Goal: Task Accomplishment & Management: Manage account settings

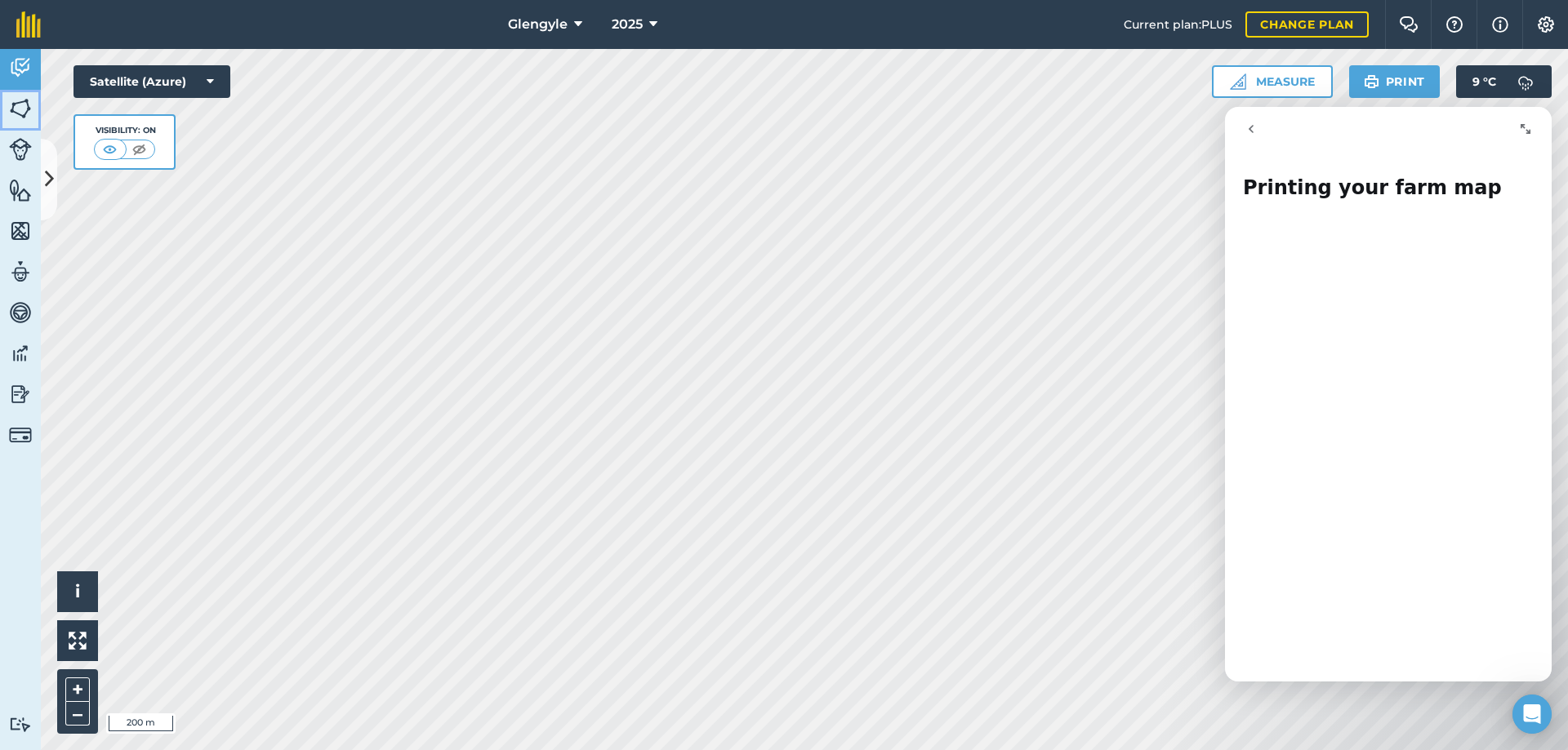
click at [19, 101] on img at bounding box center [20, 109] width 23 height 25
click at [1251, 127] on icon "go back" at bounding box center [1251, 129] width 5 height 8
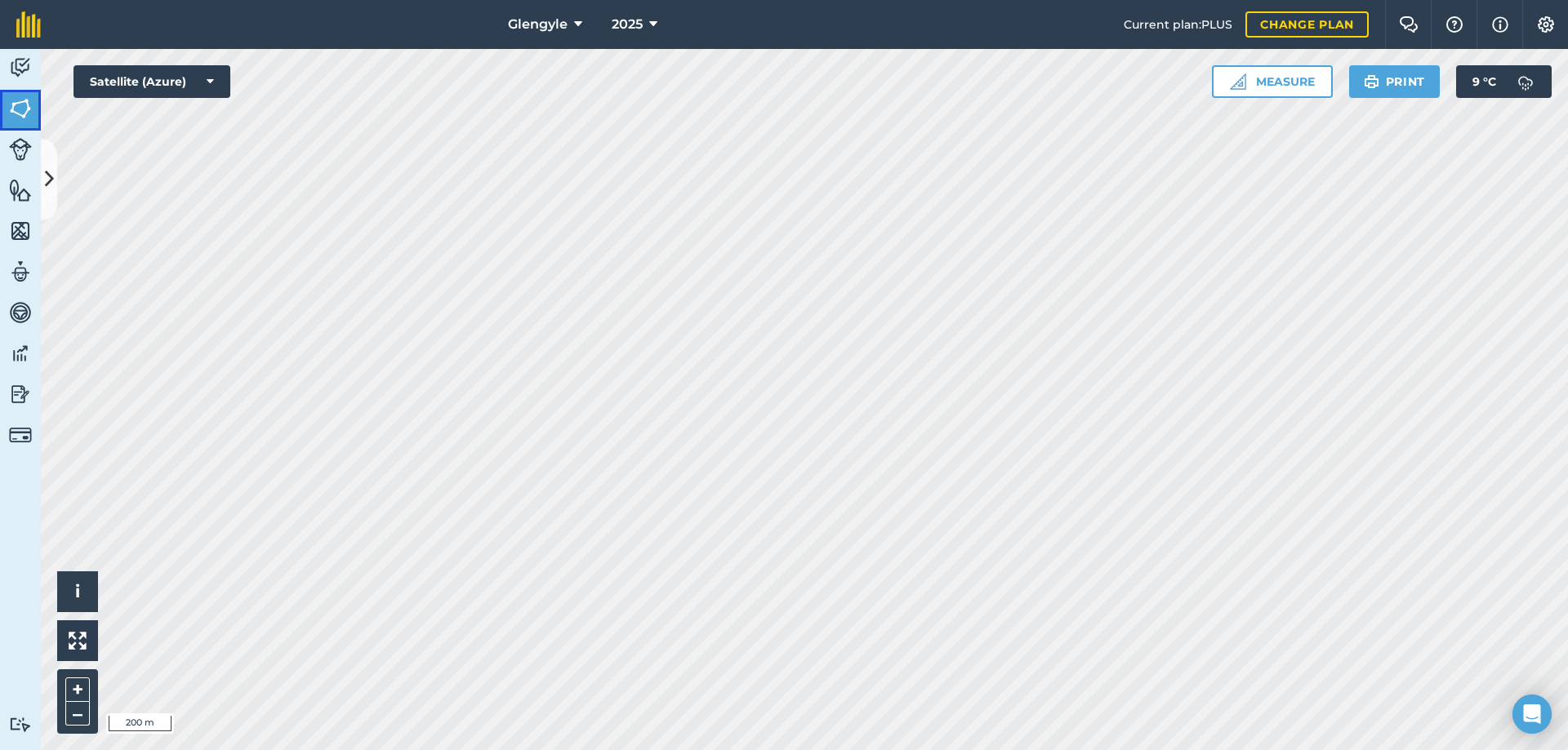
click at [20, 107] on img at bounding box center [20, 109] width 23 height 25
click at [14, 68] on img at bounding box center [20, 68] width 23 height 25
click at [112, 148] on img at bounding box center [109, 149] width 20 height 16
click at [139, 146] on img at bounding box center [139, 149] width 20 height 16
click at [111, 146] on img at bounding box center [110, 149] width 20 height 16
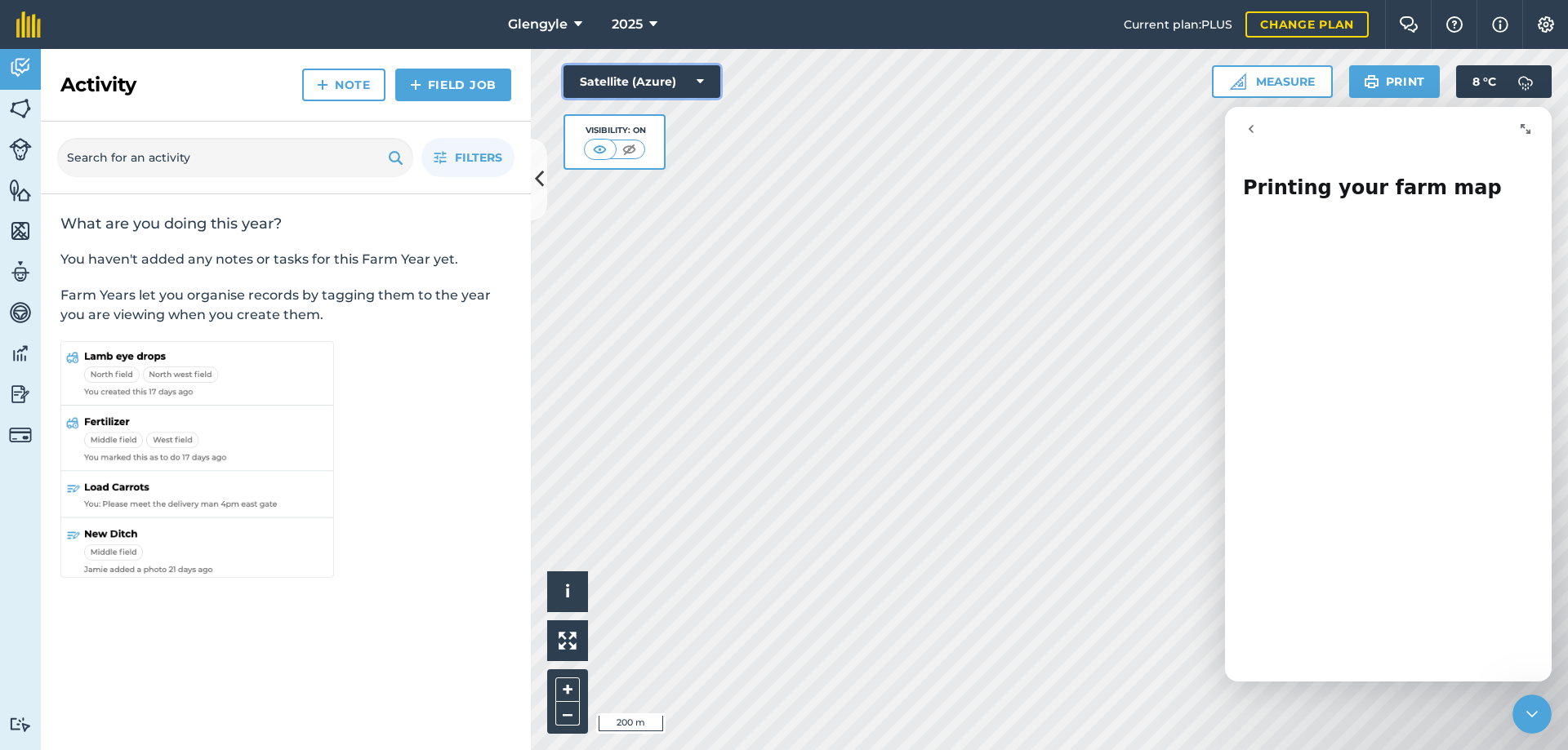
click at [700, 79] on icon at bounding box center [701, 82] width 7 height 16
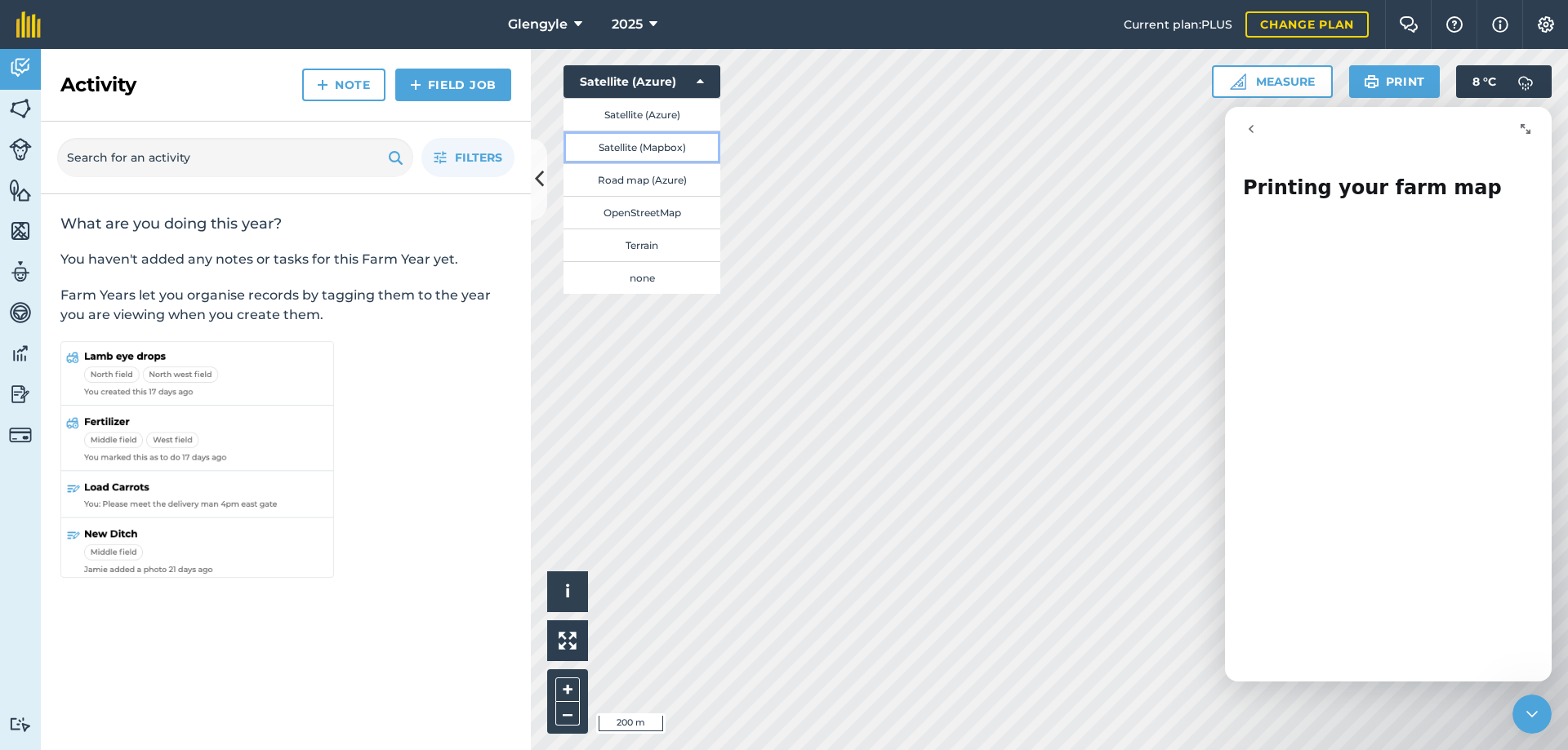
click at [658, 153] on button "Satellite (Mapbox)" at bounding box center [642, 146] width 157 height 33
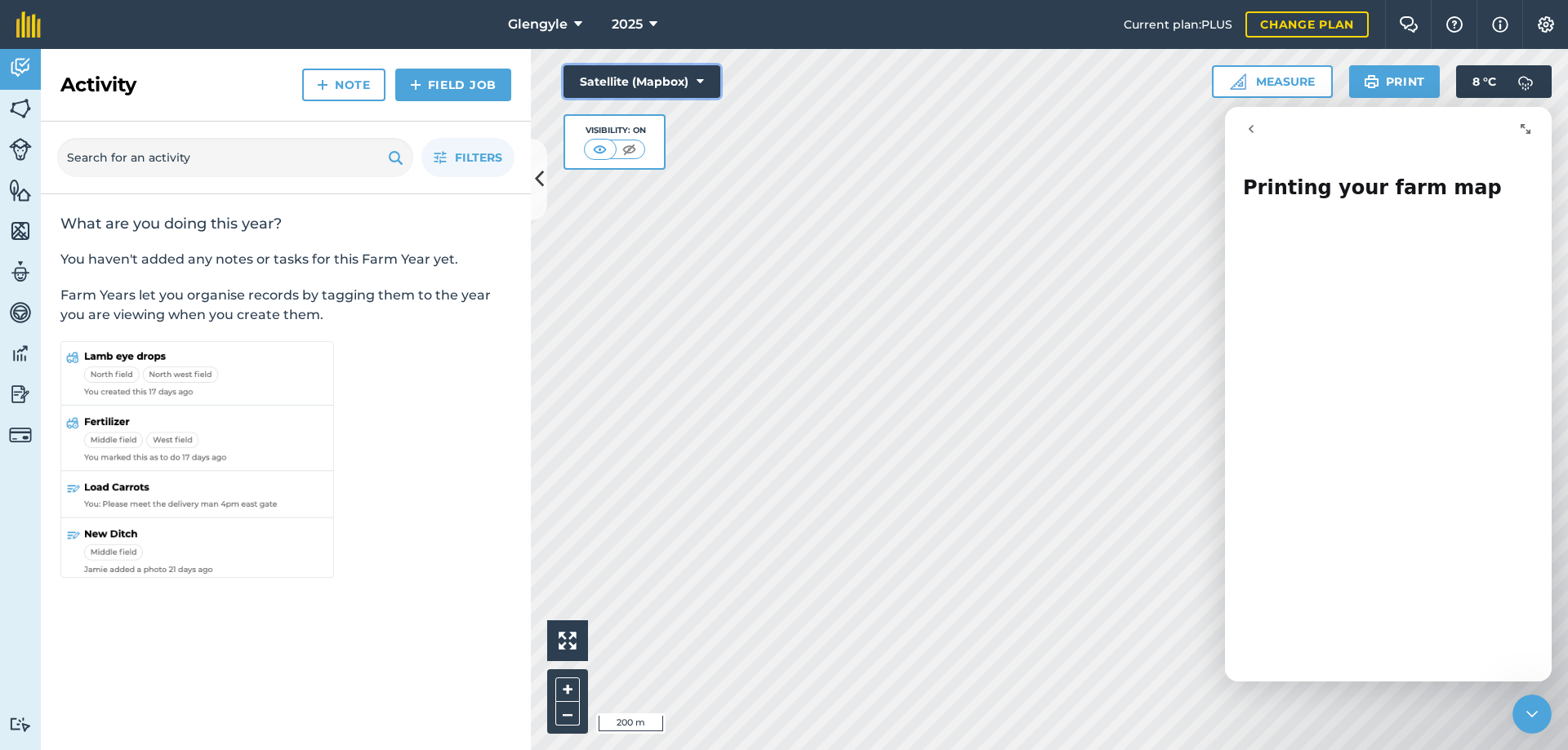
click at [698, 86] on icon at bounding box center [701, 82] width 7 height 16
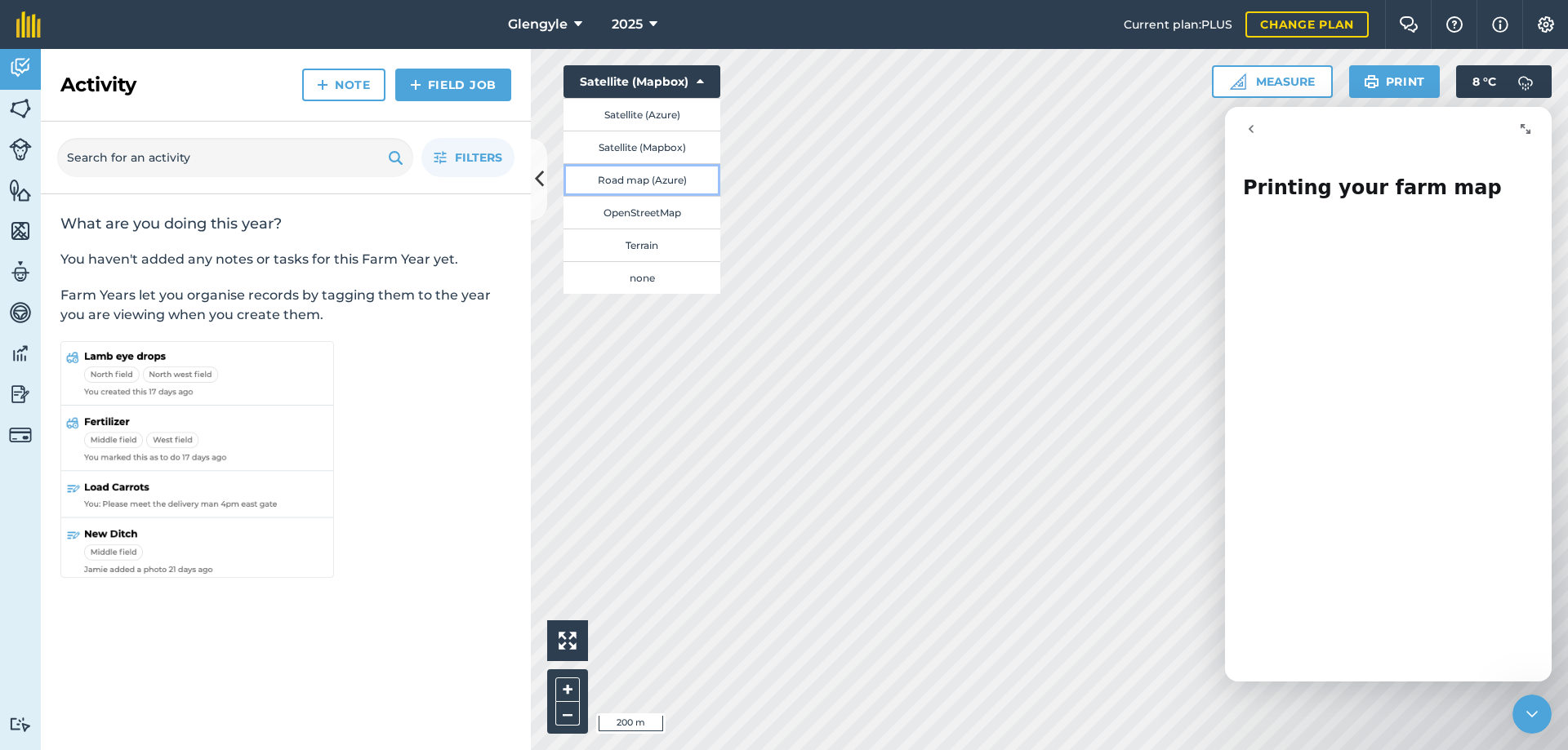
click at [671, 182] on button "Road map (Azure)" at bounding box center [642, 179] width 157 height 33
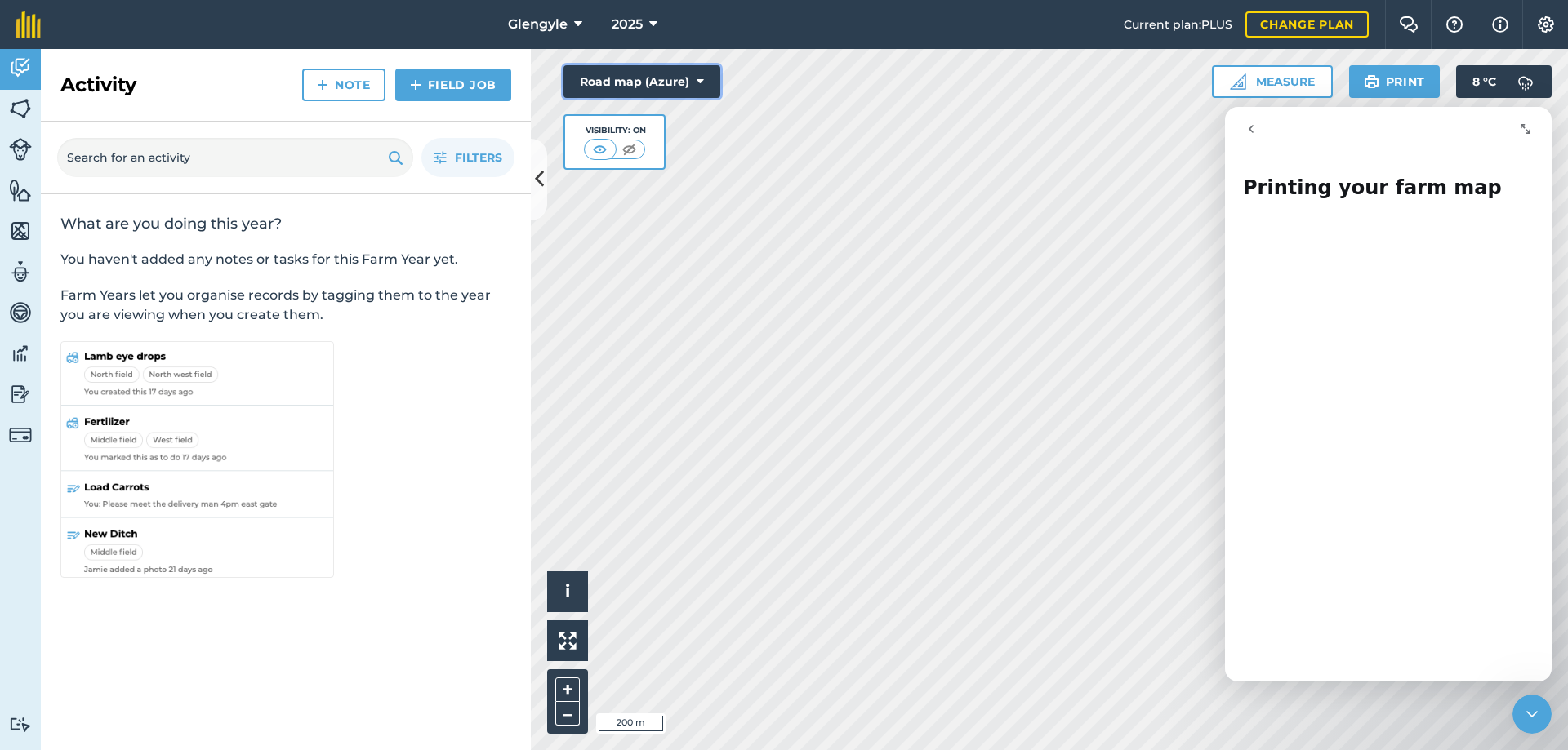
click at [701, 85] on icon at bounding box center [701, 82] width 7 height 16
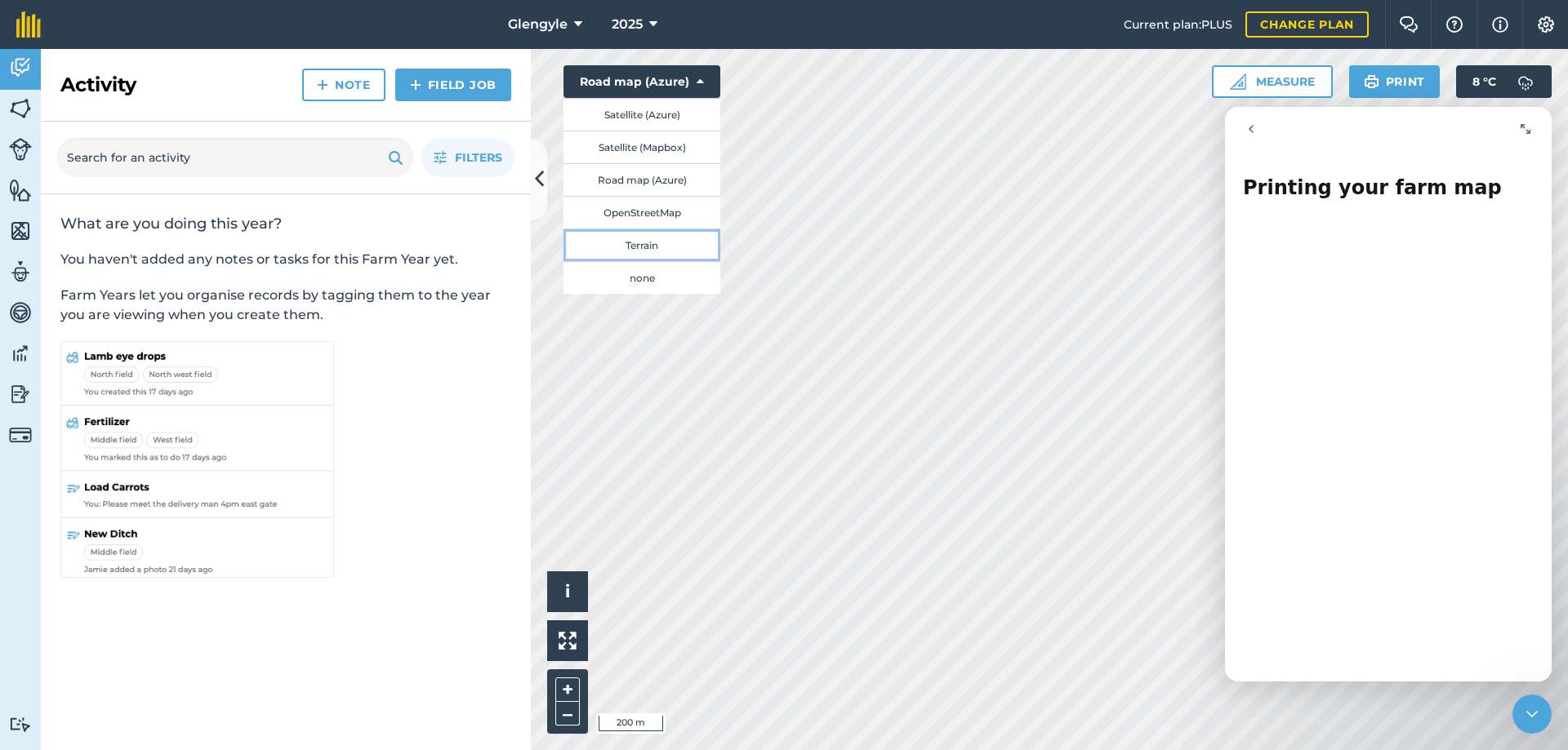
click at [637, 248] on button "Terrain" at bounding box center [642, 245] width 157 height 33
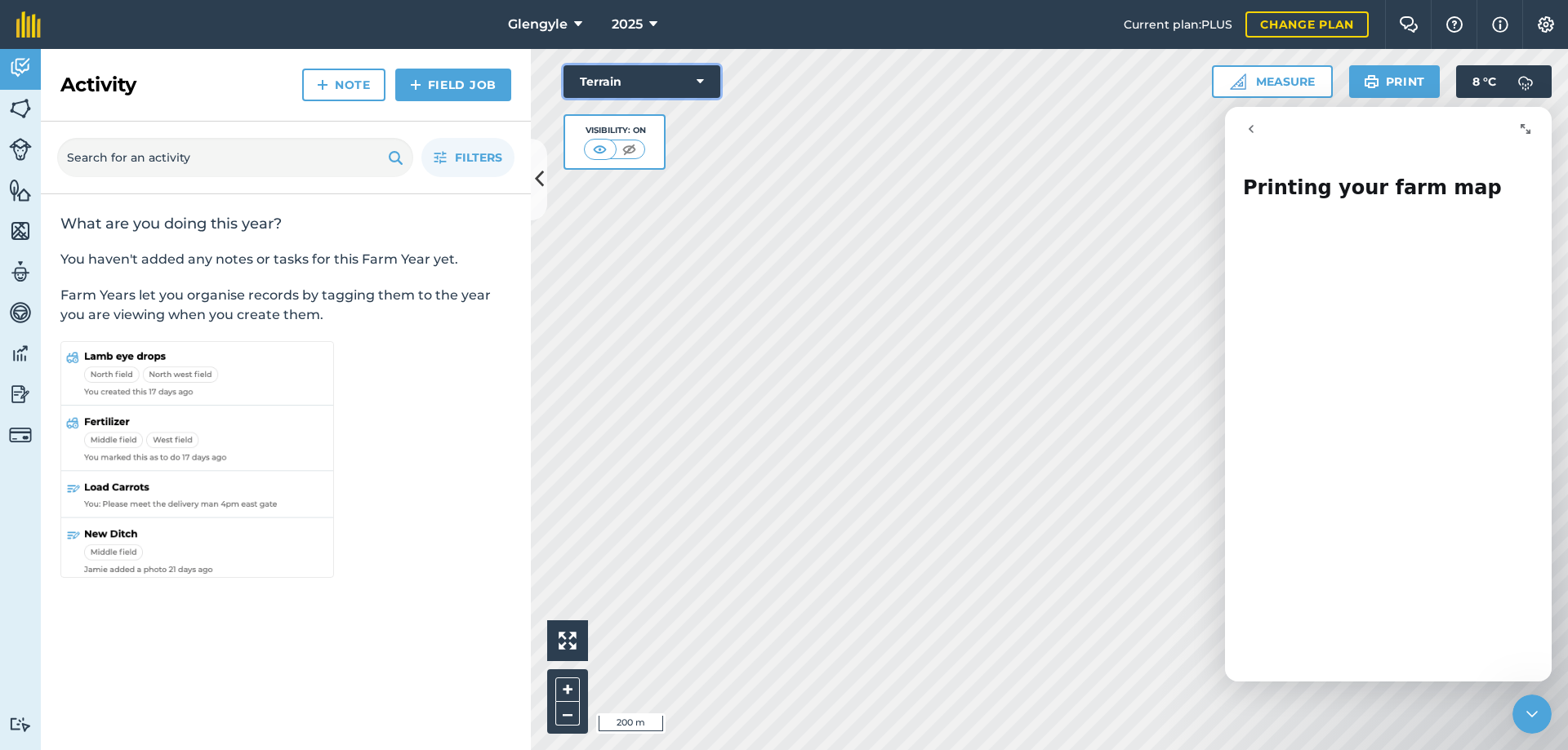
click at [697, 83] on icon at bounding box center [701, 82] width 7 height 16
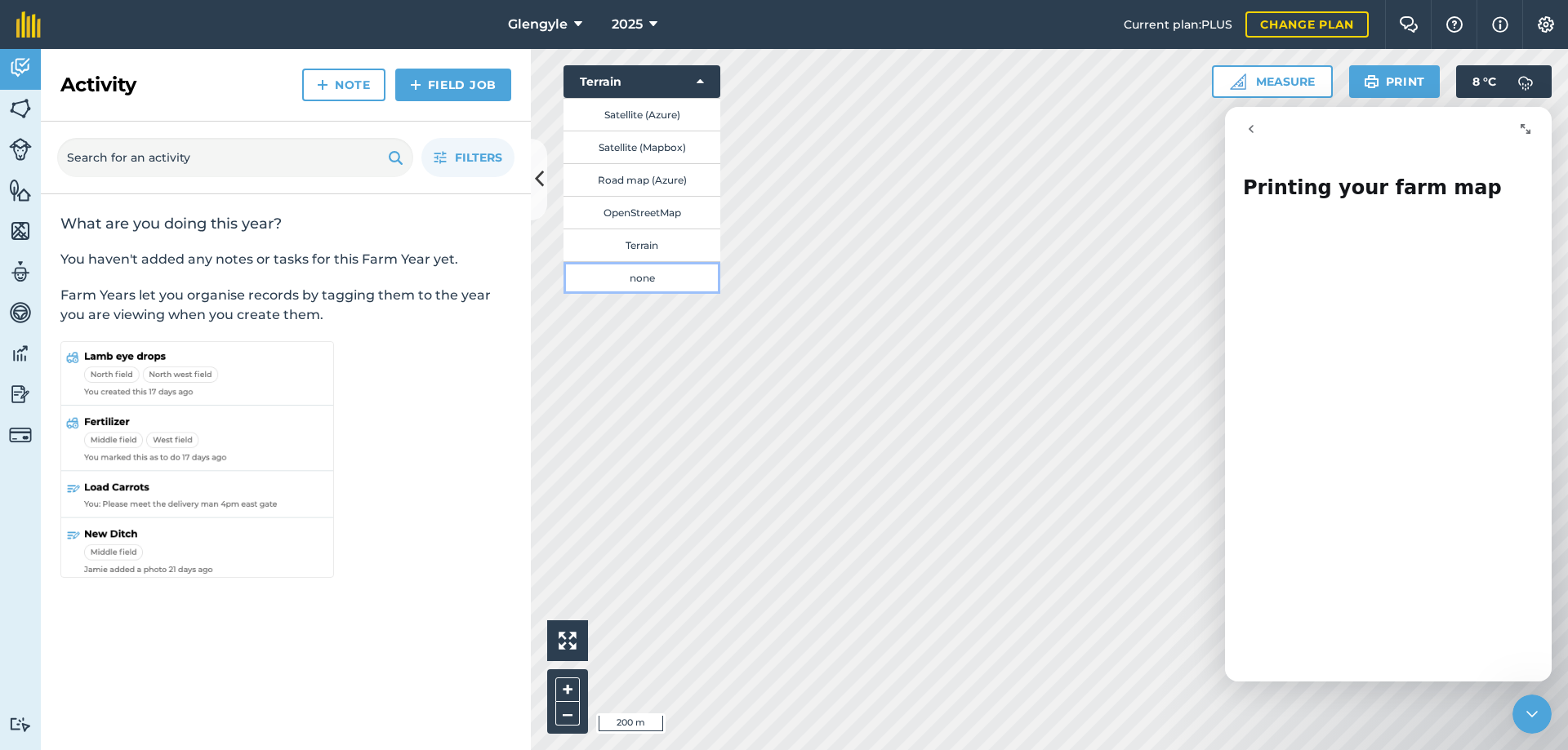
click at [650, 277] on button "none" at bounding box center [642, 277] width 157 height 33
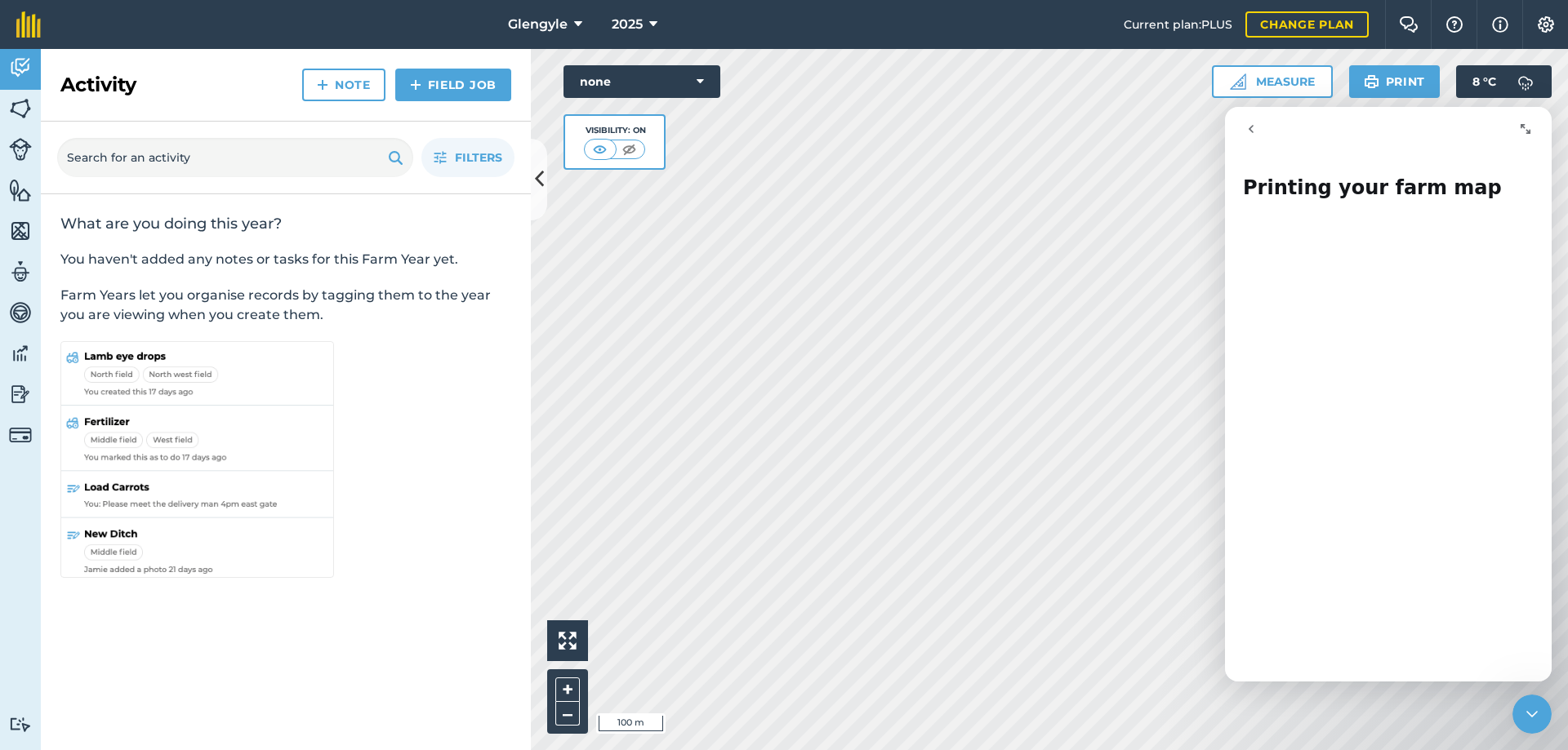
click at [675, 143] on div "Hello i 100 m + – none Visibility: On Measure Print 8 ° C" at bounding box center [1049, 399] width 1037 height 701
click at [698, 85] on icon at bounding box center [701, 82] width 7 height 16
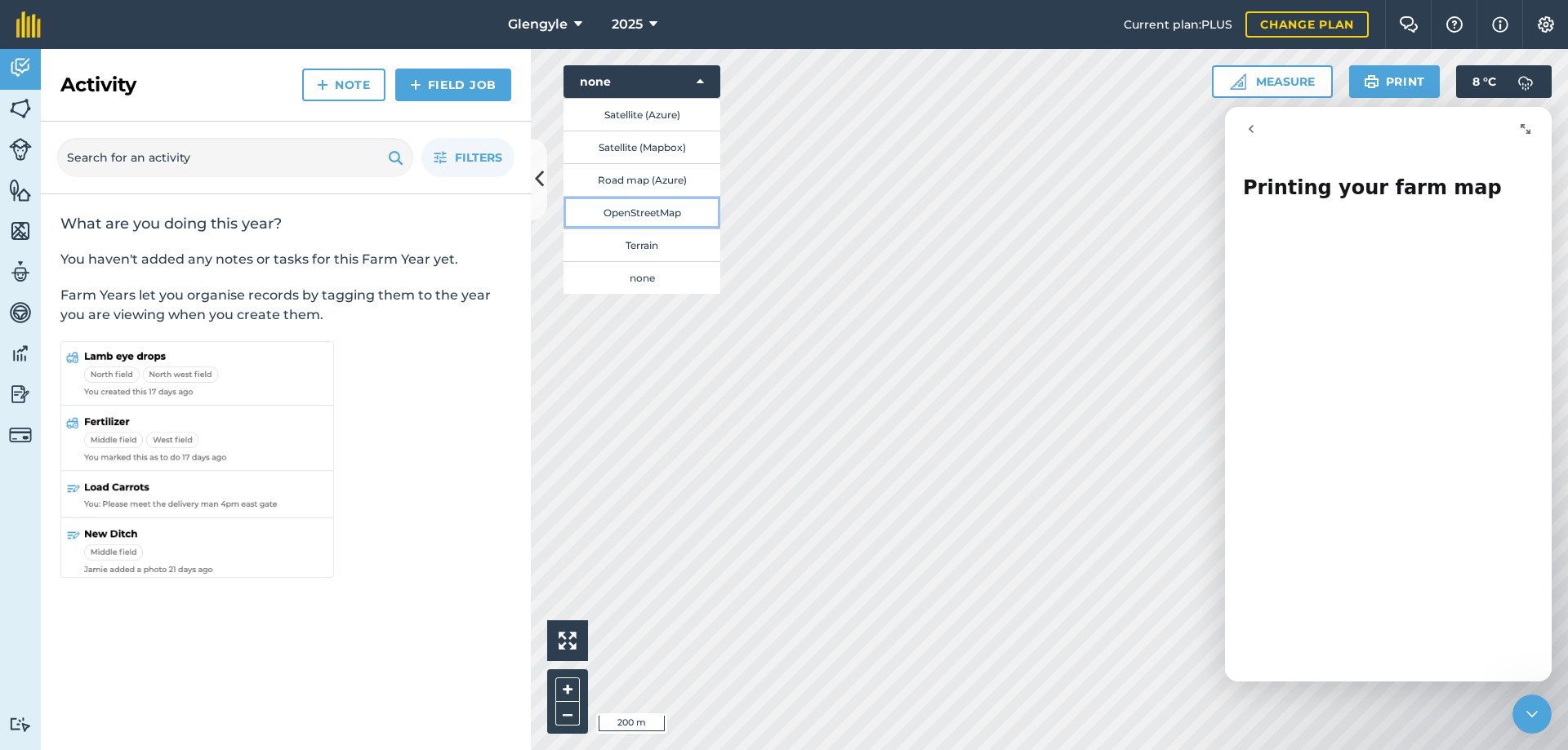
click at [668, 208] on button "OpenStreetMap" at bounding box center [642, 212] width 157 height 33
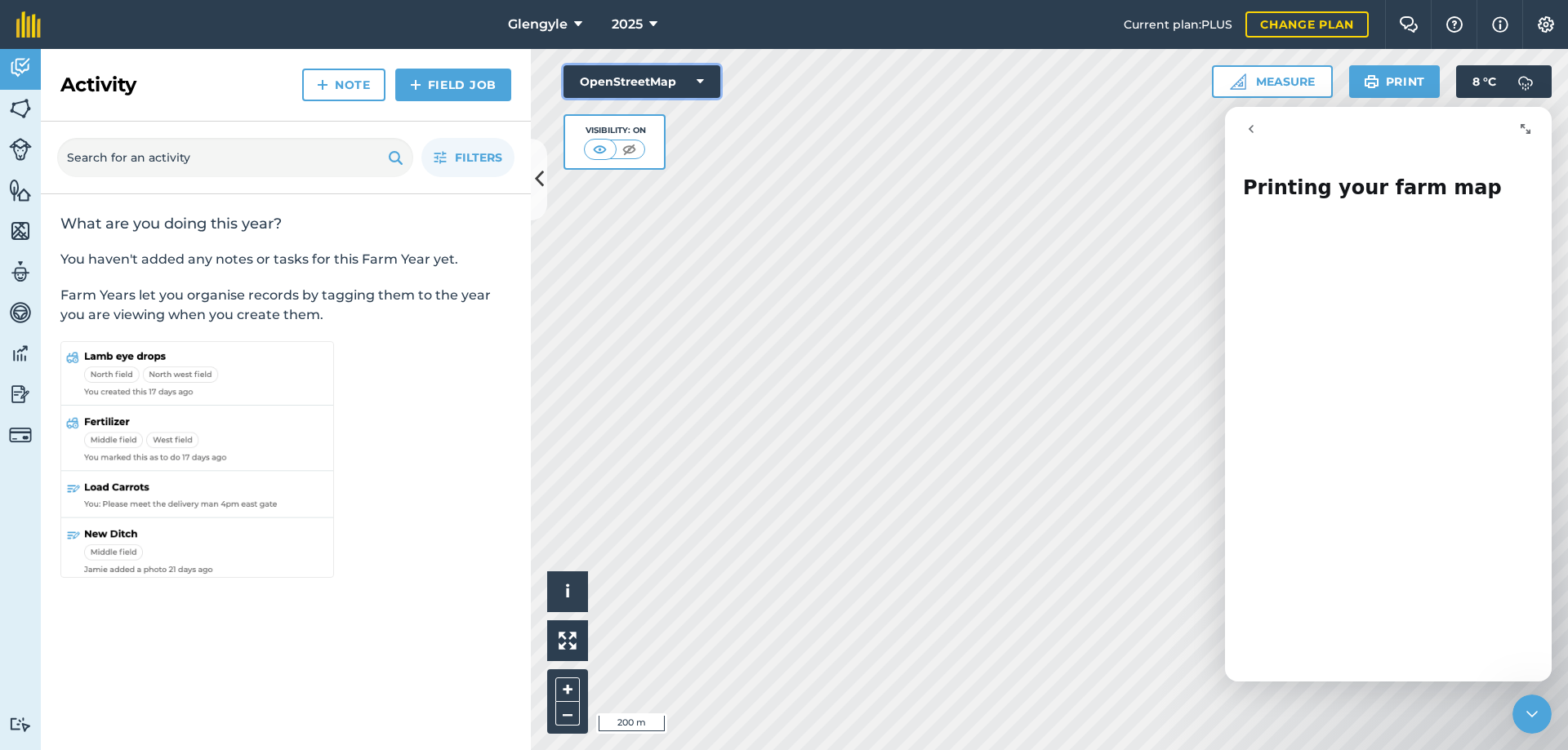
click at [701, 79] on icon at bounding box center [701, 82] width 7 height 16
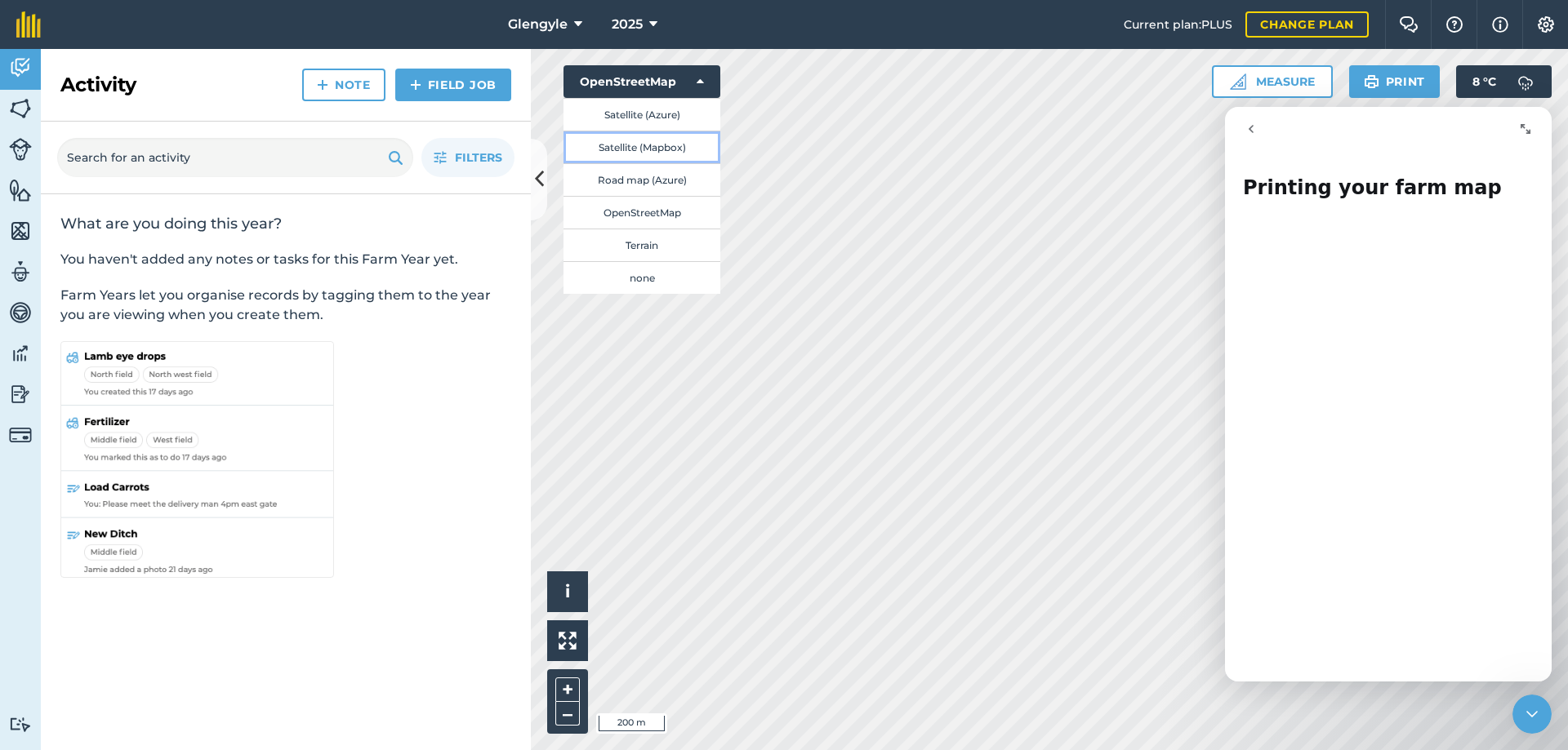
click at [651, 149] on button "Satellite (Mapbox)" at bounding box center [642, 146] width 157 height 33
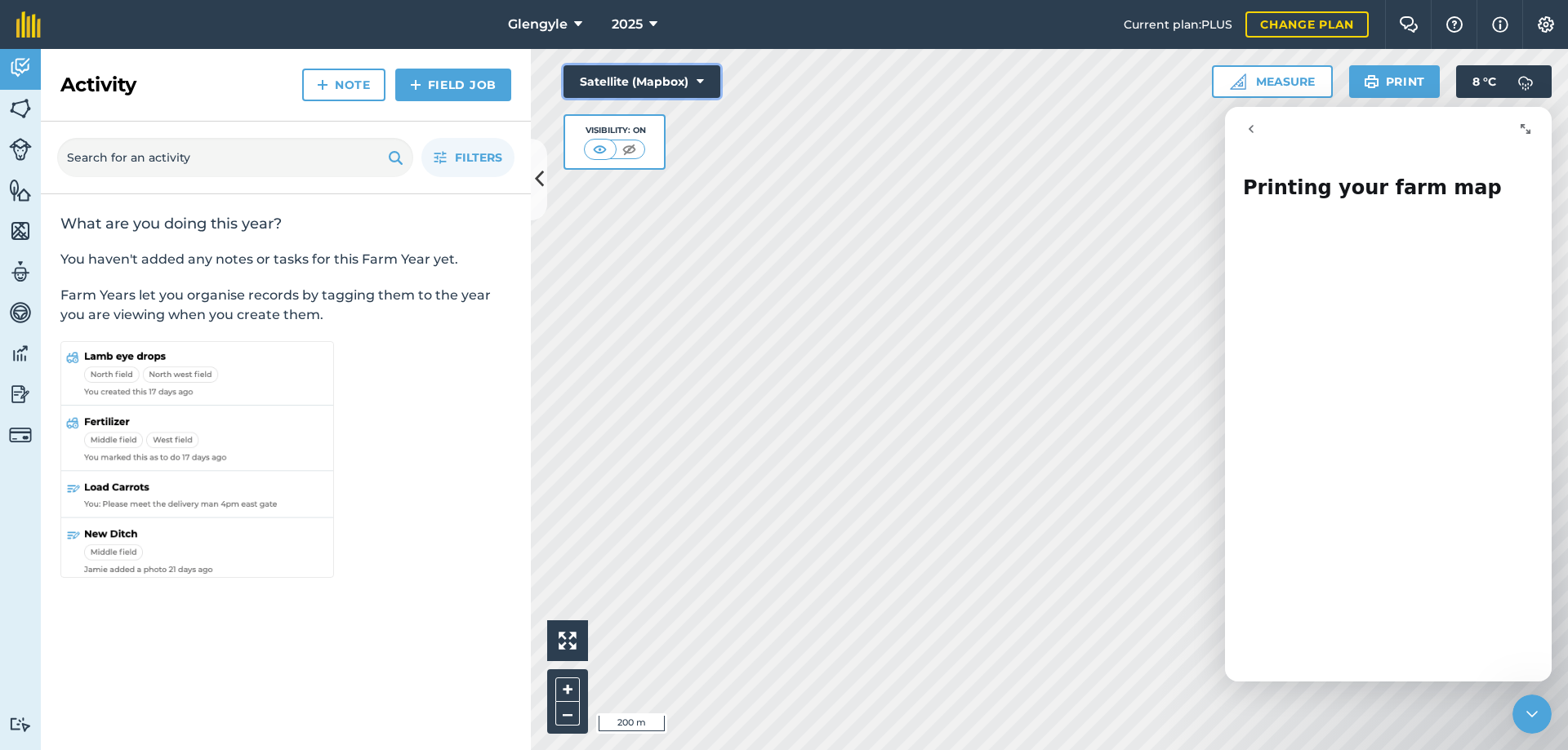
click at [696, 83] on button "Satellite (Mapbox)" at bounding box center [642, 82] width 157 height 33
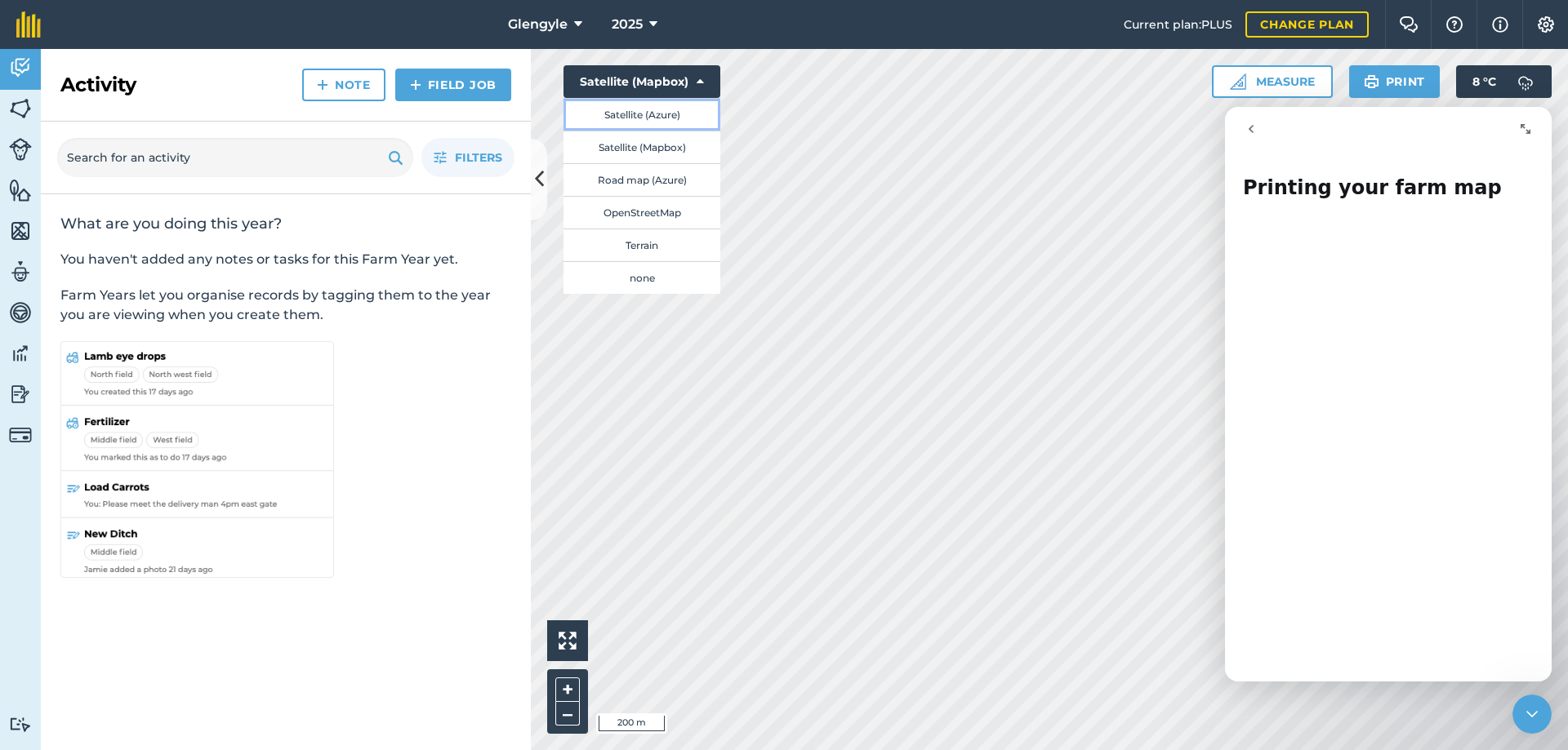
click at [630, 114] on button "Satellite (Azure)" at bounding box center [642, 114] width 157 height 33
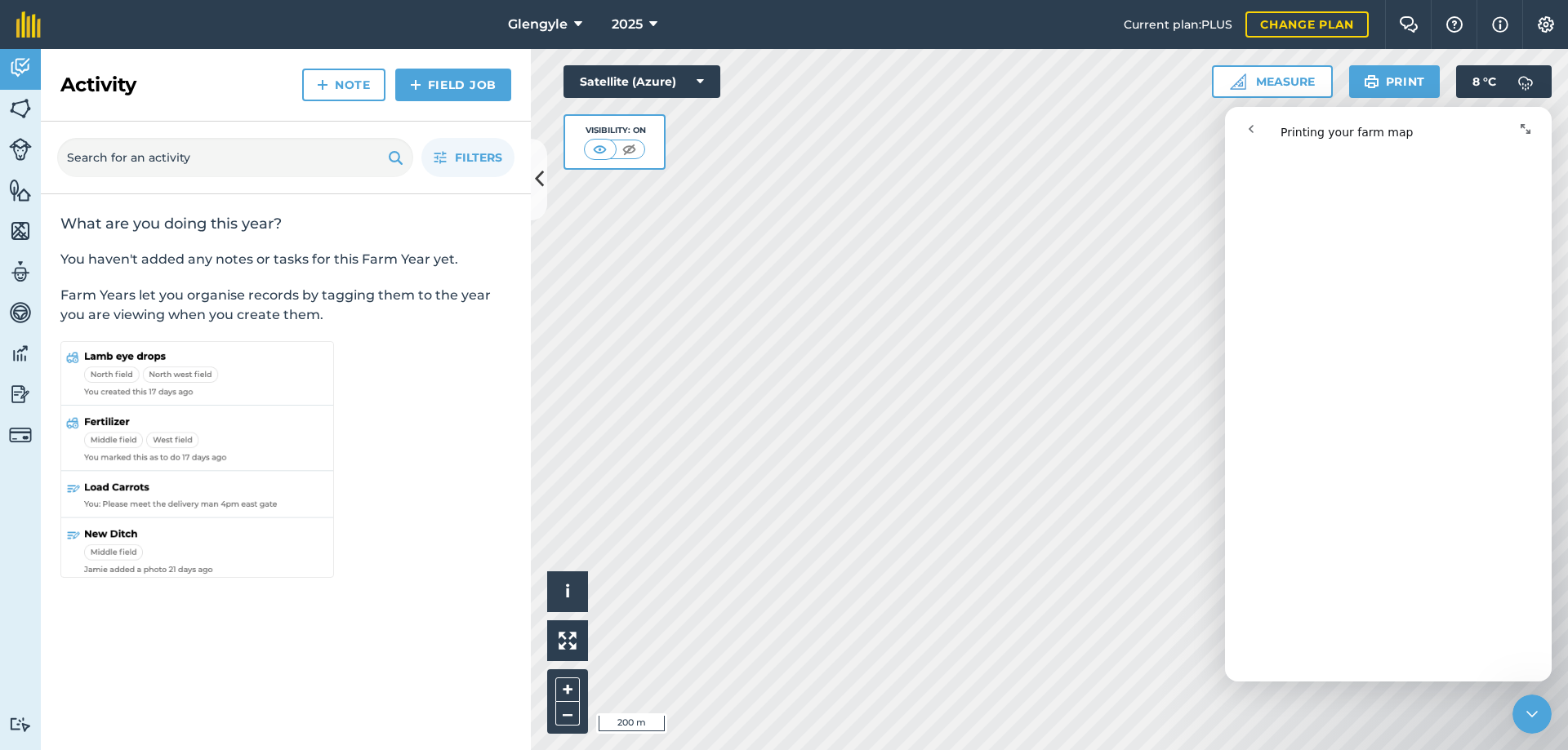
scroll to position [272, 0]
click at [626, 147] on img at bounding box center [629, 149] width 20 height 16
click at [597, 152] on img at bounding box center [600, 149] width 20 height 16
click at [19, 102] on img at bounding box center [20, 109] width 23 height 25
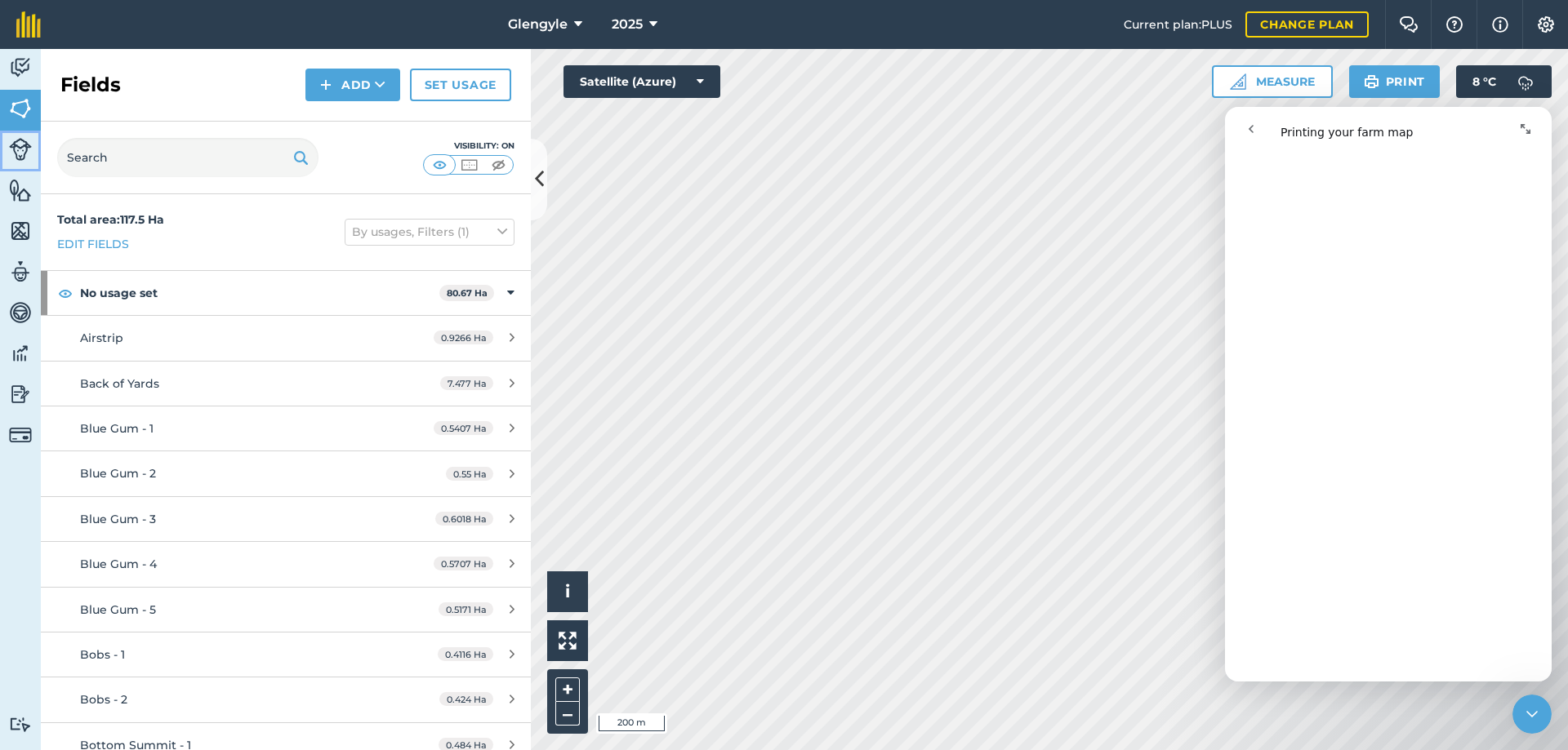
click at [17, 146] on img at bounding box center [20, 149] width 23 height 23
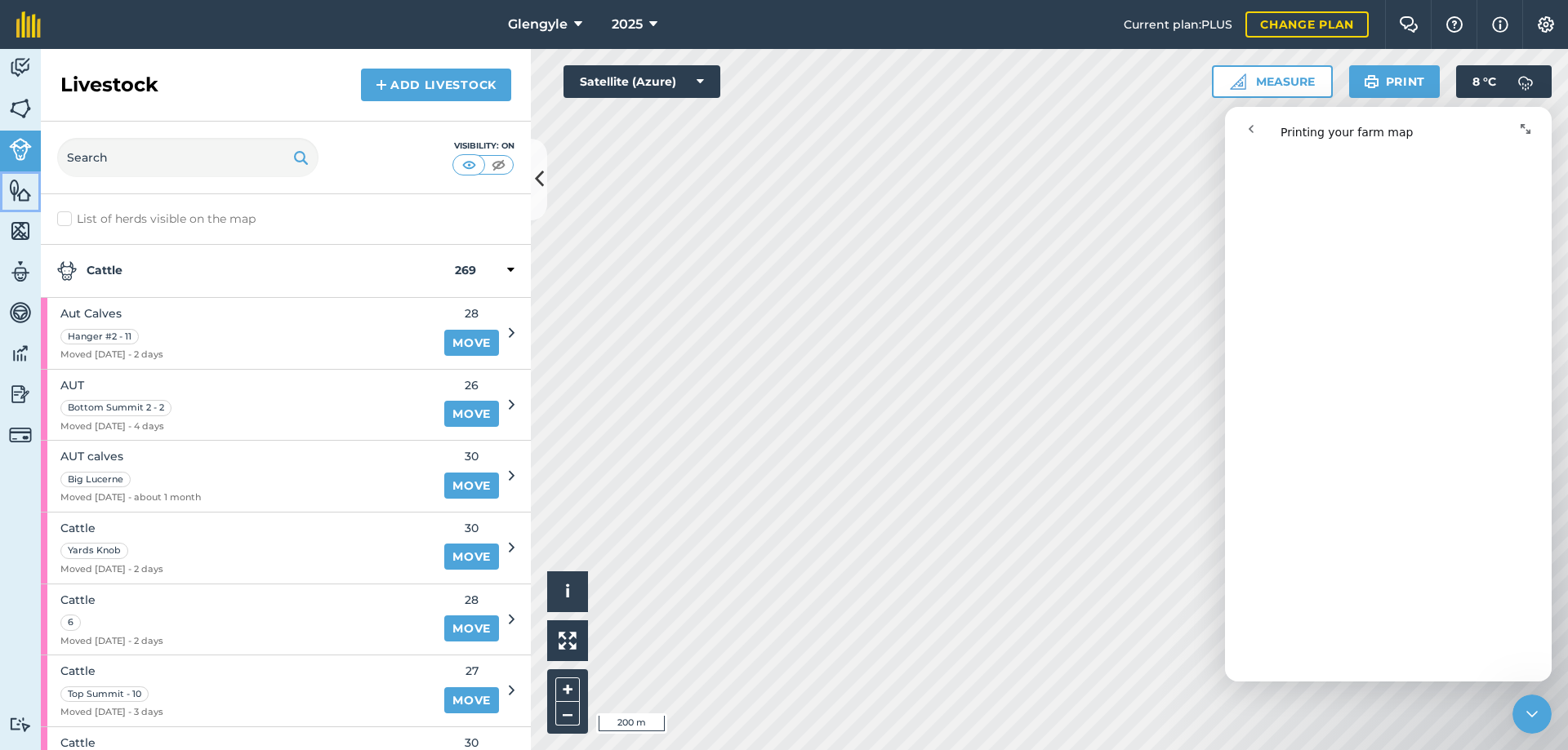
click at [18, 192] on img at bounding box center [20, 190] width 23 height 25
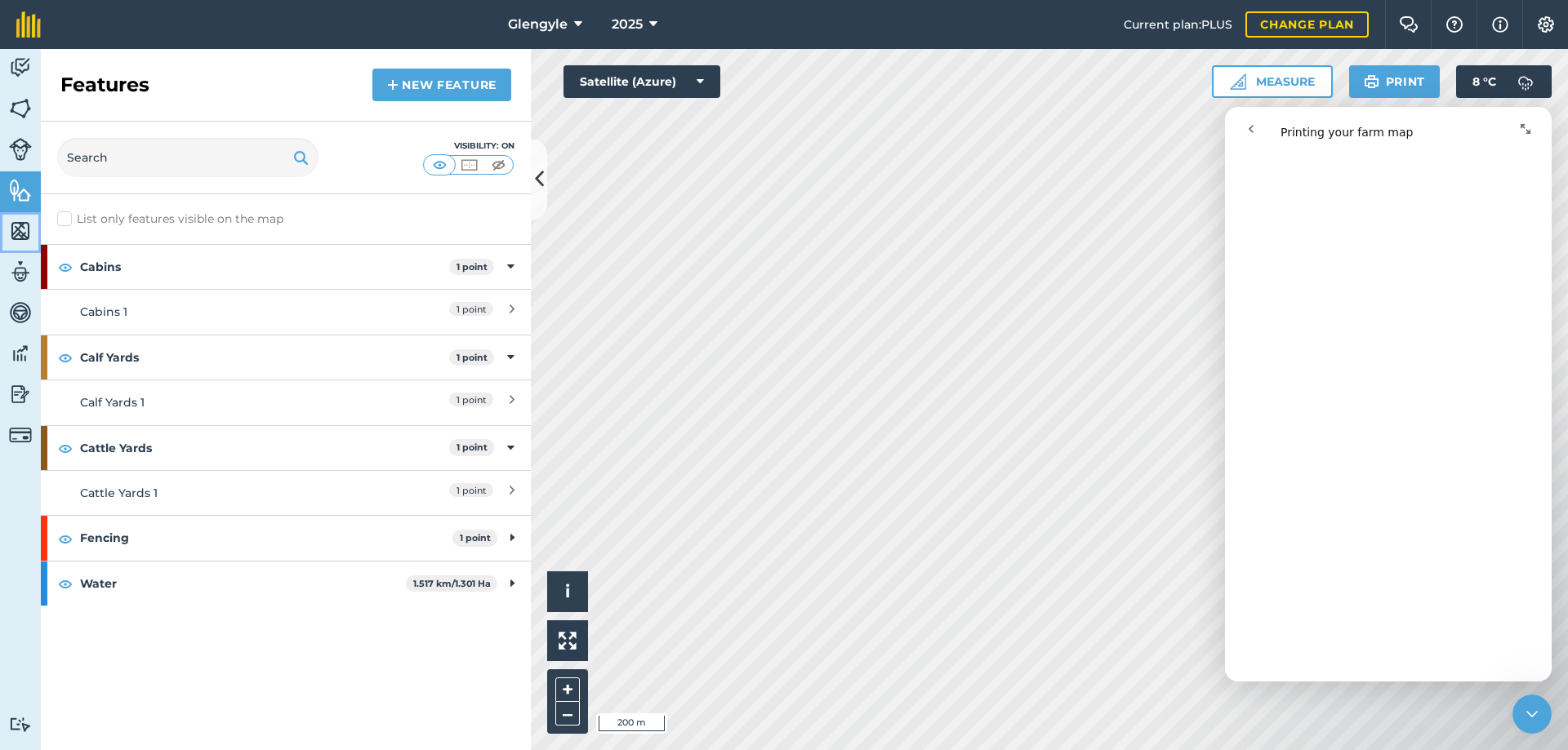
click at [18, 229] on img at bounding box center [20, 231] width 23 height 25
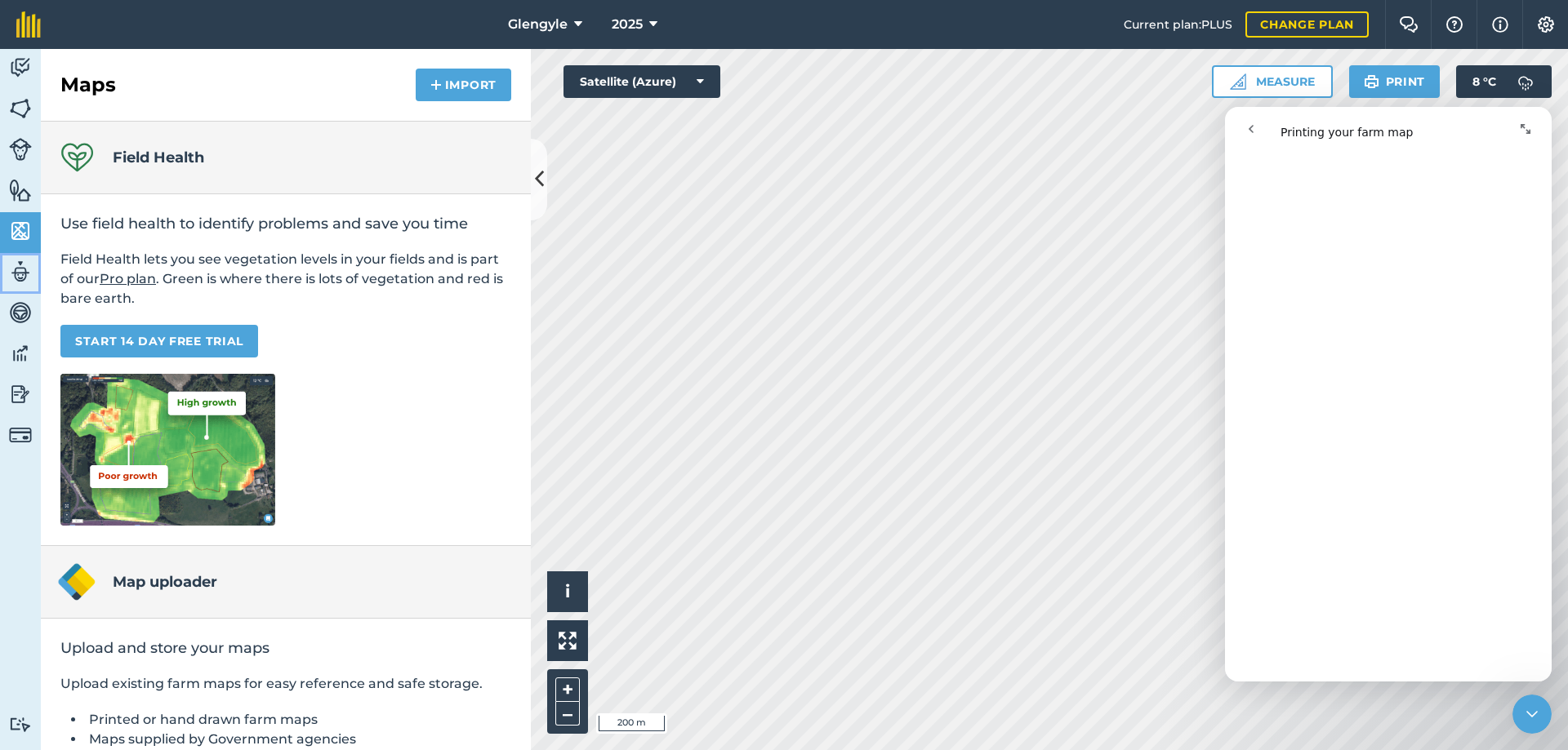
click at [15, 274] on img at bounding box center [20, 272] width 23 height 25
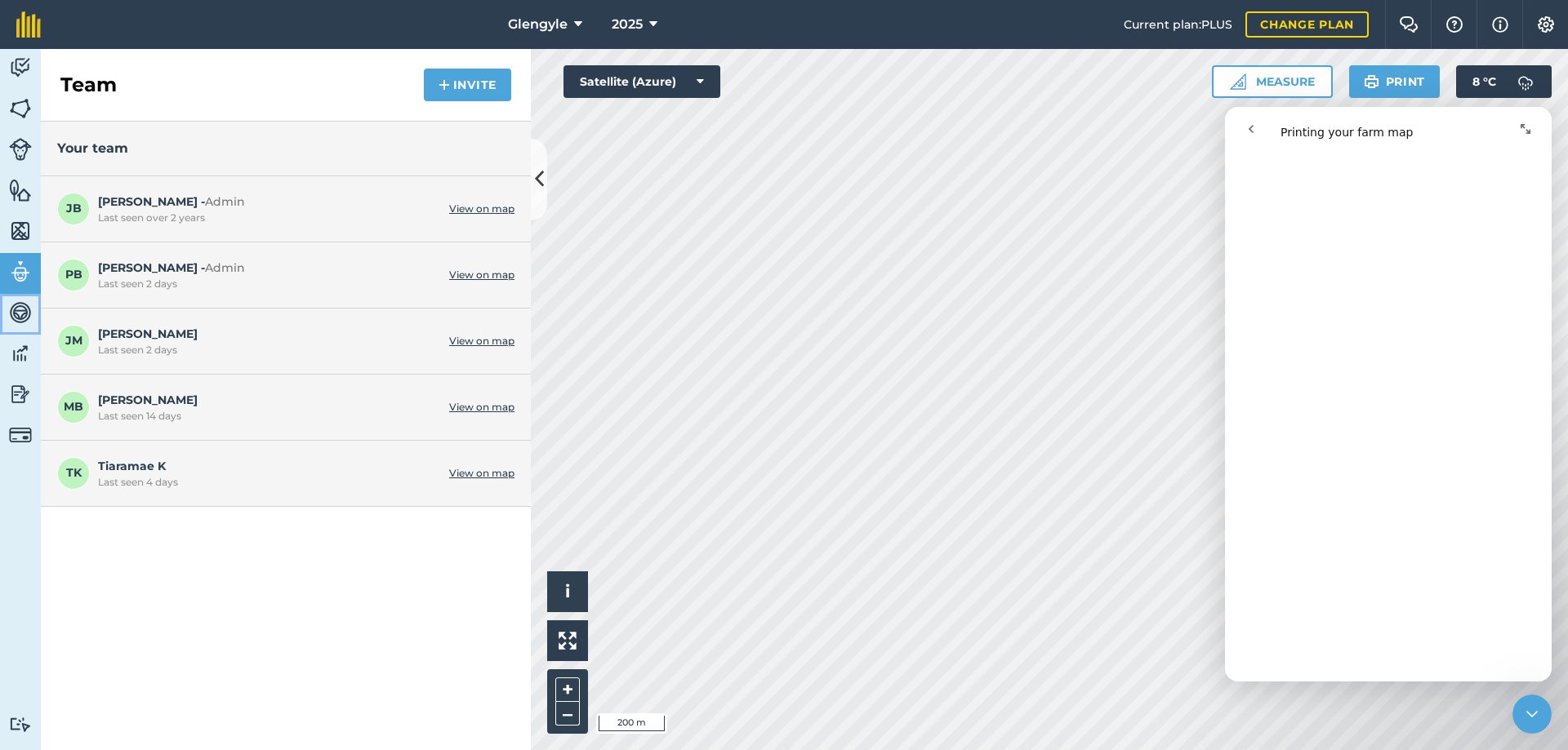
click at [16, 316] on img at bounding box center [20, 312] width 23 height 25
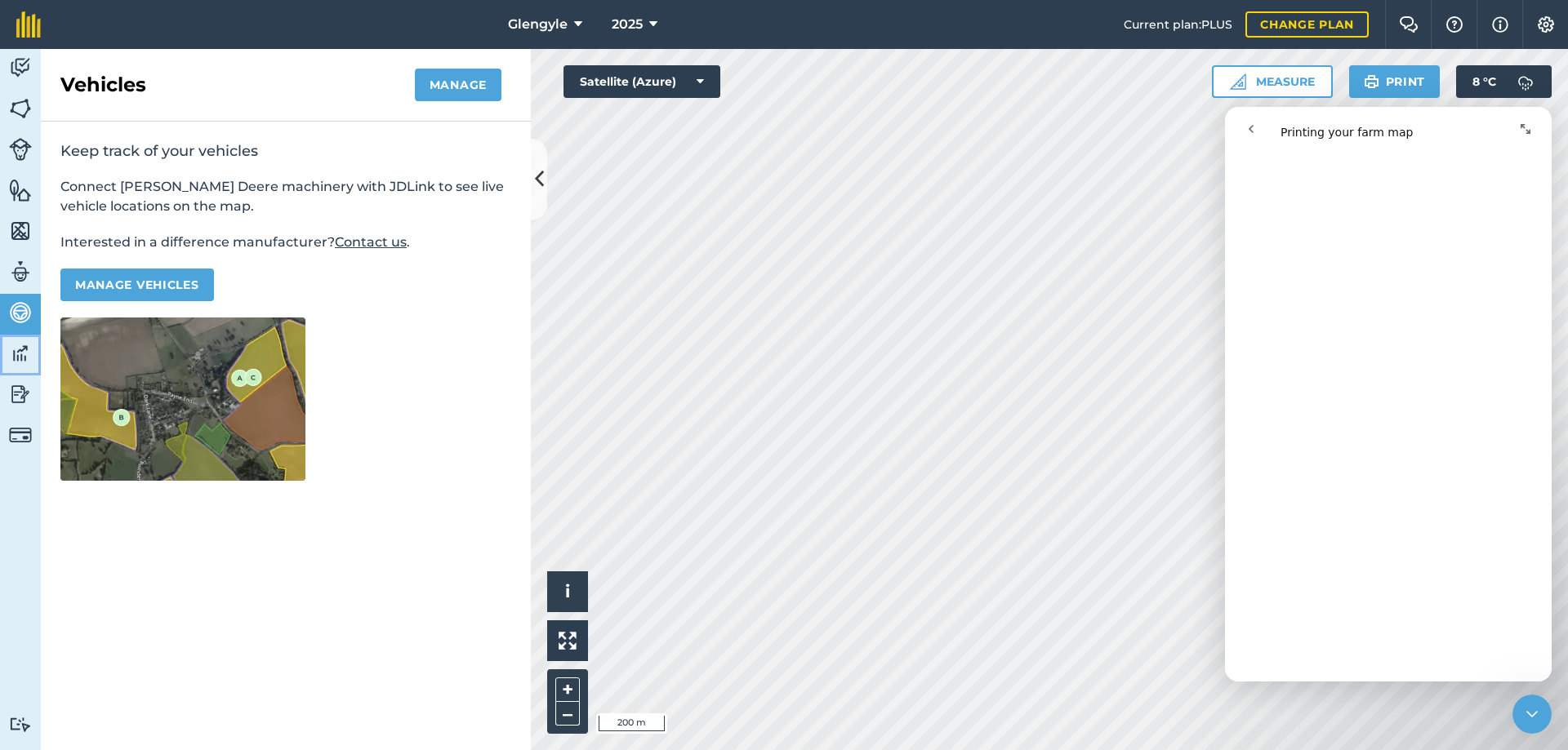
click at [19, 352] on img at bounding box center [20, 353] width 23 height 25
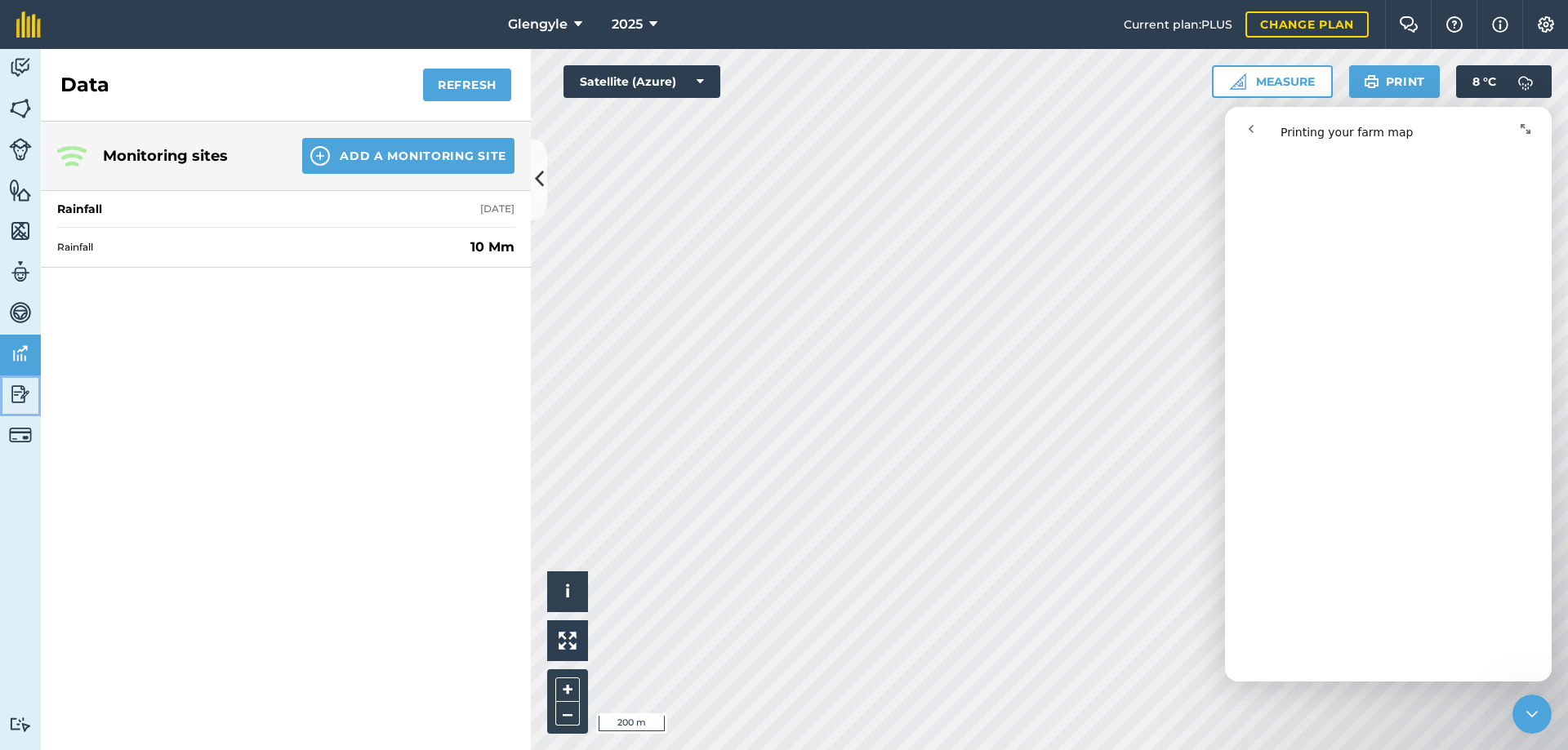
click at [14, 395] on img at bounding box center [20, 394] width 23 height 25
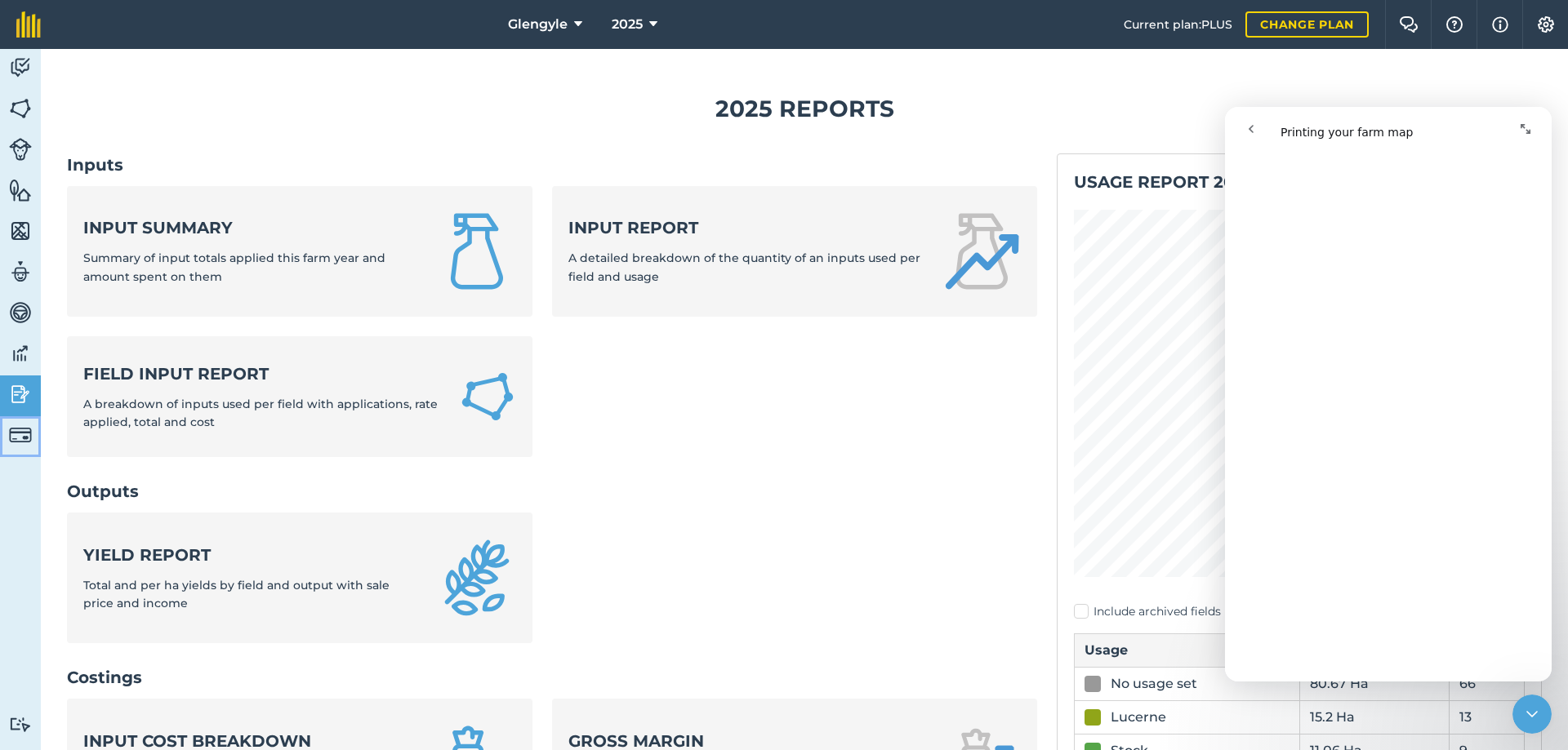
click at [15, 434] on img at bounding box center [20, 435] width 23 height 23
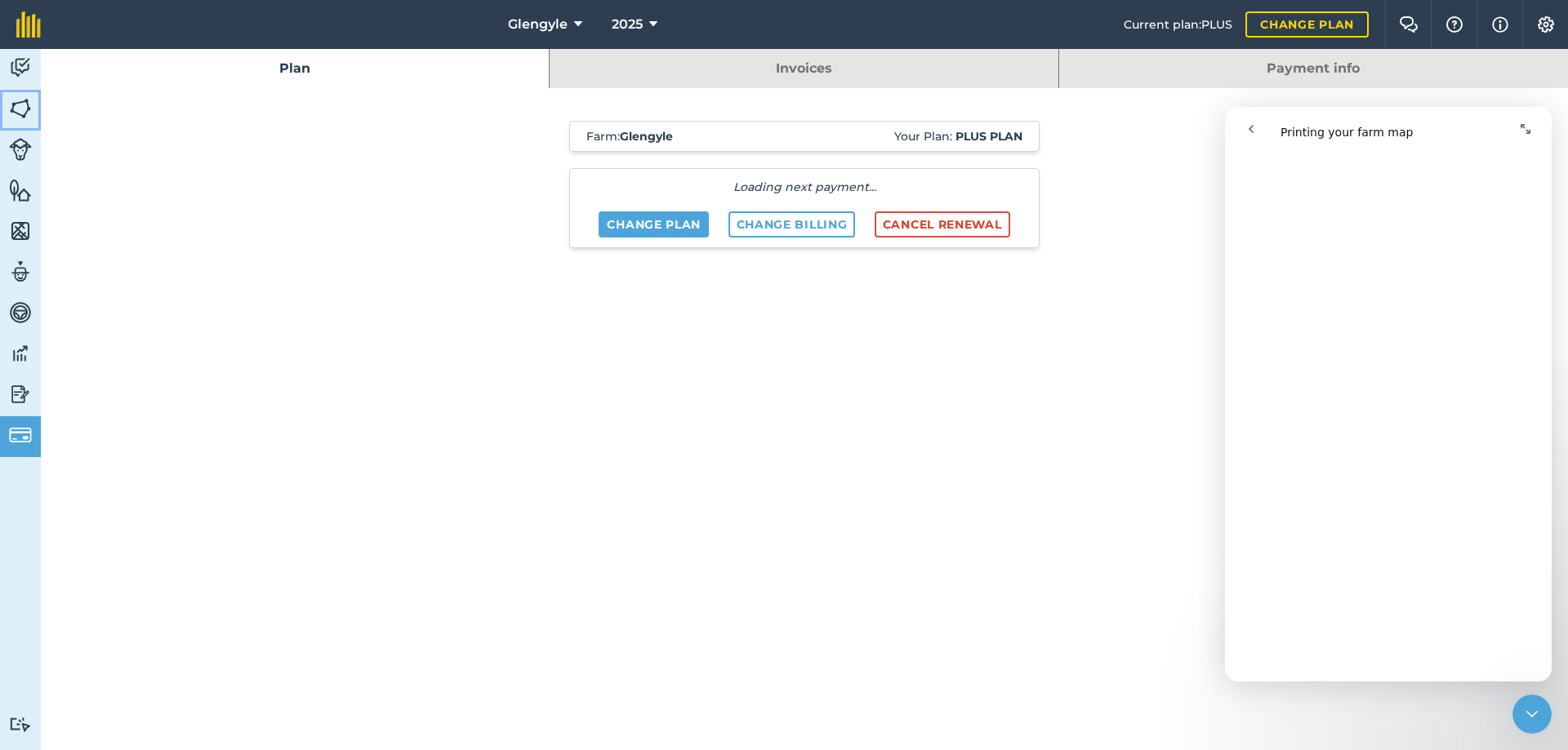
click at [16, 105] on img at bounding box center [20, 109] width 23 height 25
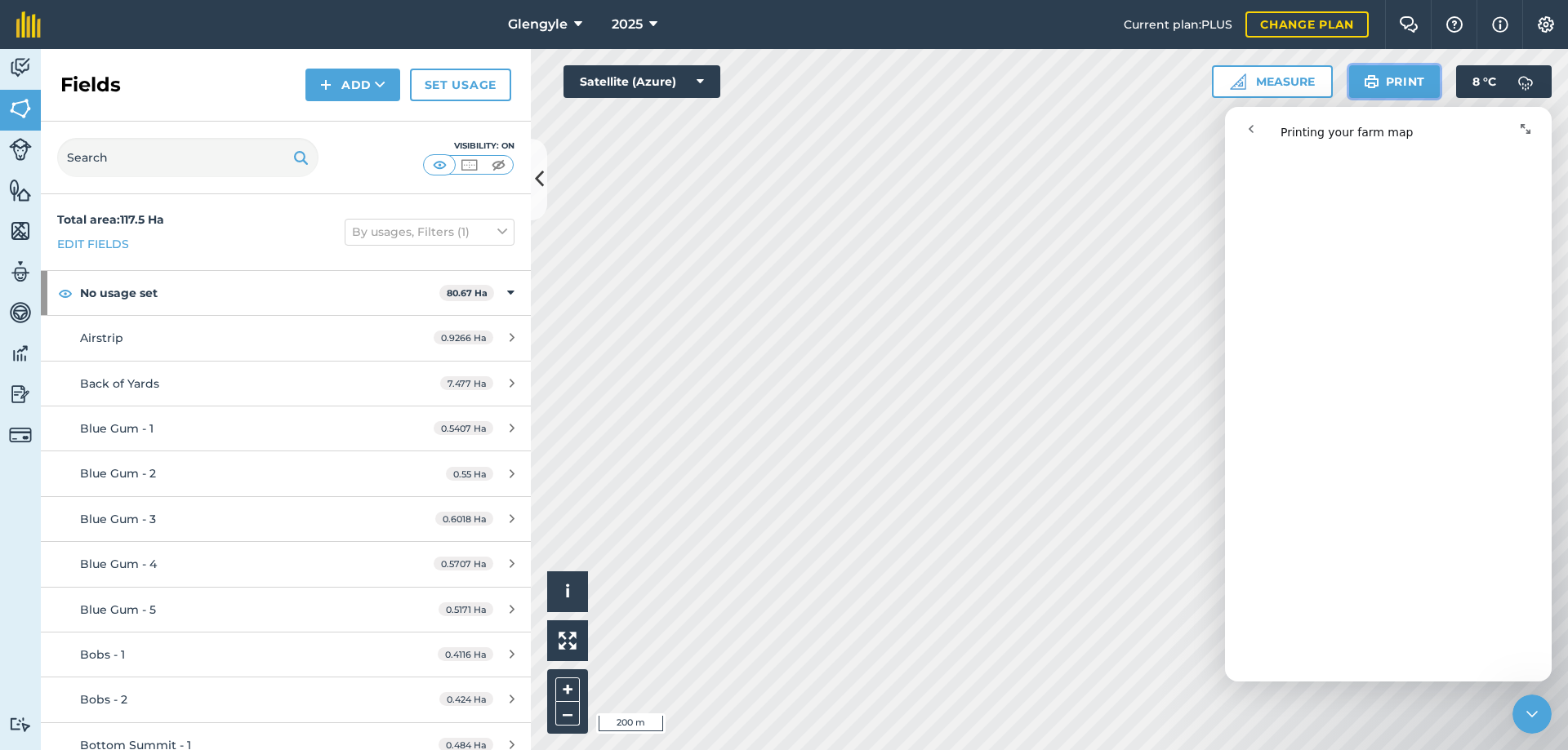
click at [1397, 81] on button "Print" at bounding box center [1394, 82] width 91 height 33
click at [1391, 81] on button "Print" at bounding box center [1394, 82] width 91 height 33
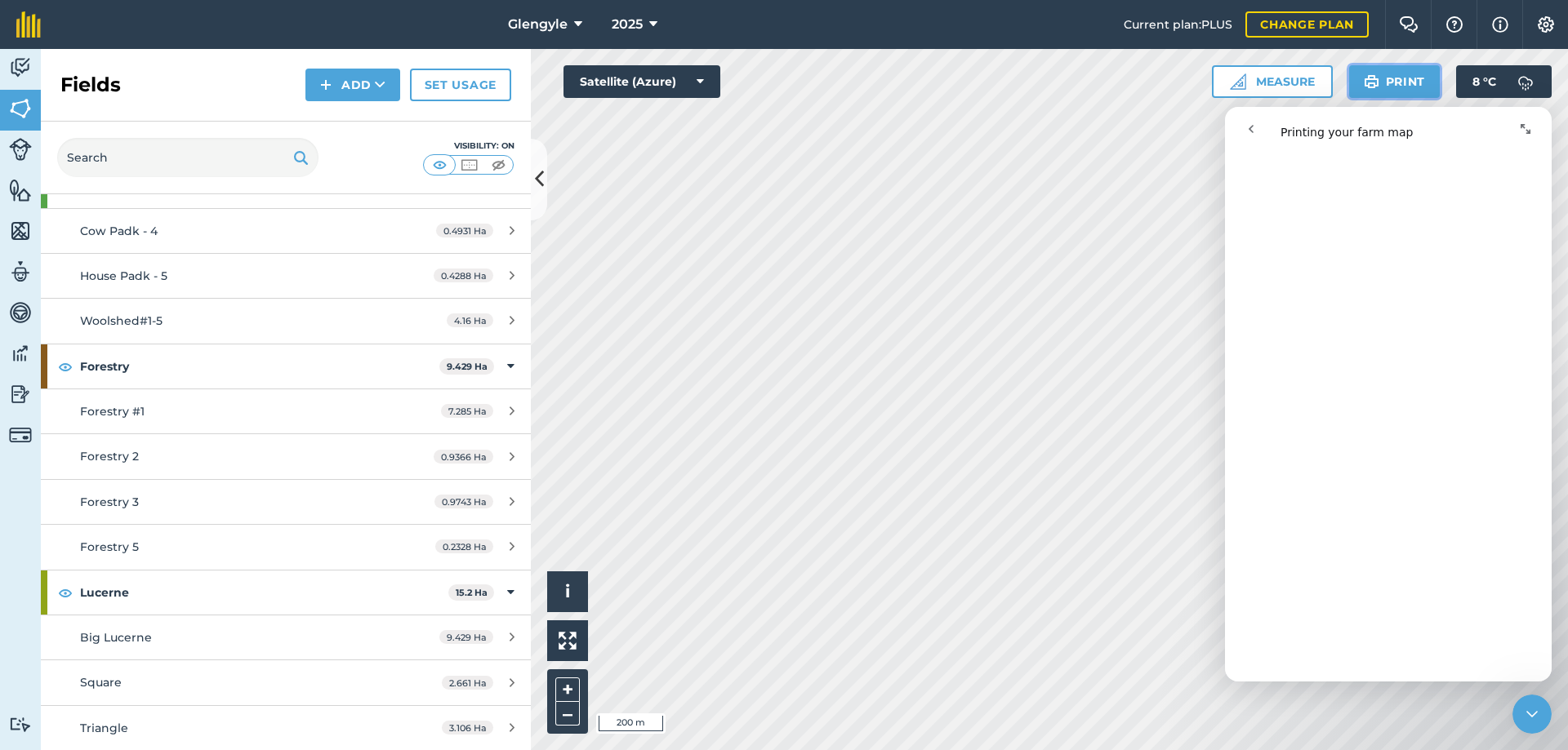
scroll to position [6531, 0]
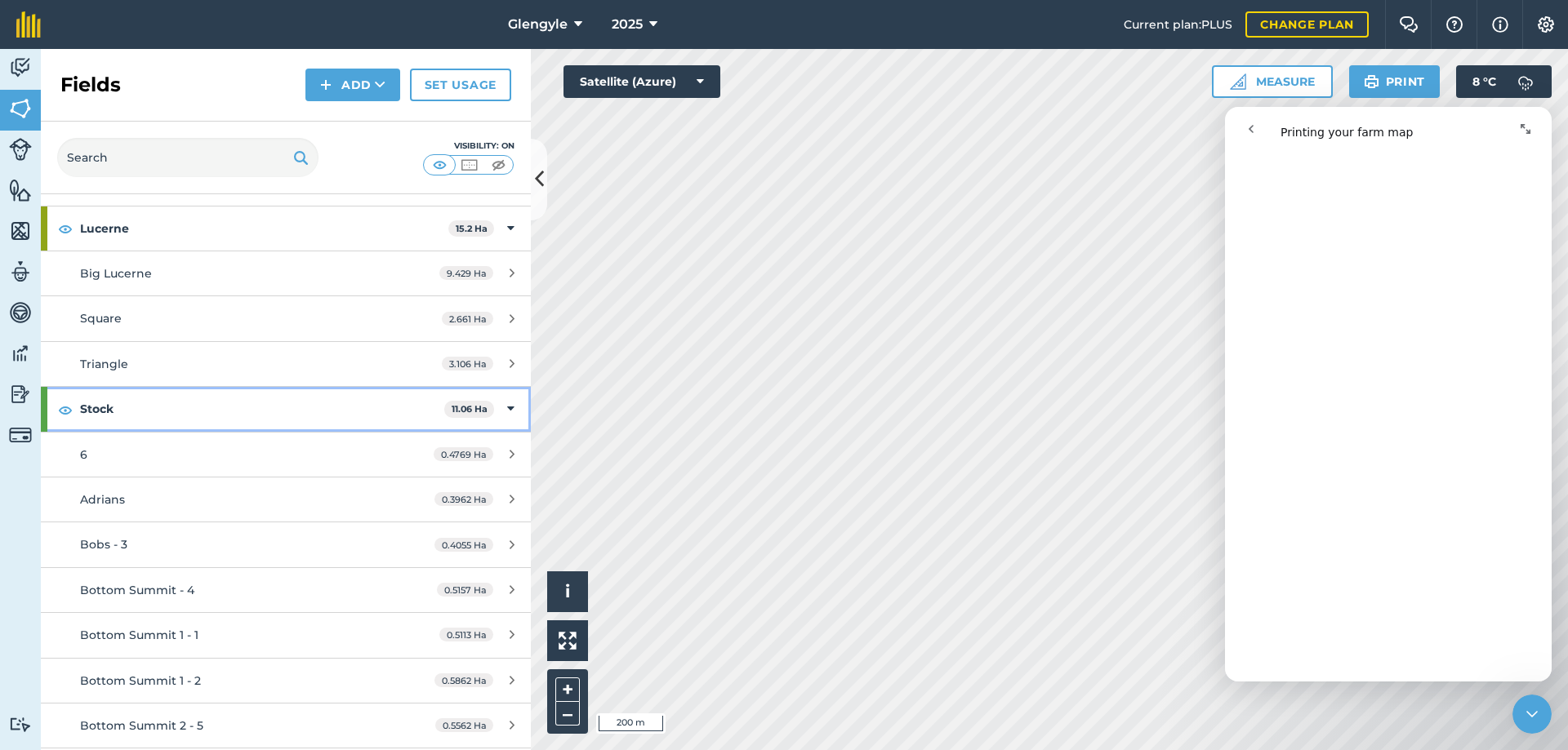
click at [507, 405] on icon at bounding box center [511, 409] width 7 height 18
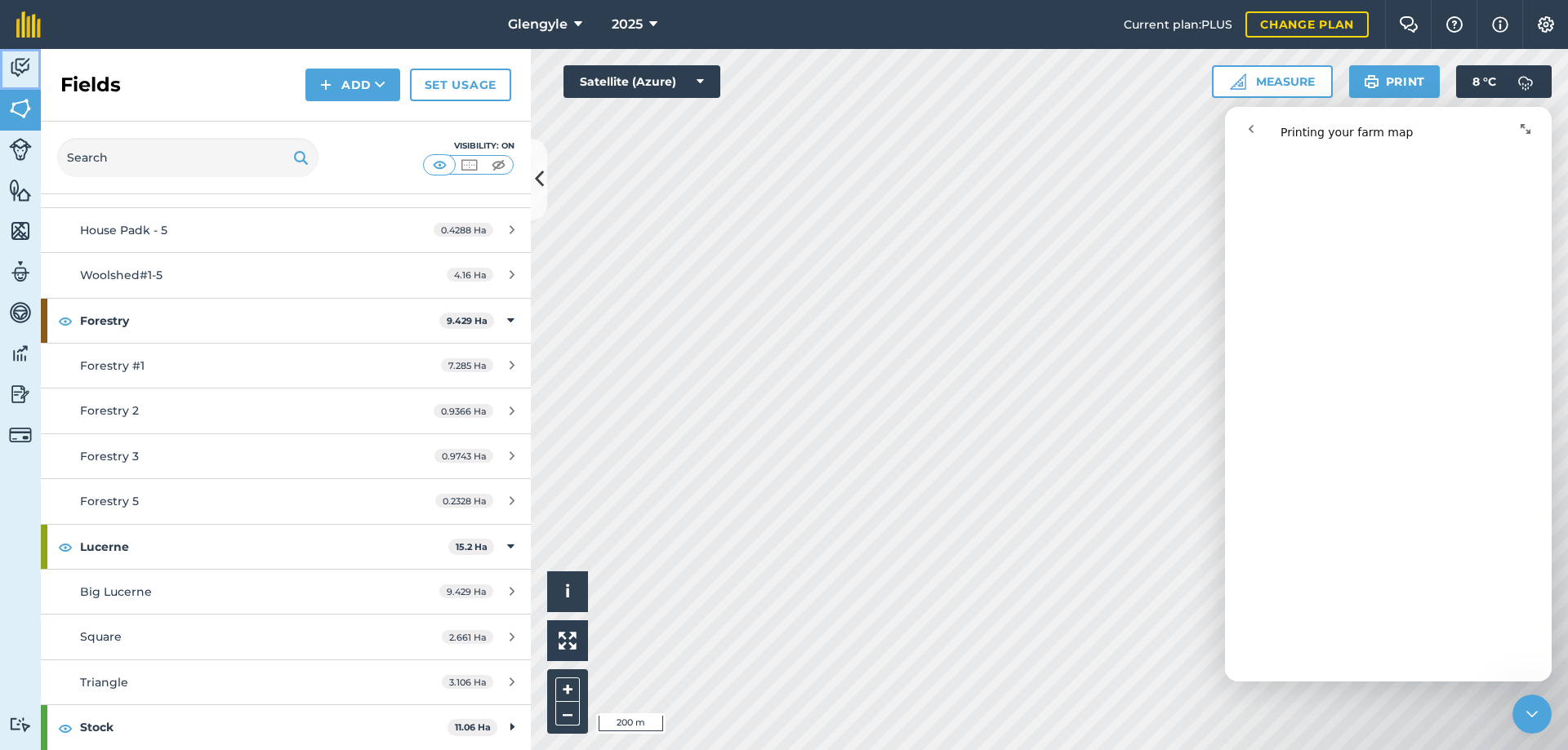
click at [26, 67] on img at bounding box center [20, 68] width 23 height 25
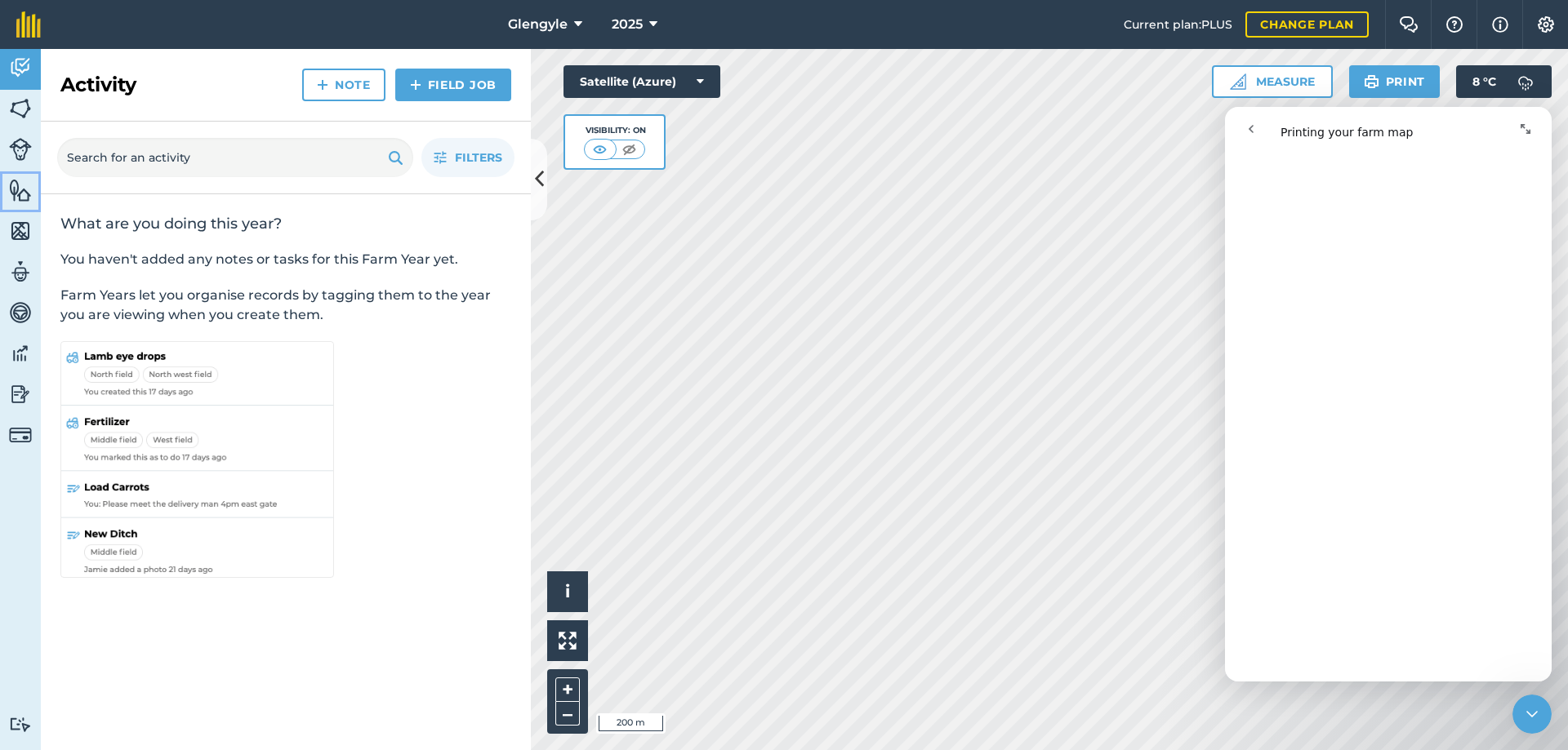
click at [12, 190] on img at bounding box center [20, 190] width 23 height 25
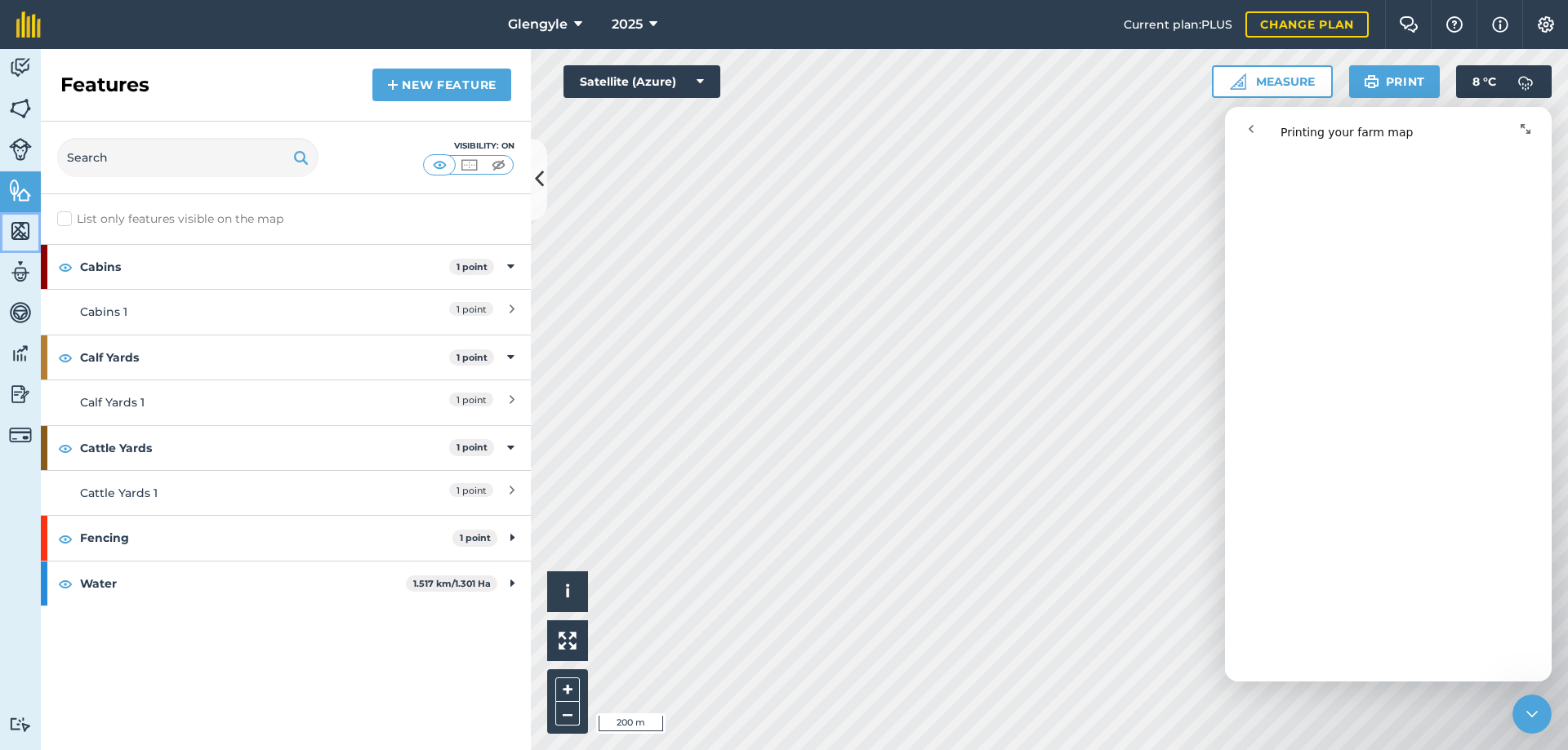
click at [15, 233] on img at bounding box center [20, 231] width 23 height 25
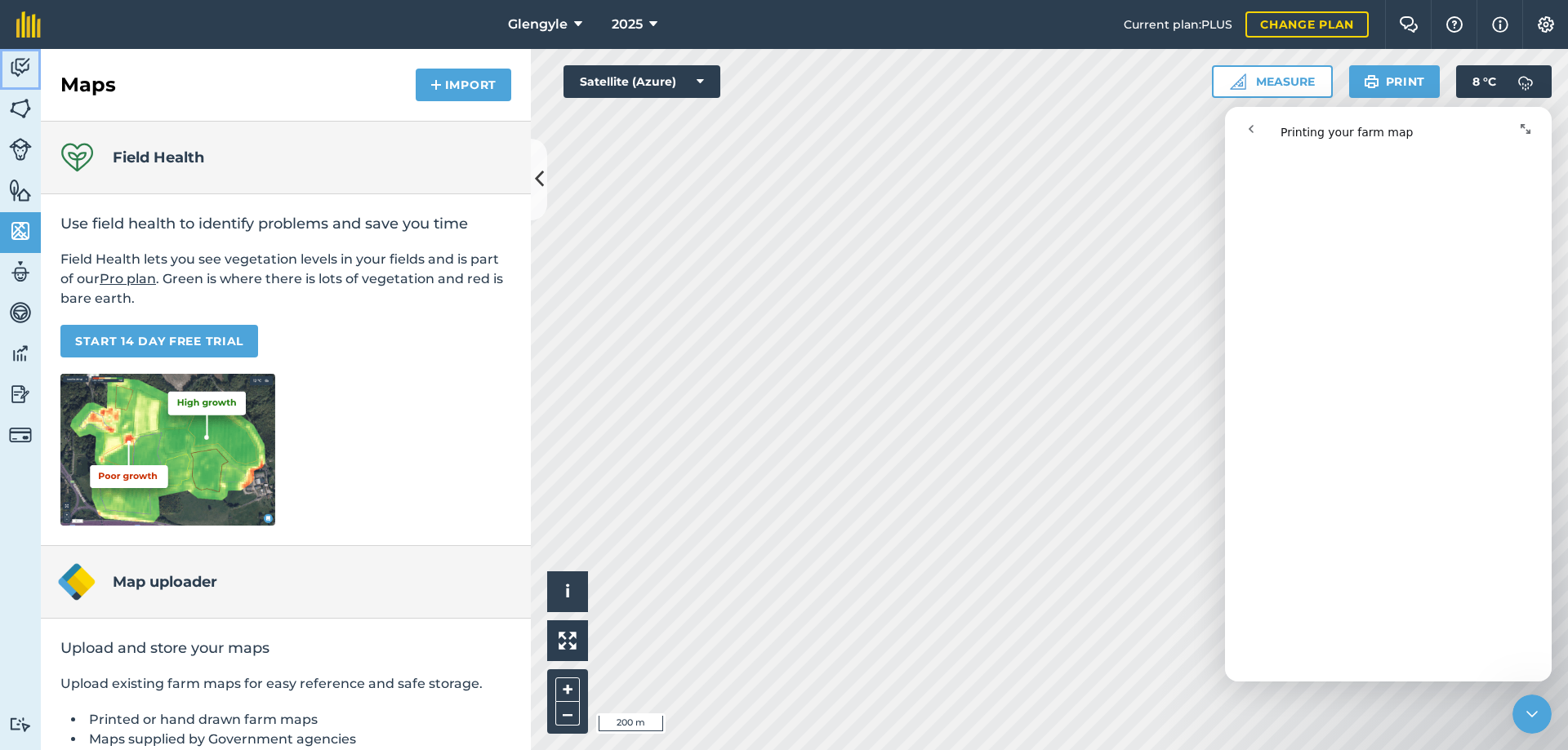
click at [25, 66] on img at bounding box center [20, 68] width 23 height 25
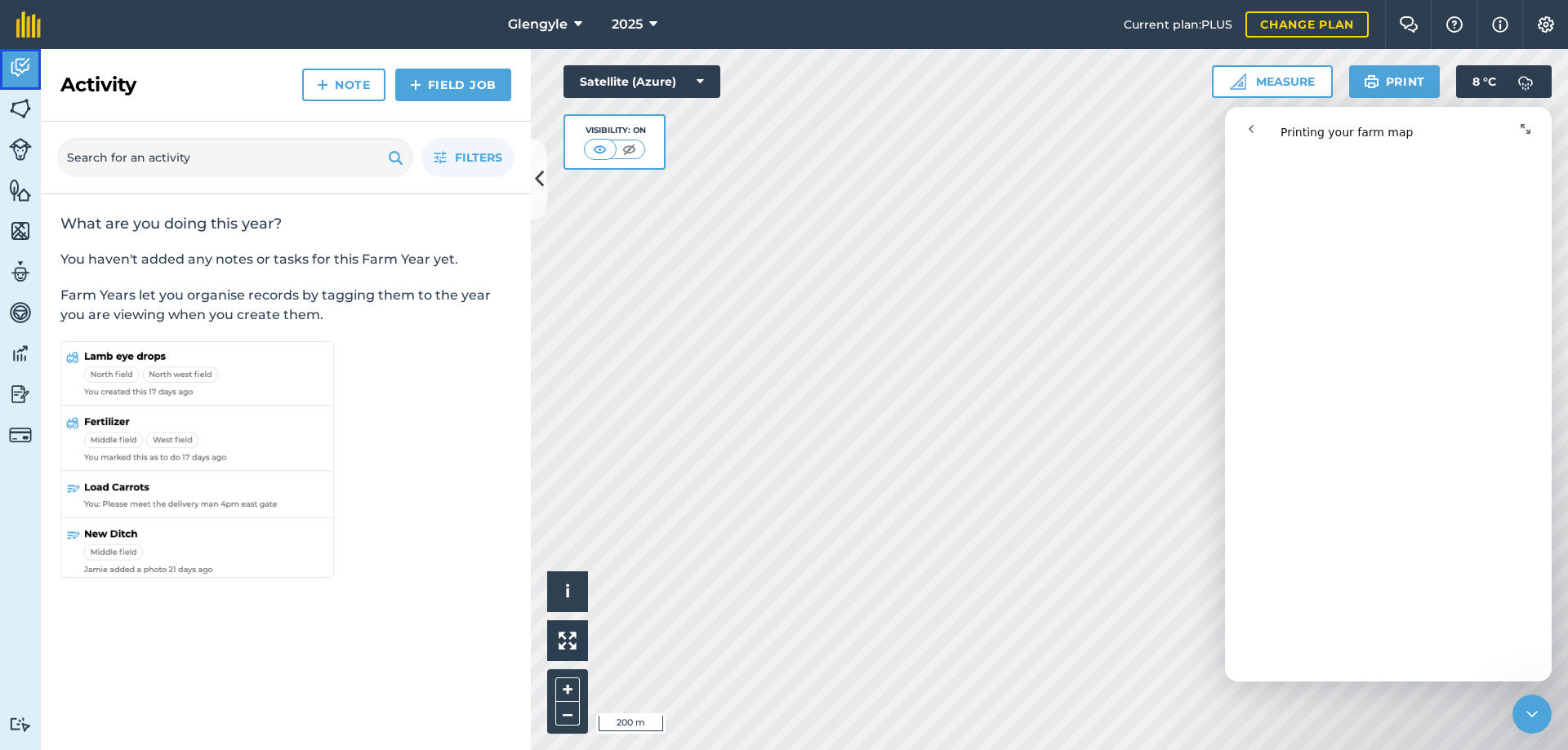
click at [16, 68] on img at bounding box center [20, 68] width 23 height 25
click at [466, 153] on span "Filters" at bounding box center [478, 157] width 47 height 18
click at [446, 156] on icon "button" at bounding box center [440, 157] width 13 height 13
click at [20, 106] on img at bounding box center [20, 109] width 23 height 25
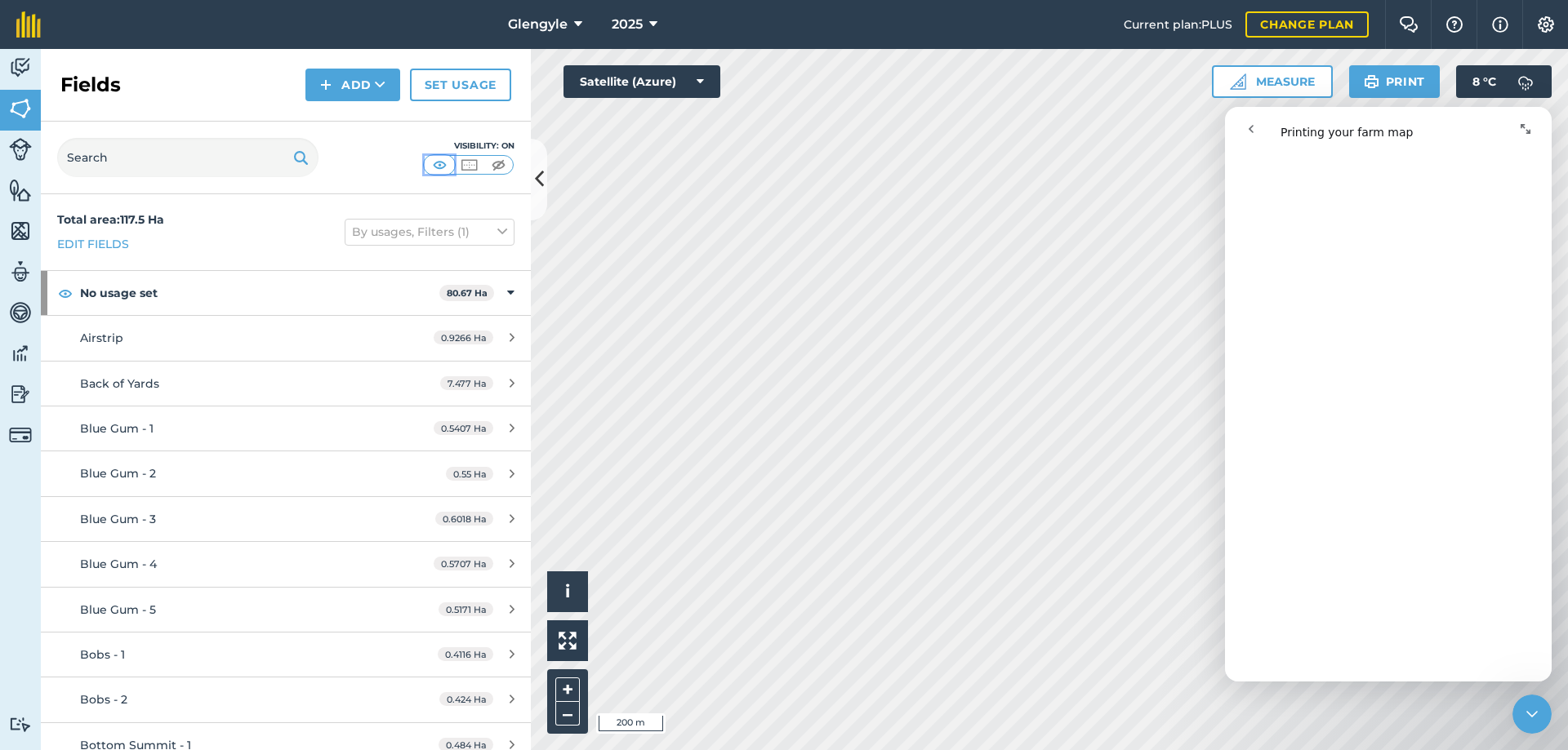
click at [440, 168] on img at bounding box center [440, 165] width 20 height 16
click at [466, 168] on img at bounding box center [469, 165] width 20 height 16
click at [441, 164] on img at bounding box center [440, 165] width 20 height 16
click at [470, 166] on img at bounding box center [469, 165] width 20 height 16
click at [497, 228] on icon at bounding box center [502, 232] width 10 height 18
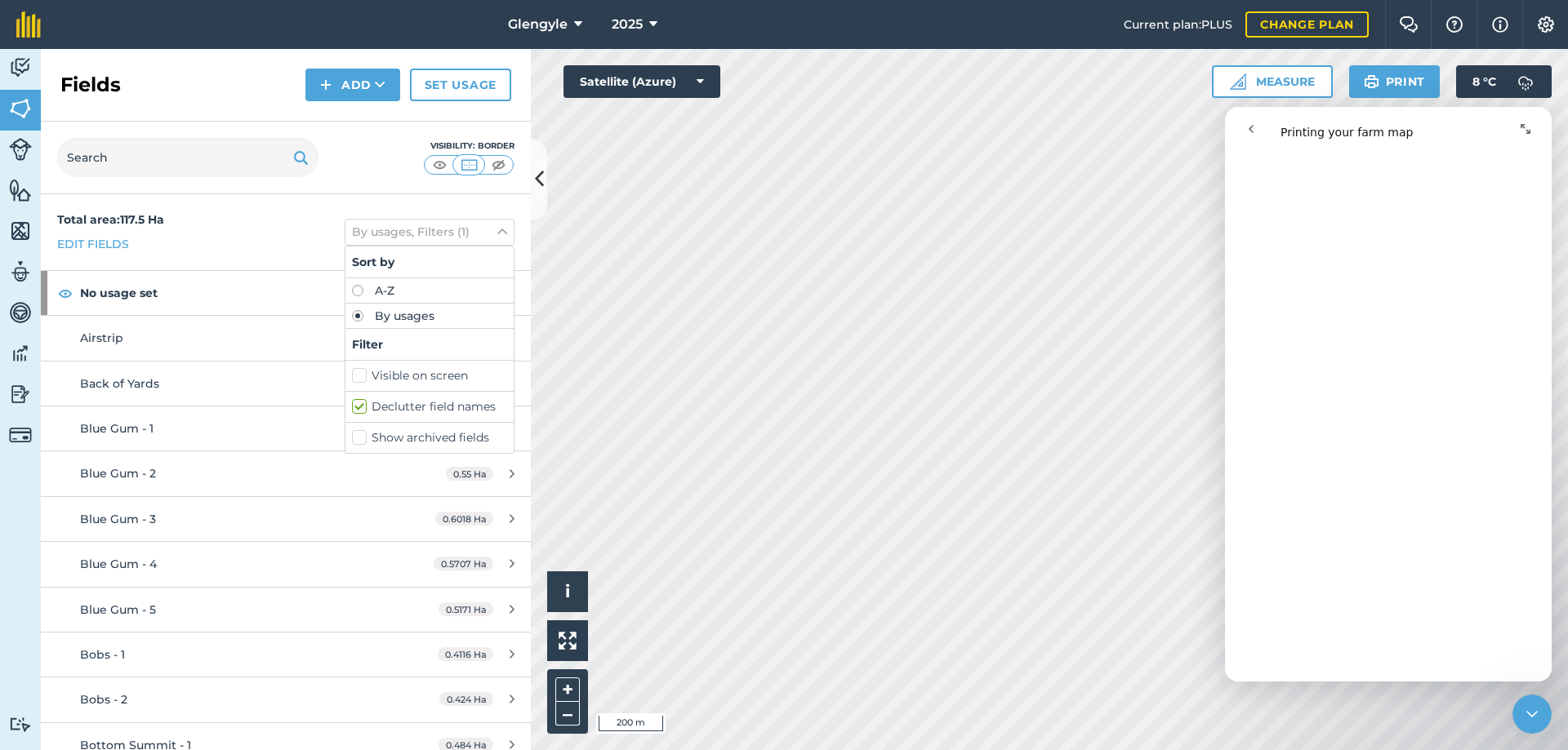
click at [352, 376] on label "Visible on screen" at bounding box center [429, 375] width 155 height 17
click at [352, 376] on input "Visible on screen" at bounding box center [357, 373] width 11 height 11
checkbox input "true"
click at [371, 138] on div "Visibility: Border" at bounding box center [286, 158] width 490 height 73
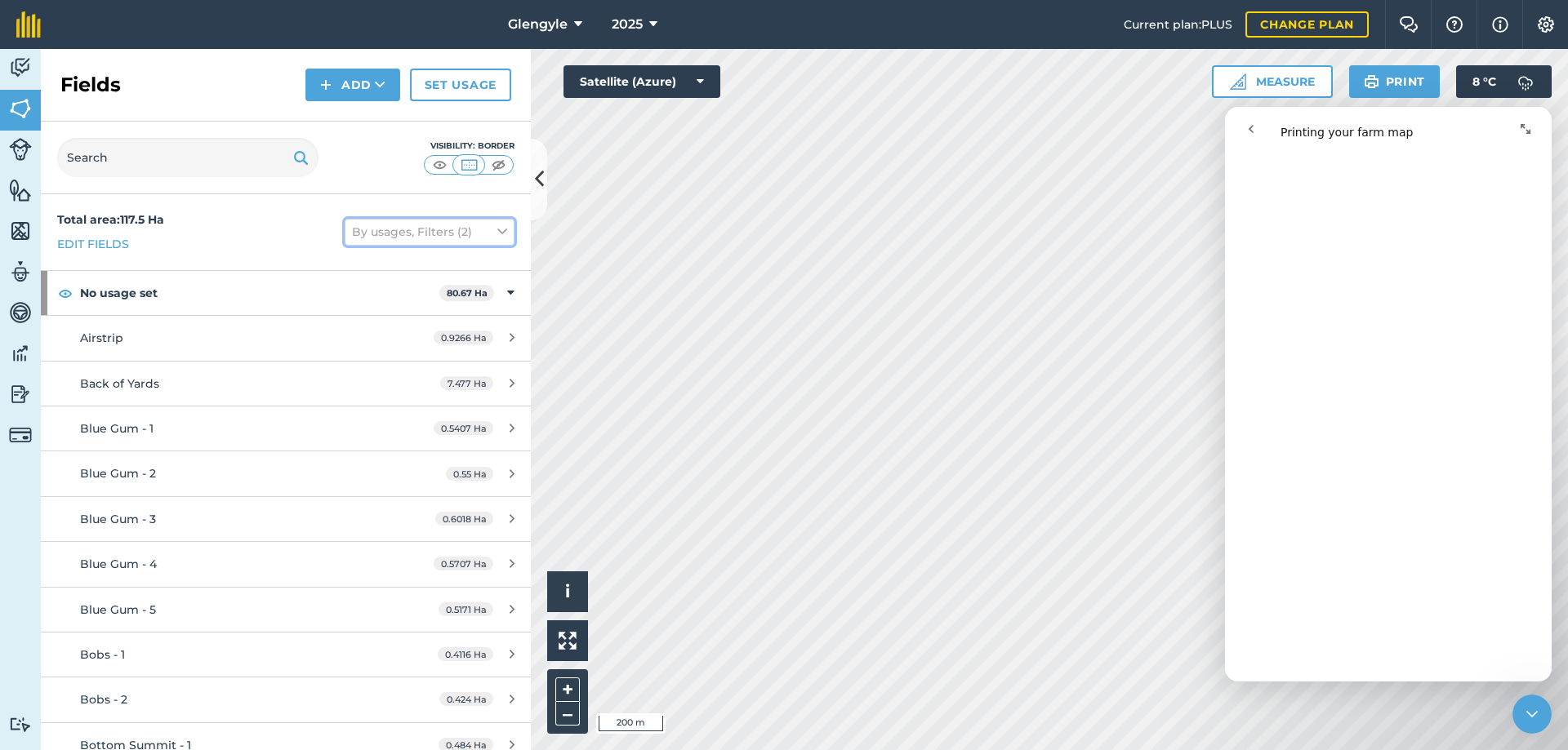
click at [497, 230] on icon at bounding box center [502, 232] width 10 height 18
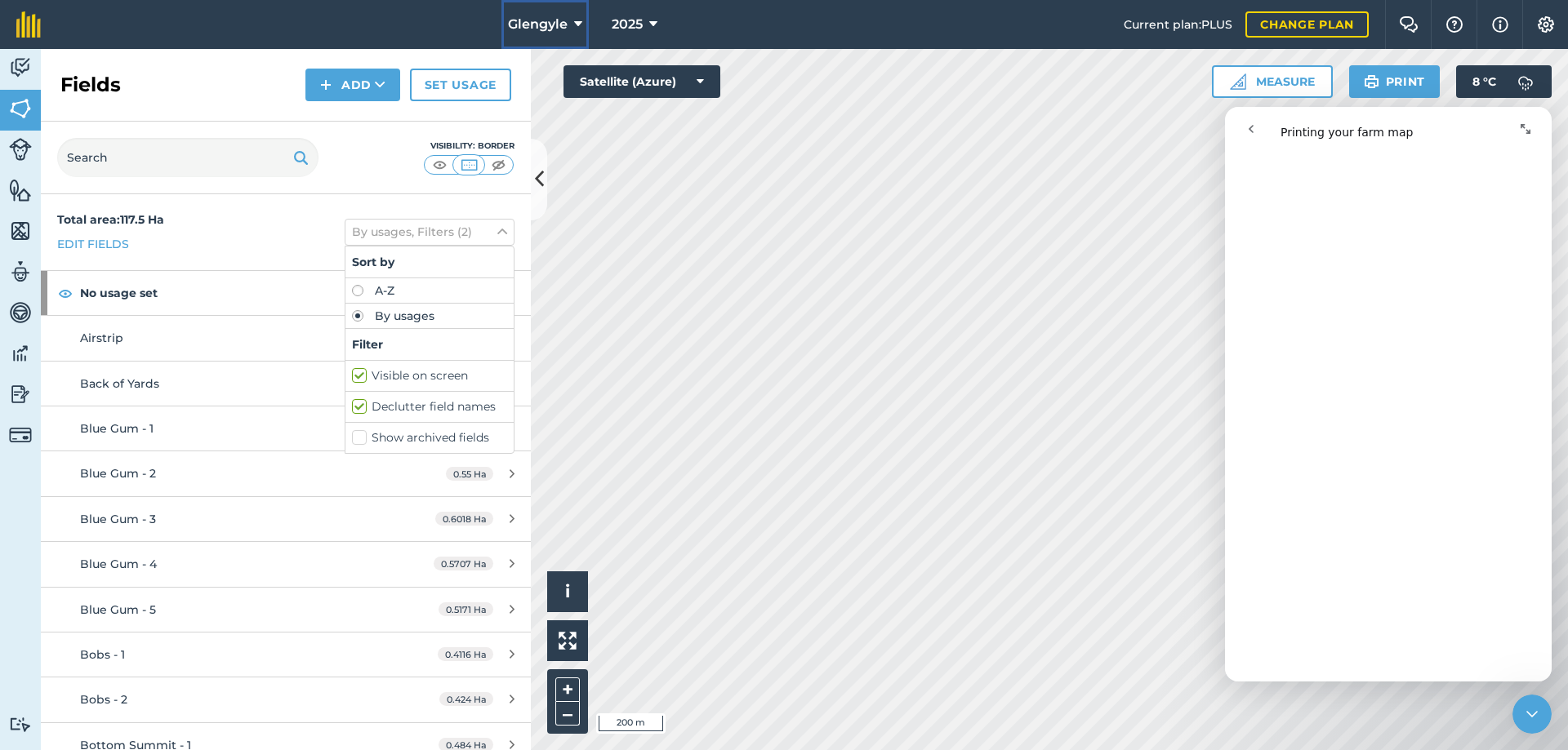
click at [576, 26] on icon at bounding box center [578, 25] width 8 height 20
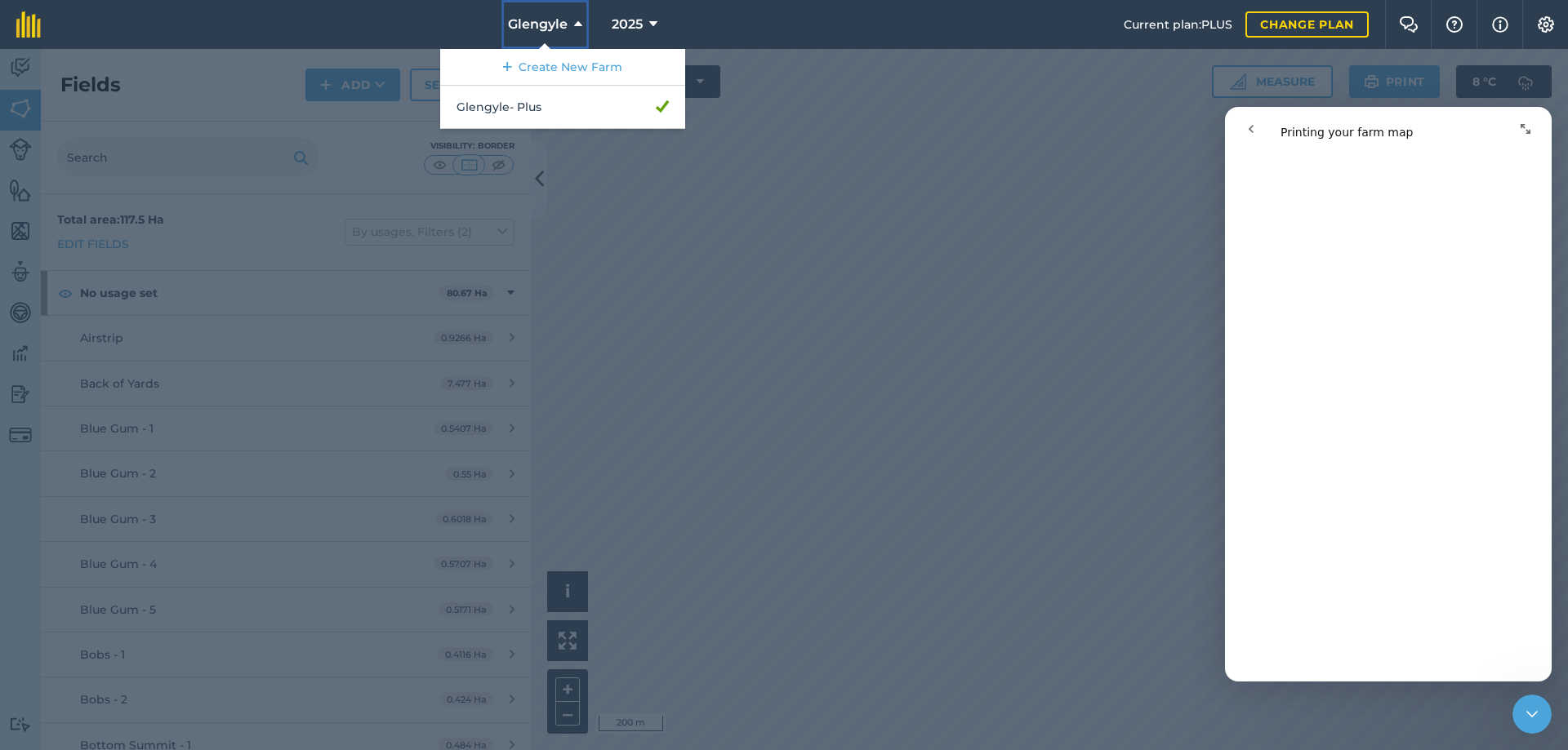
click at [574, 26] on icon at bounding box center [578, 25] width 8 height 20
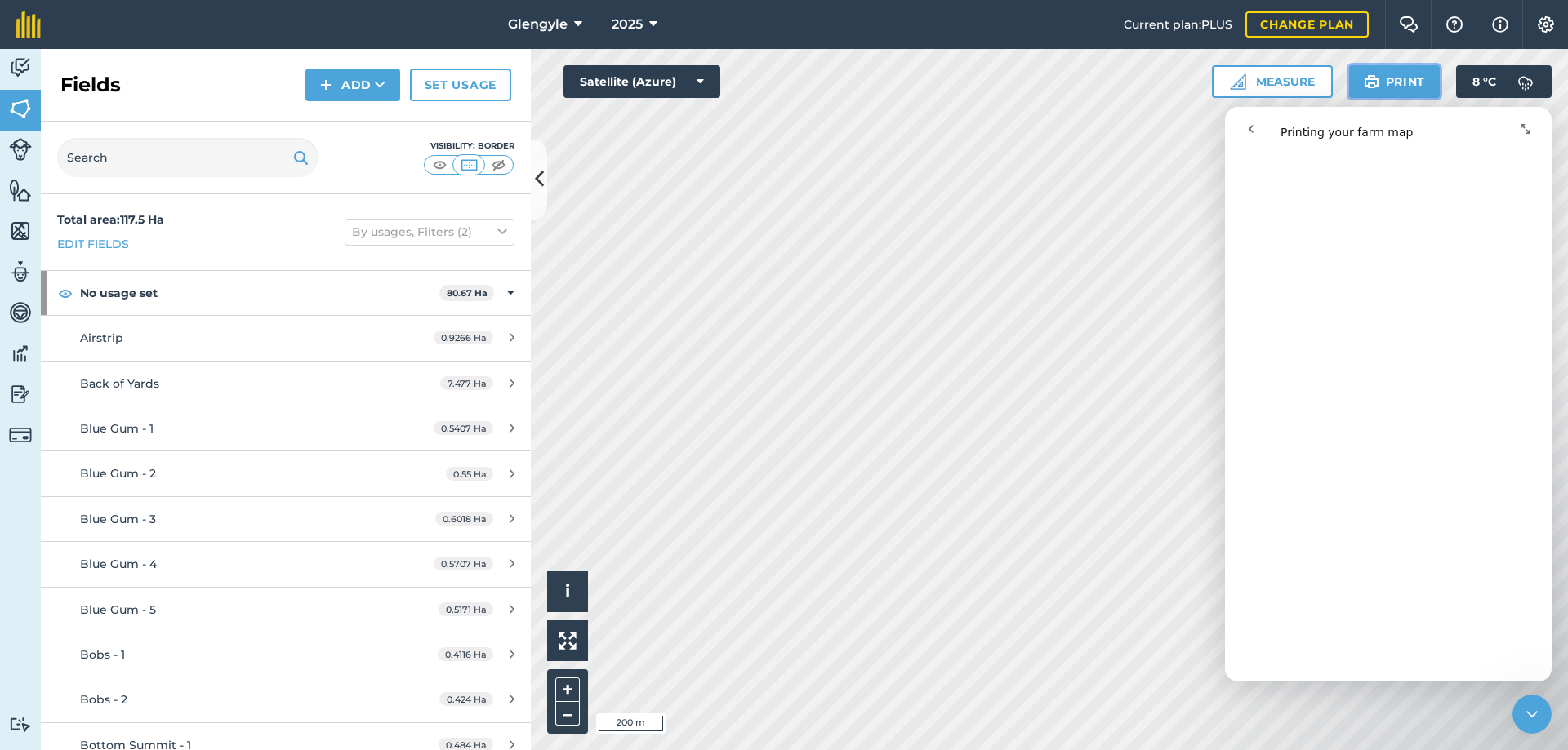
click at [1398, 90] on button "Print" at bounding box center [1394, 82] width 91 height 33
click at [1388, 81] on button "Print" at bounding box center [1394, 82] width 91 height 33
click at [19, 153] on img at bounding box center [20, 149] width 23 height 23
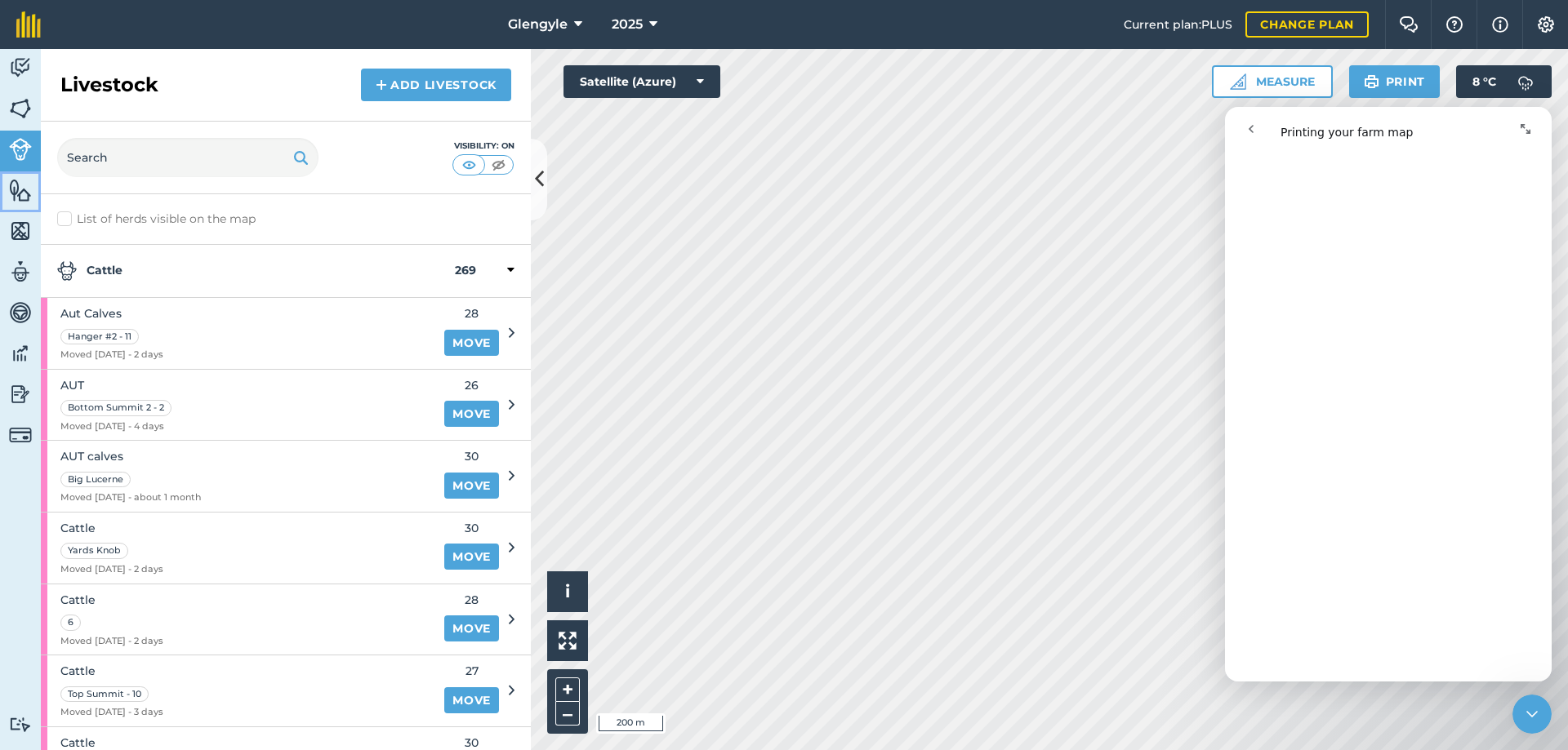
click at [20, 186] on img at bounding box center [20, 190] width 23 height 25
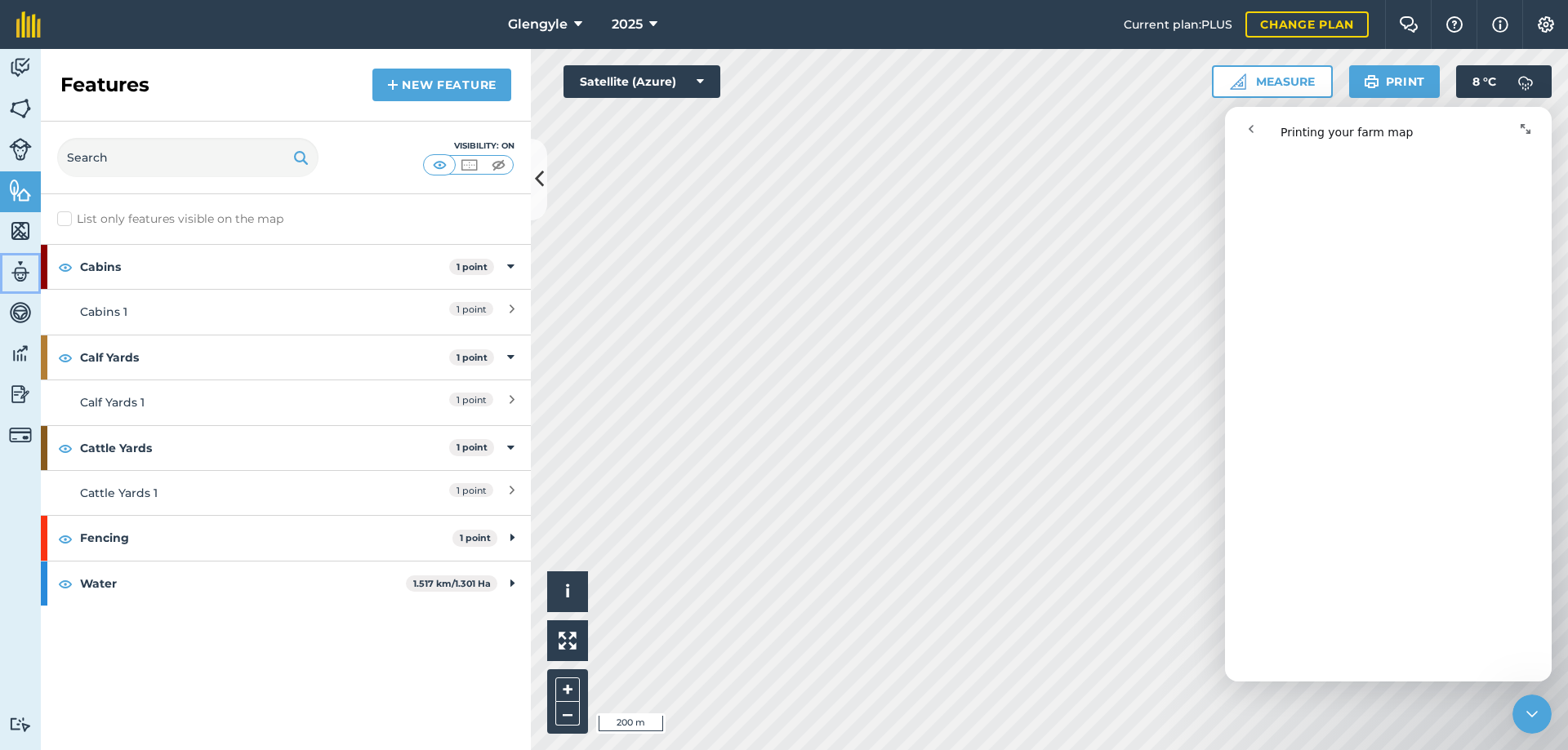
click at [17, 263] on img at bounding box center [20, 272] width 23 height 25
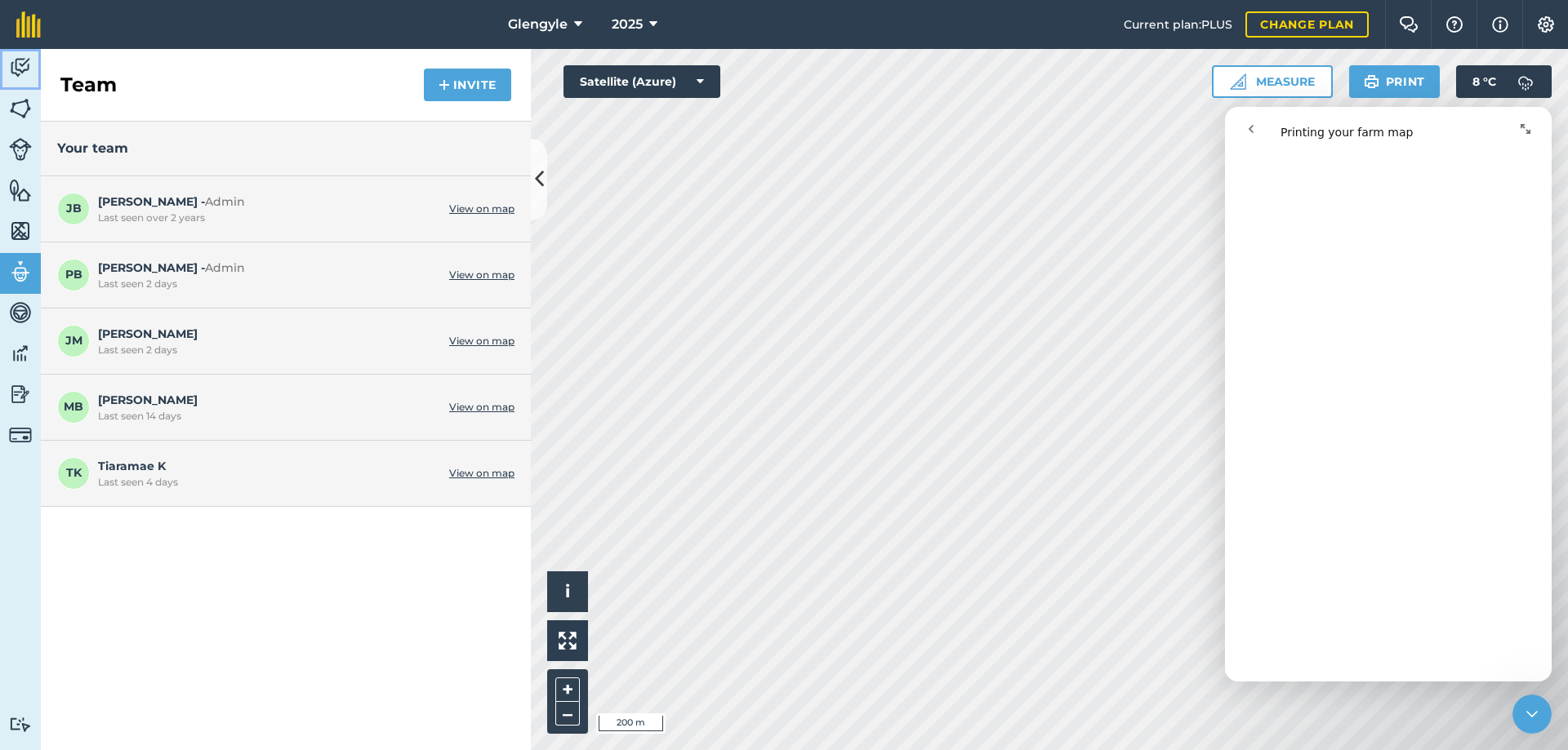
click at [18, 65] on img at bounding box center [20, 68] width 23 height 25
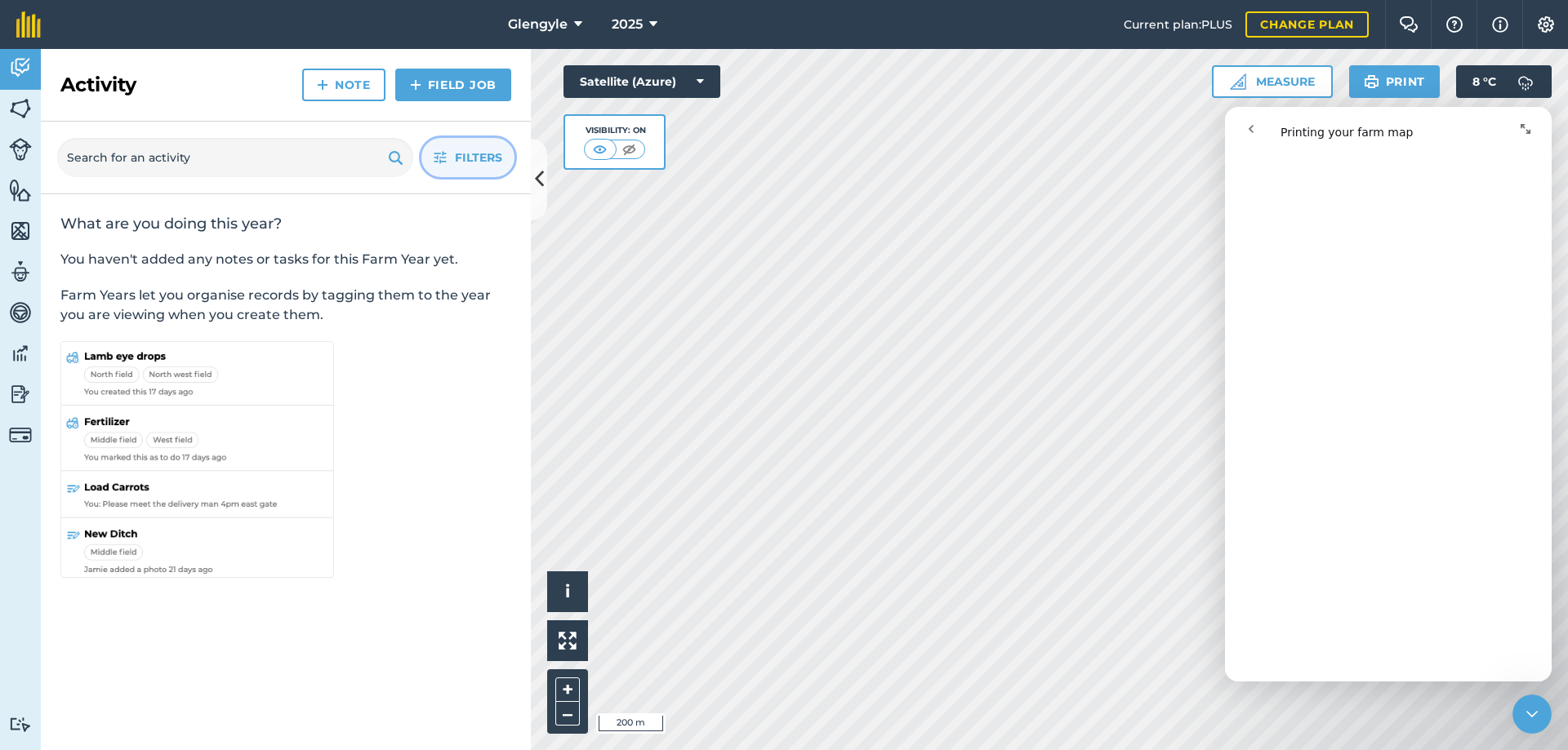
click at [463, 161] on span "Filters" at bounding box center [478, 157] width 47 height 18
click at [565, 684] on button "+" at bounding box center [567, 690] width 25 height 25
click at [565, 715] on button "–" at bounding box center [567, 714] width 25 height 24
click at [566, 594] on div "Hello i © 2025 TomTom, Microsoft 100 m + –" at bounding box center [1049, 399] width 1037 height 701
click at [566, 714] on button "–" at bounding box center [567, 714] width 25 height 24
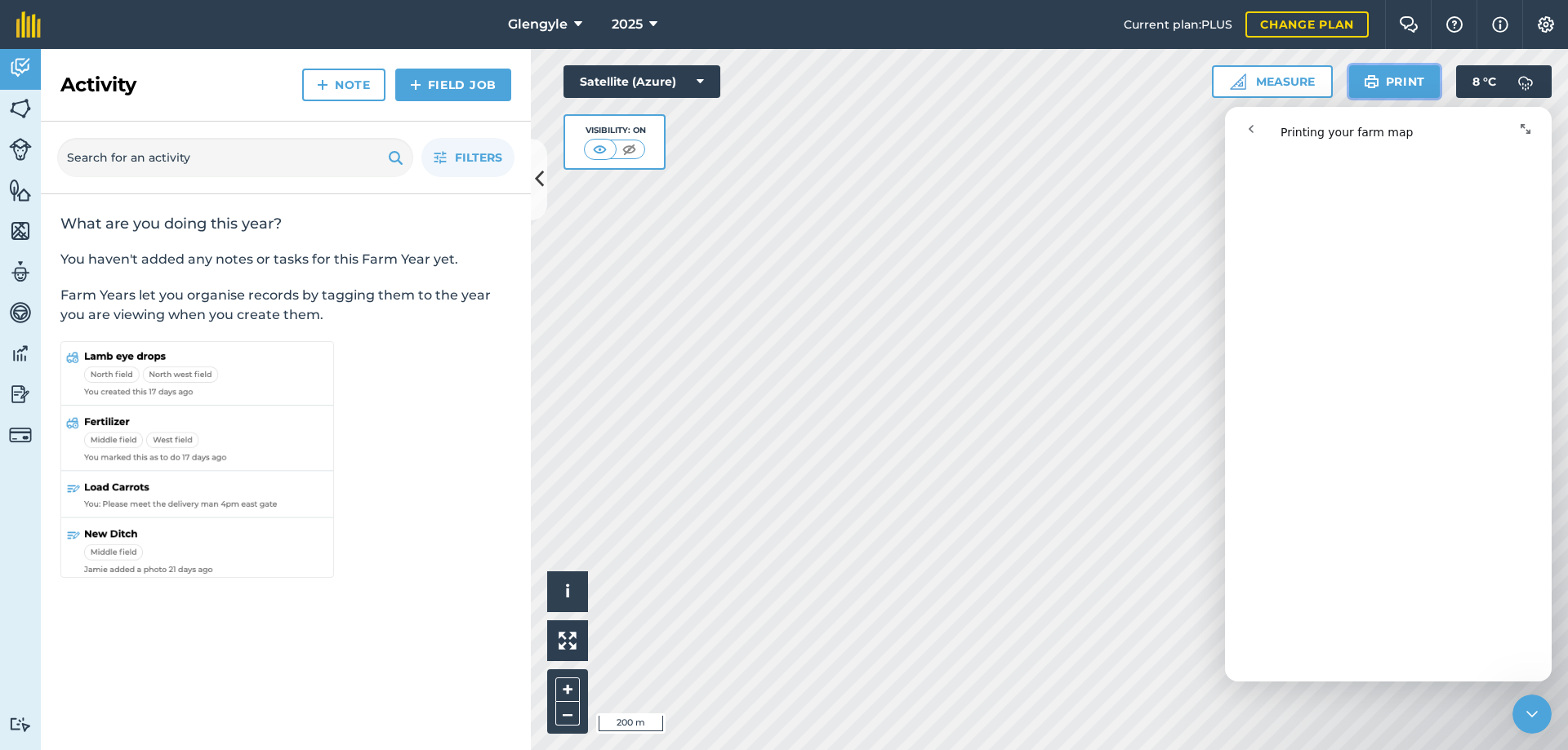
click at [1408, 75] on button "Print" at bounding box center [1394, 82] width 91 height 33
click at [19, 142] on img at bounding box center [20, 149] width 23 height 23
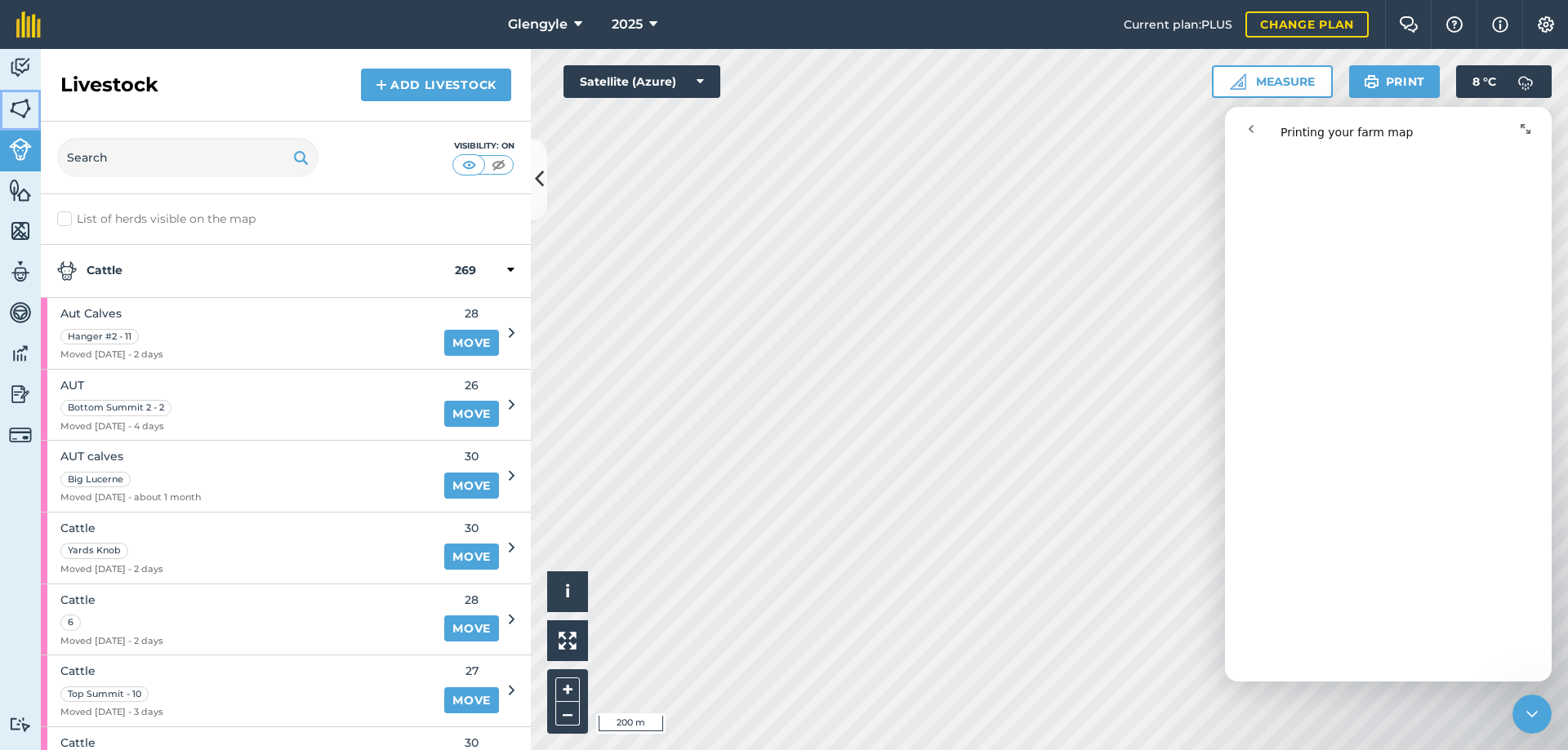
click at [20, 114] on img at bounding box center [20, 109] width 23 height 25
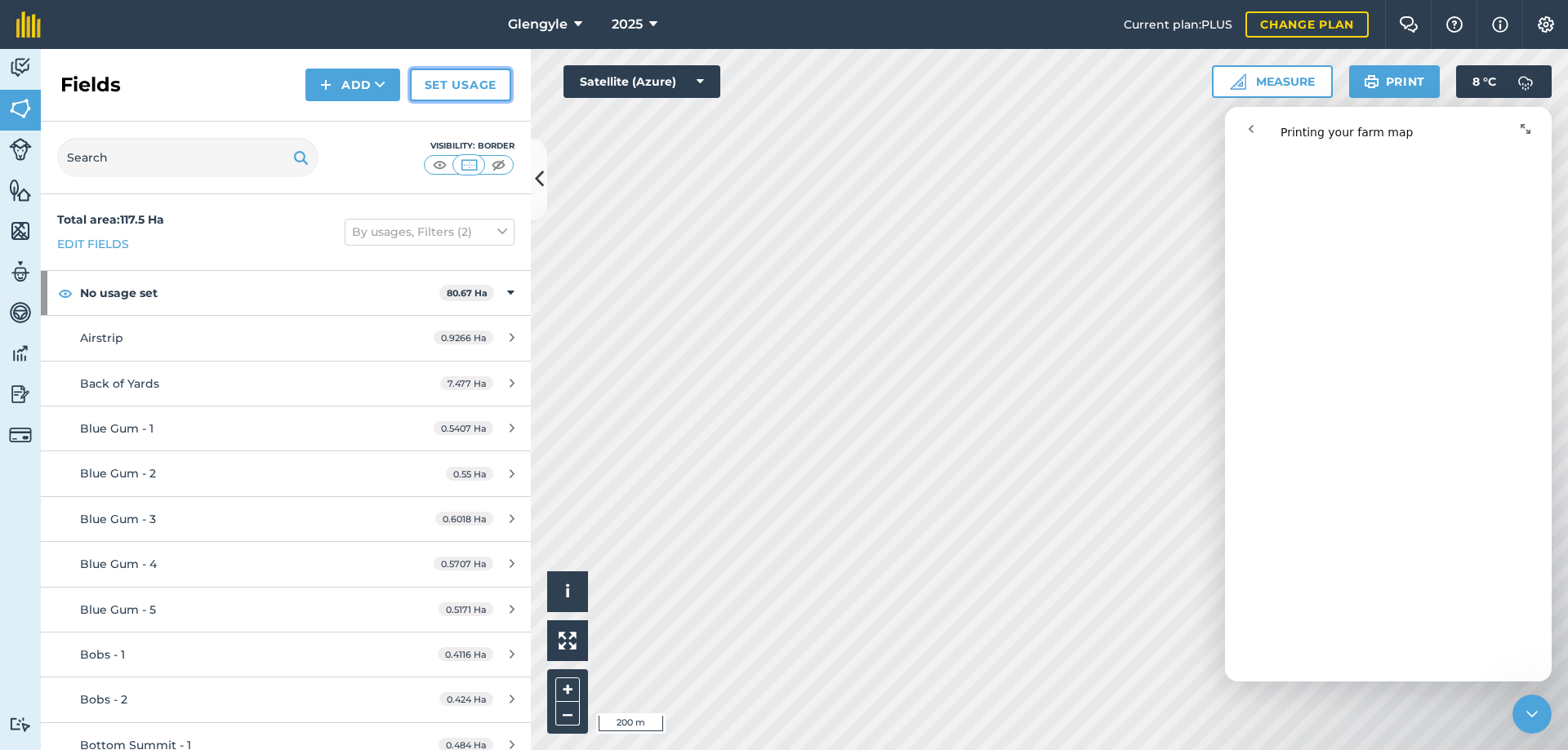
click at [447, 85] on link "Set usage" at bounding box center [461, 84] width 101 height 33
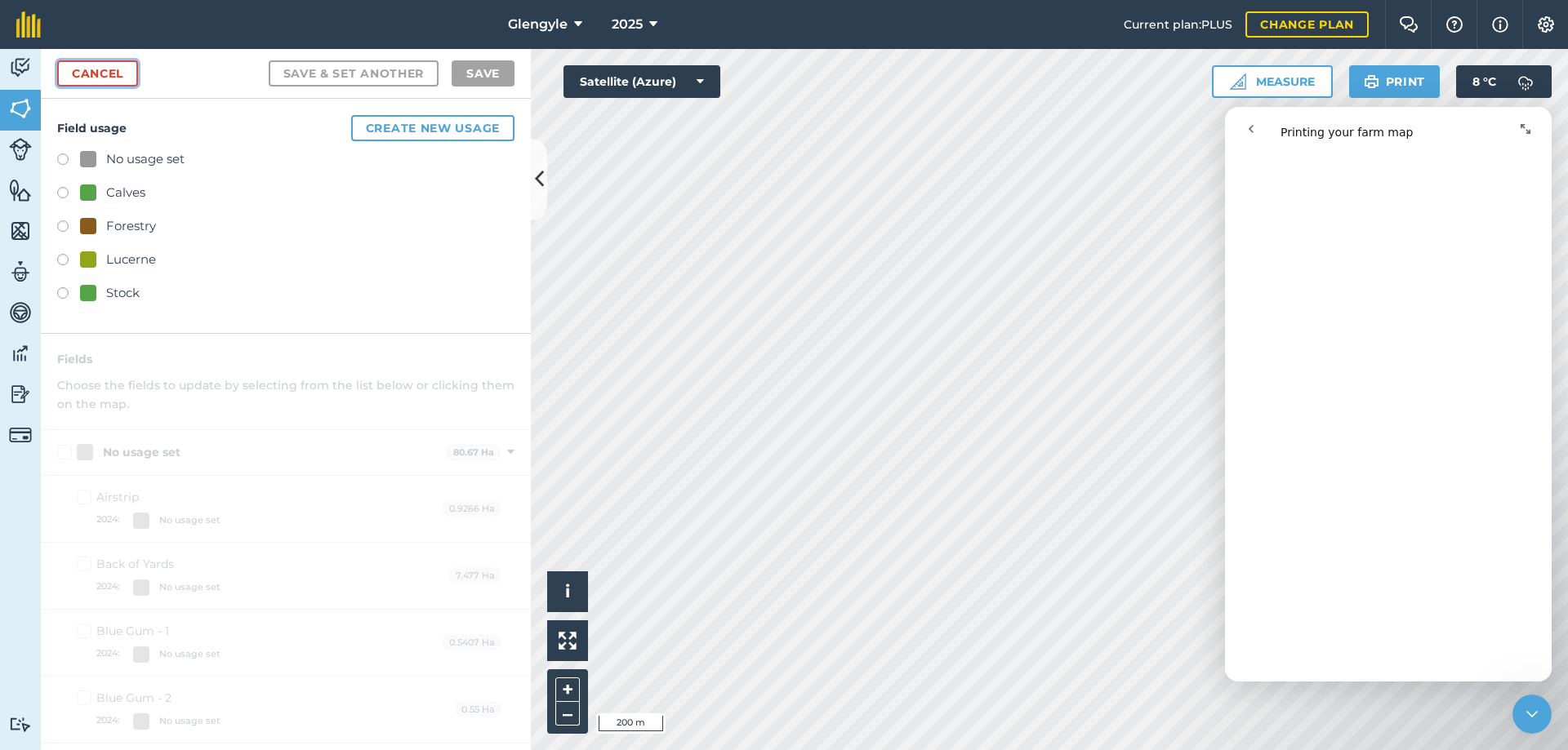
click at [120, 67] on link "Cancel" at bounding box center [97, 73] width 81 height 26
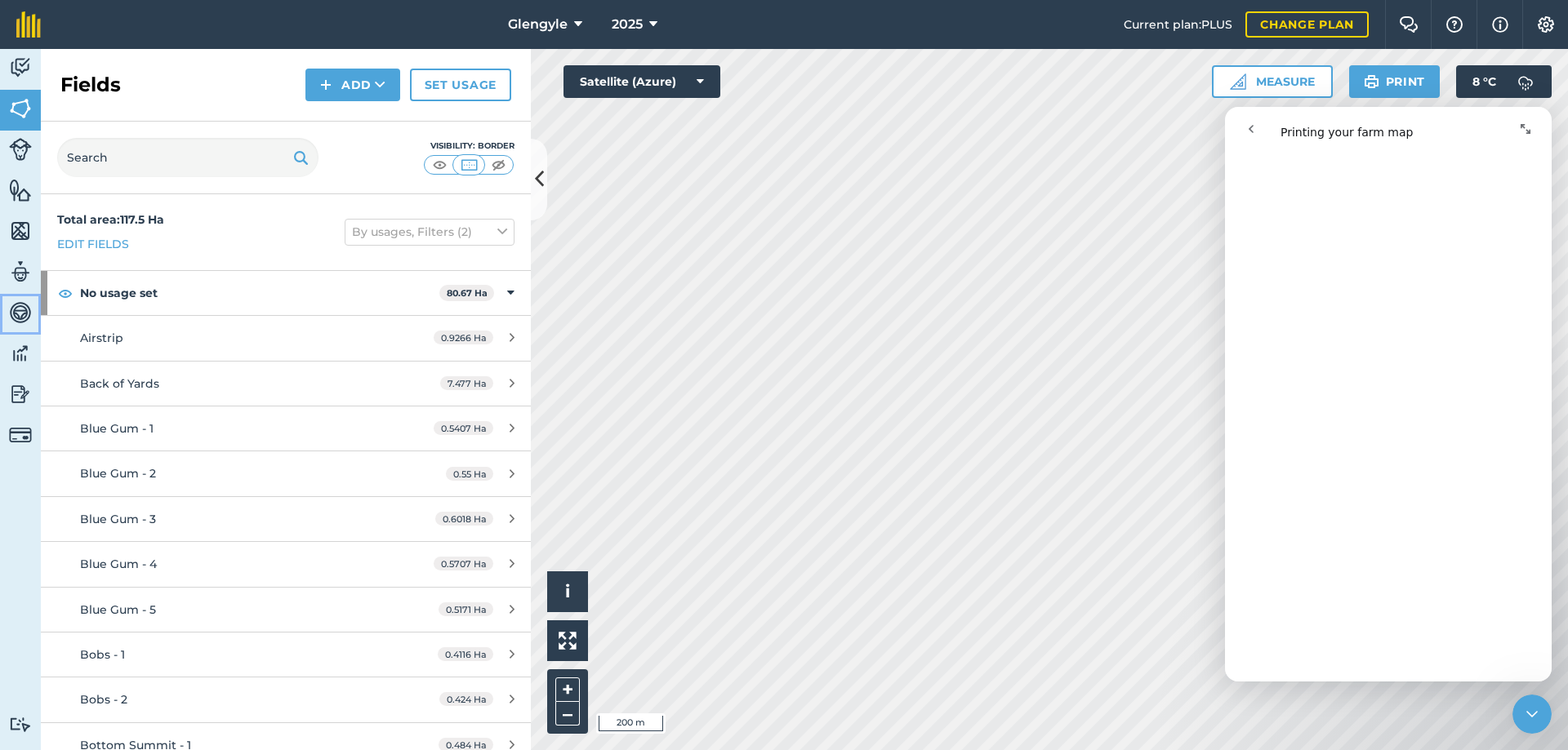
click at [15, 310] on img at bounding box center [20, 312] width 23 height 25
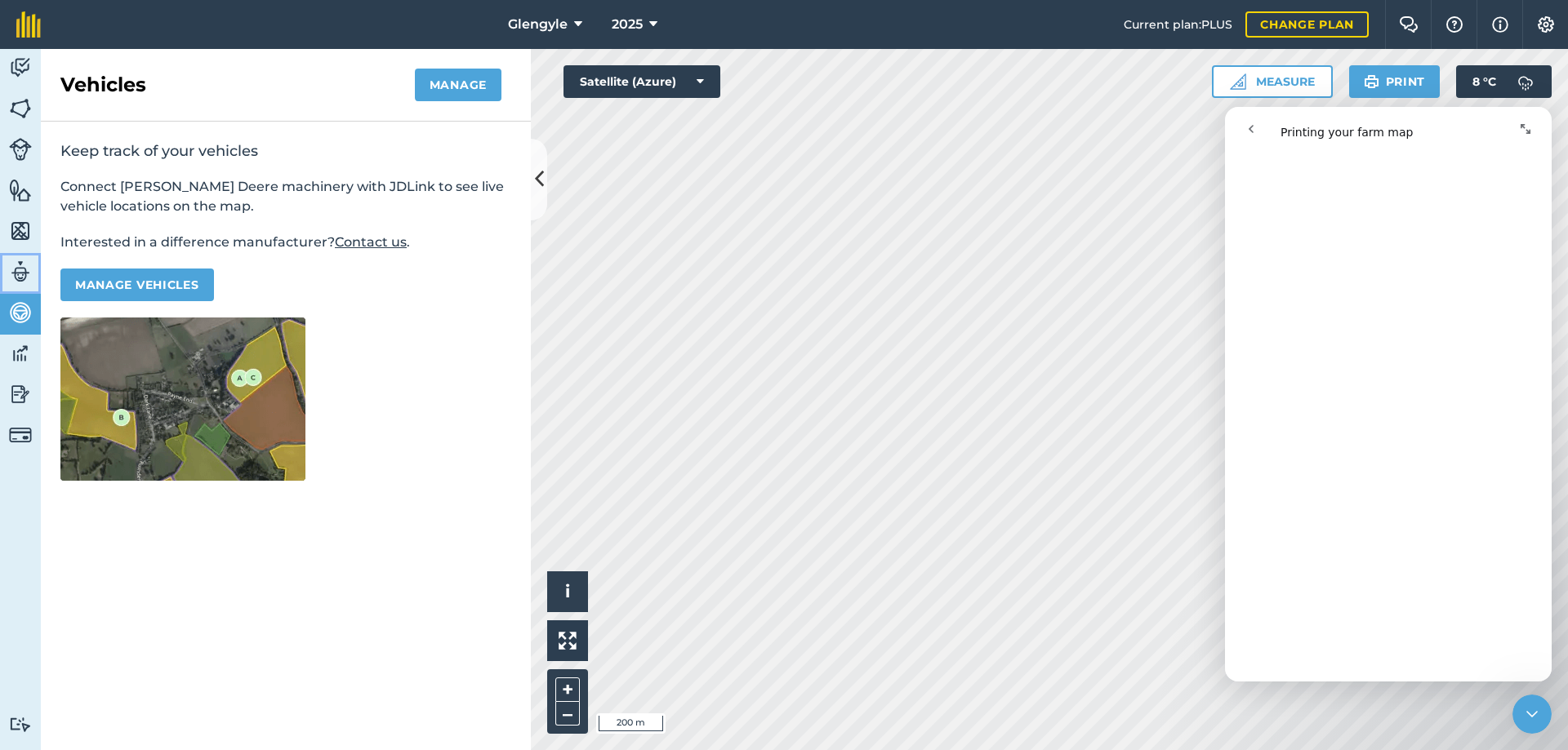
click at [18, 276] on img at bounding box center [20, 272] width 23 height 25
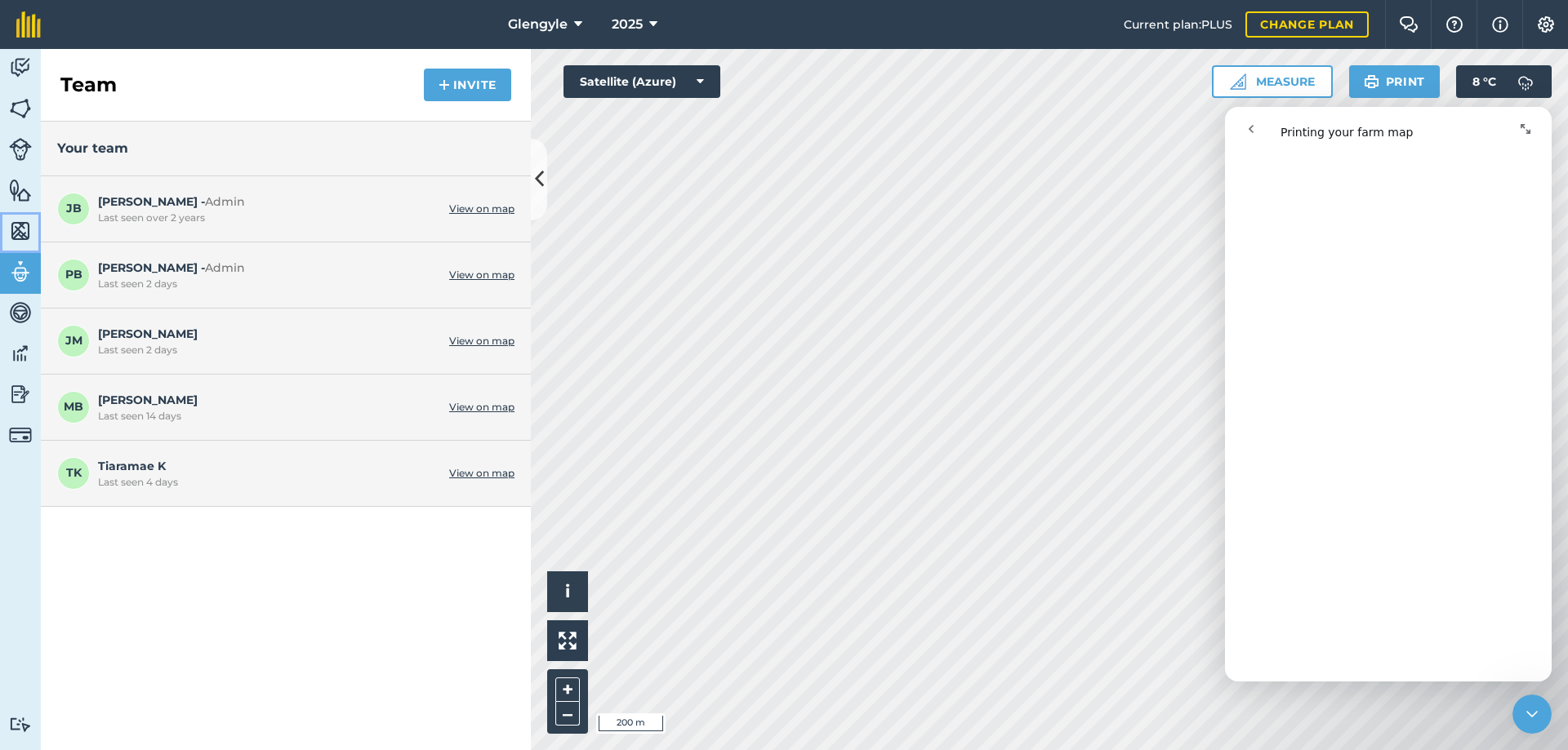
click at [22, 236] on img at bounding box center [20, 231] width 23 height 25
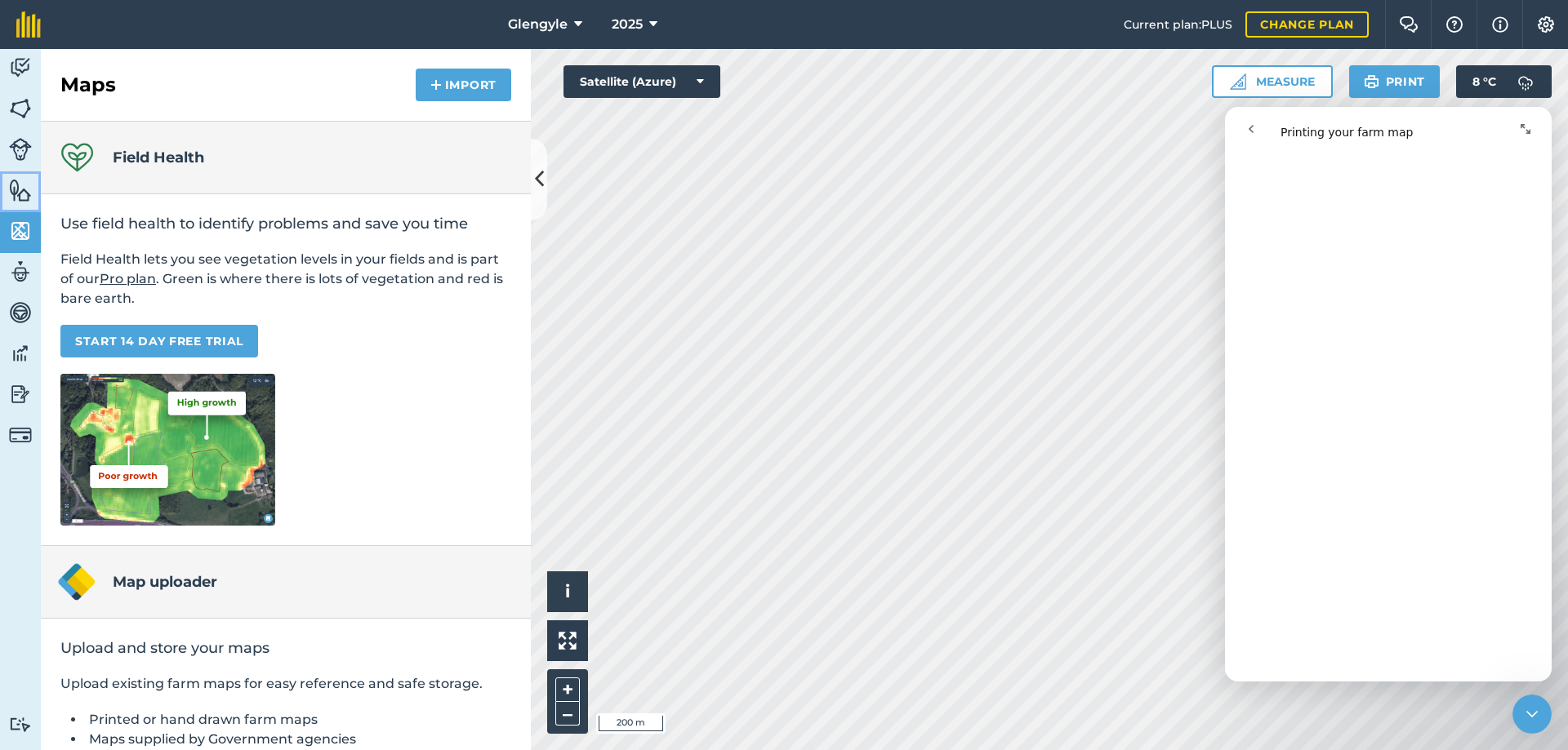
click at [20, 187] on img at bounding box center [20, 190] width 23 height 25
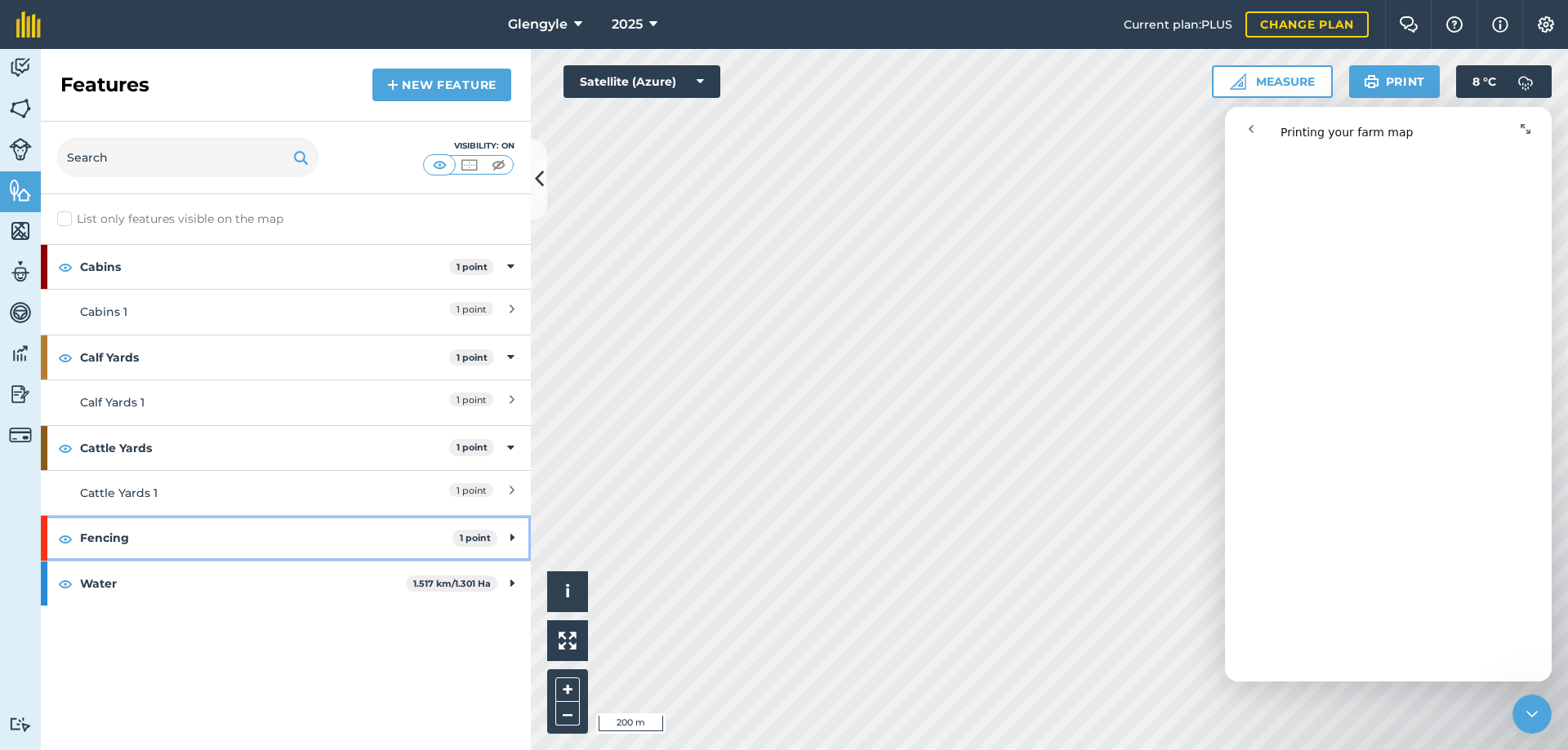
click at [480, 537] on strong "1 point" at bounding box center [475, 538] width 31 height 12
click at [510, 536] on icon at bounding box center [511, 538] width 7 height 18
click at [506, 535] on div "Fencing 1 point" at bounding box center [286, 538] width 490 height 44
click at [95, 584] on strong "Water" at bounding box center [242, 584] width 326 height 44
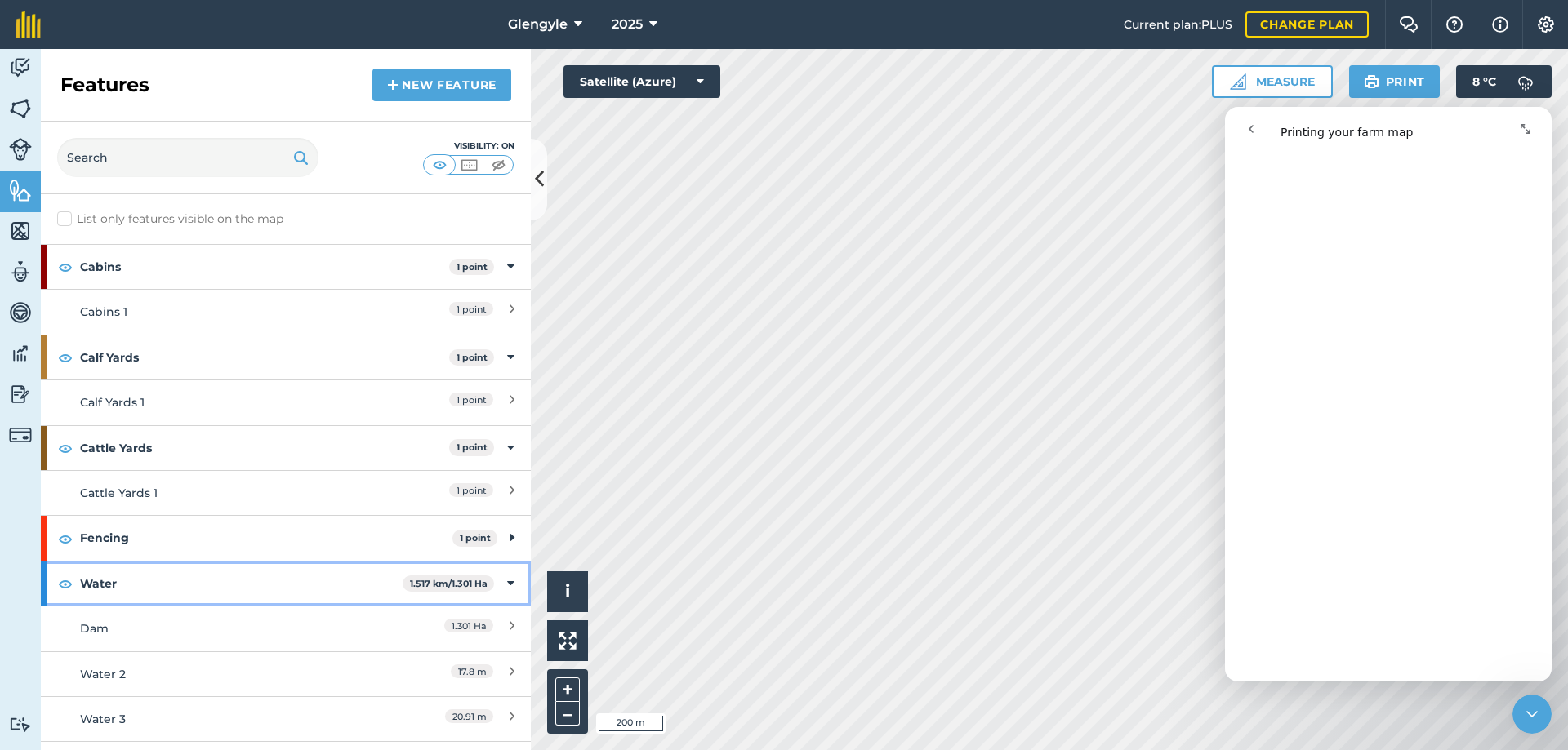
click at [87, 584] on strong "Water" at bounding box center [241, 584] width 322 height 44
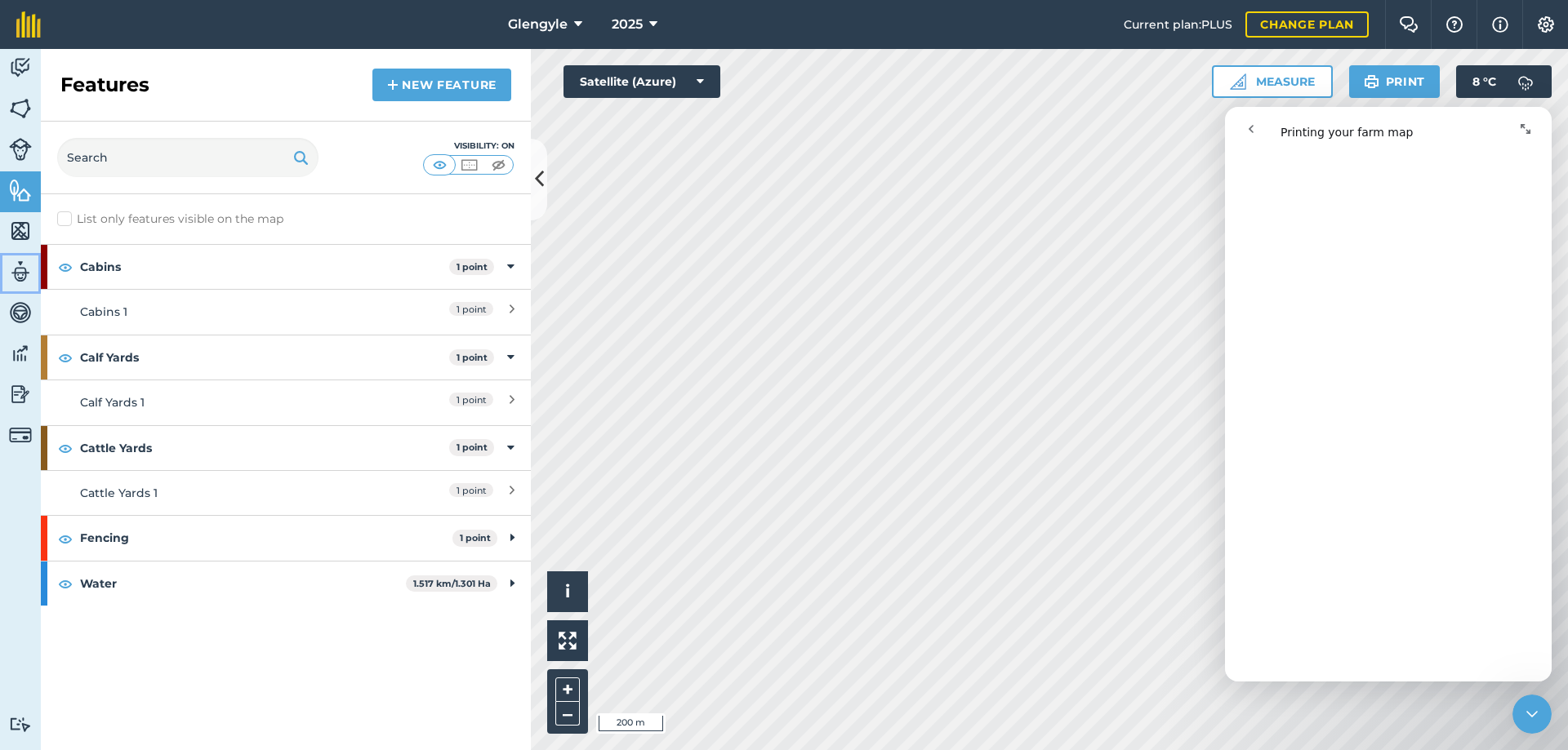
click at [17, 268] on img at bounding box center [20, 272] width 23 height 25
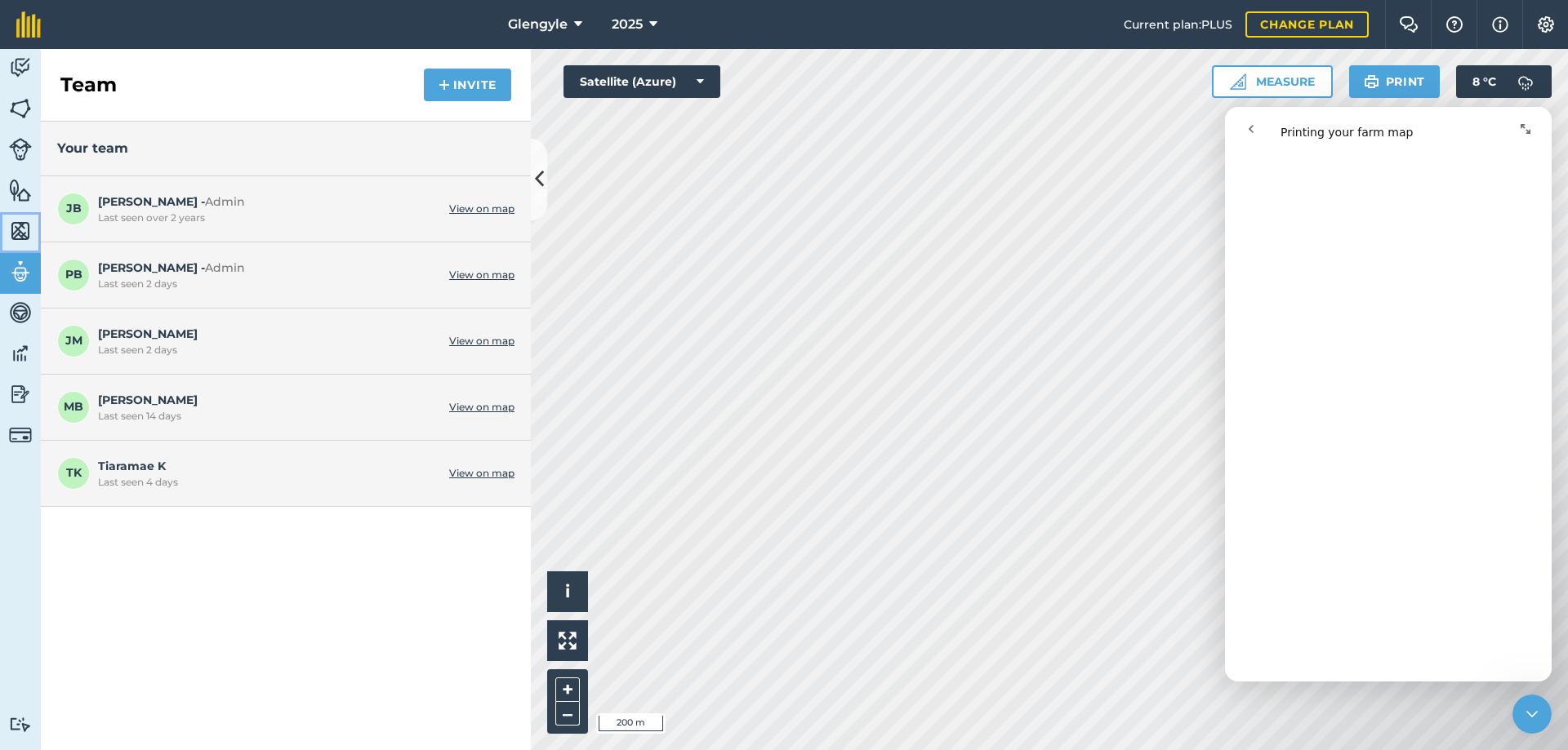
click at [26, 235] on img at bounding box center [20, 231] width 23 height 25
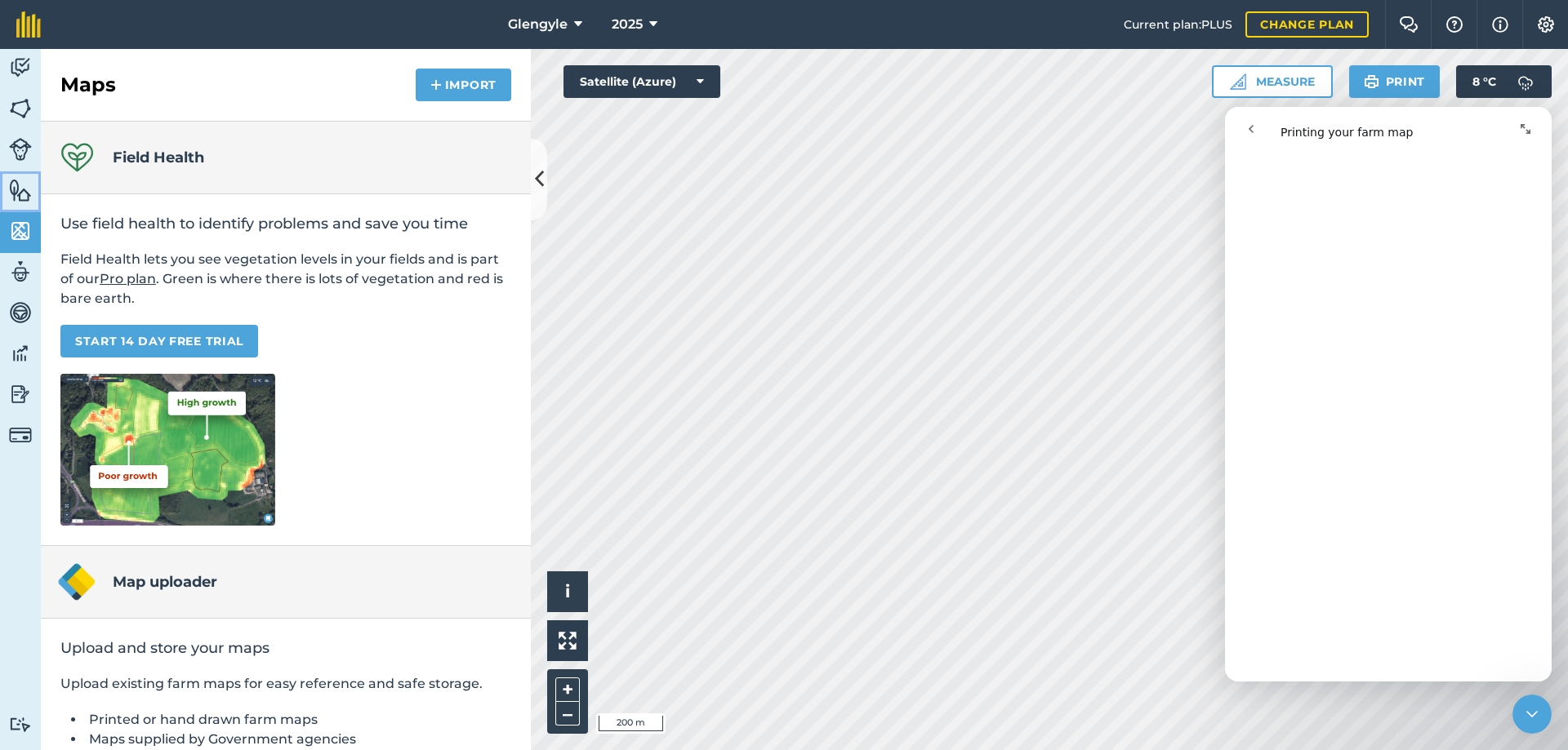
click at [12, 189] on img at bounding box center [20, 190] width 23 height 25
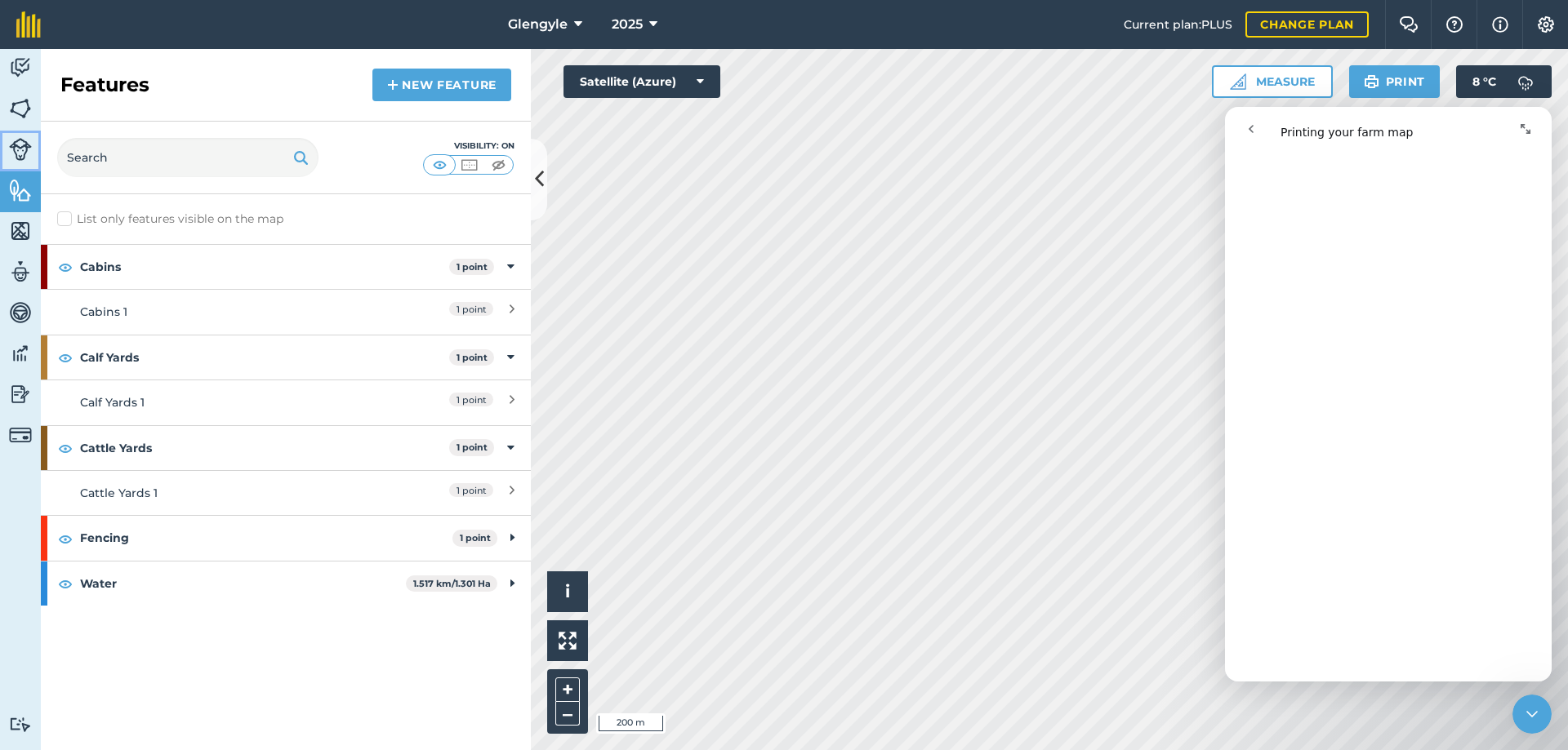
click at [17, 150] on img at bounding box center [20, 149] width 23 height 23
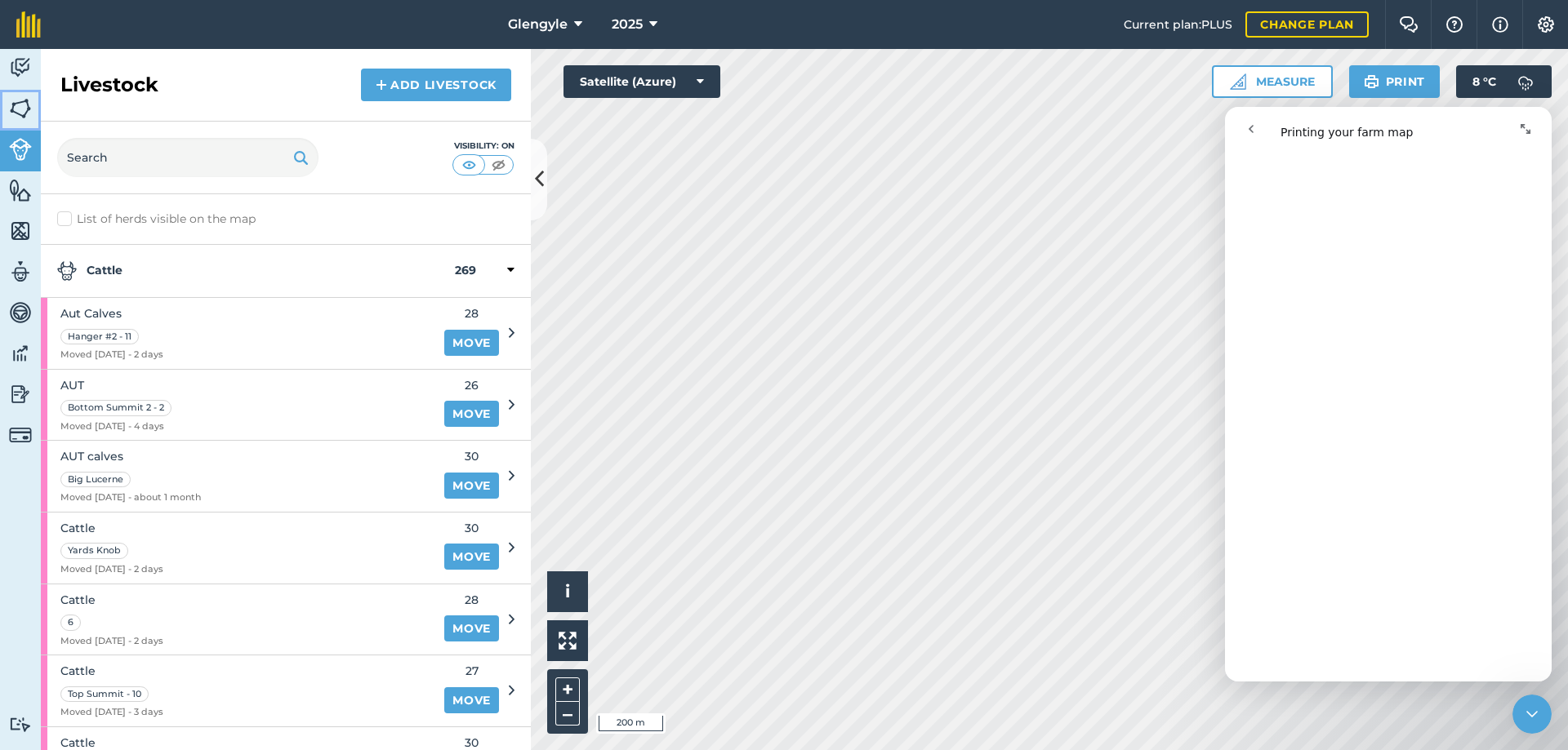
click at [20, 107] on img at bounding box center [20, 109] width 23 height 25
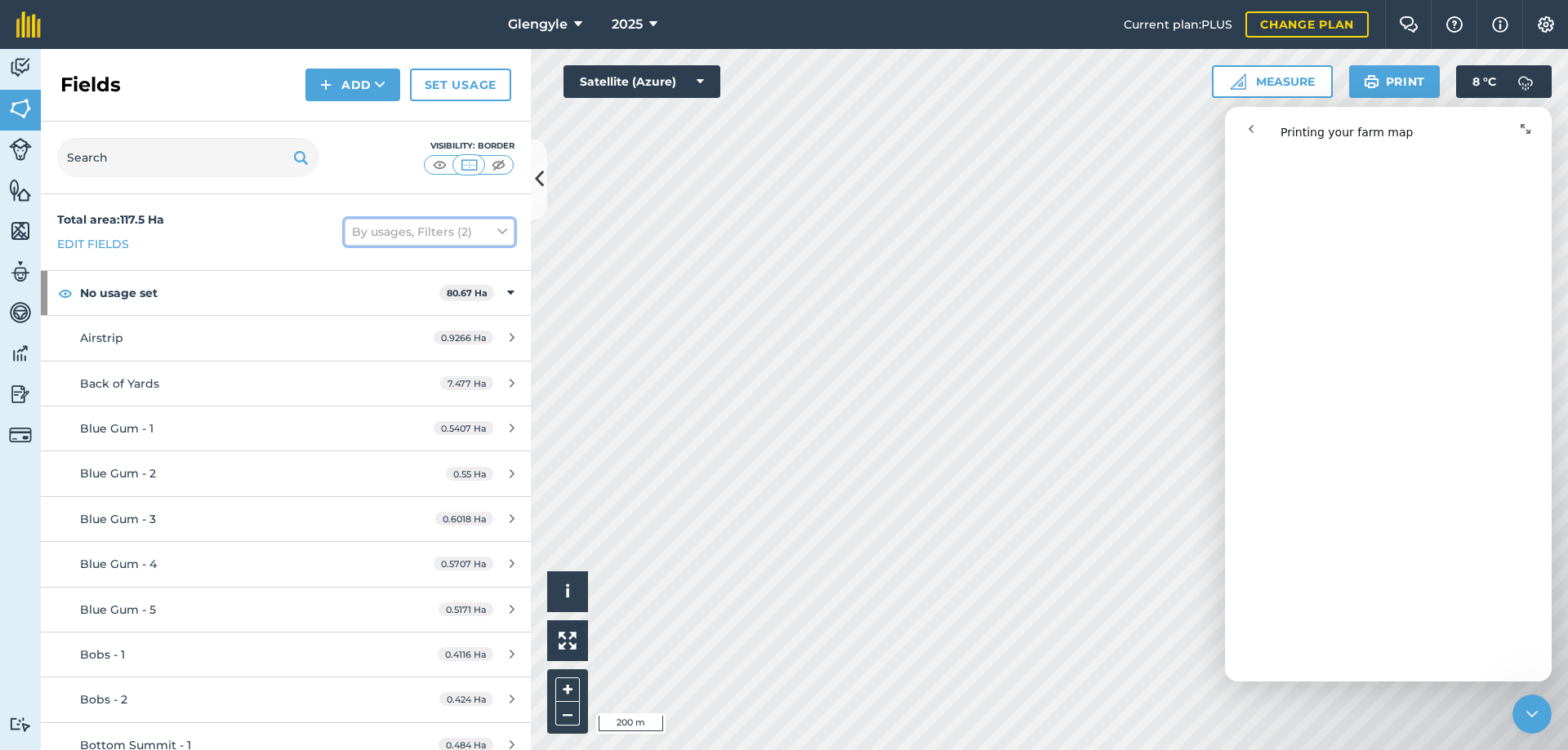
click at [497, 229] on icon at bounding box center [502, 232] width 10 height 18
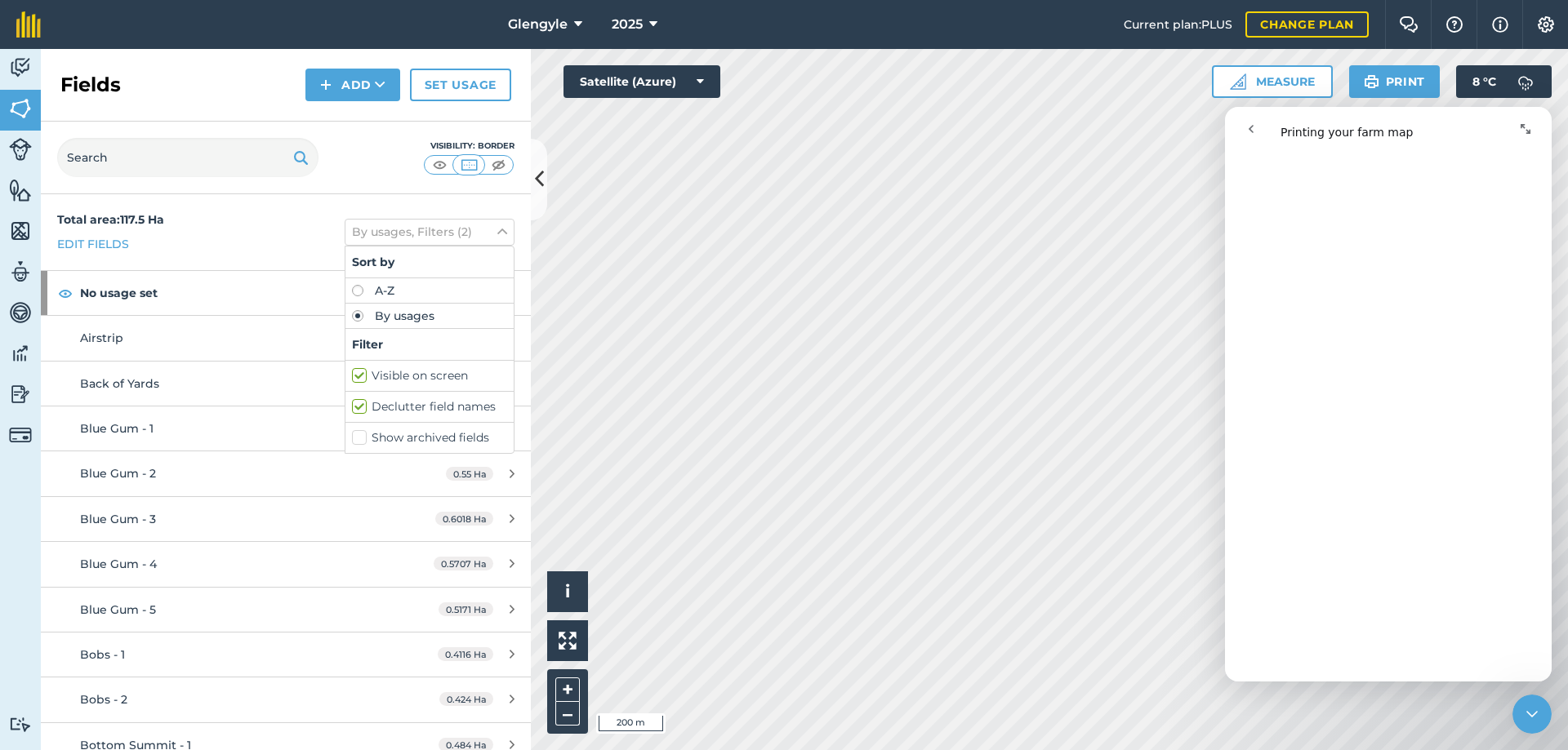
click at [352, 319] on label "By usages" at bounding box center [429, 315] width 155 height 12
click at [352, 290] on label "A-Z" at bounding box center [429, 290] width 155 height 12
radio input "true"
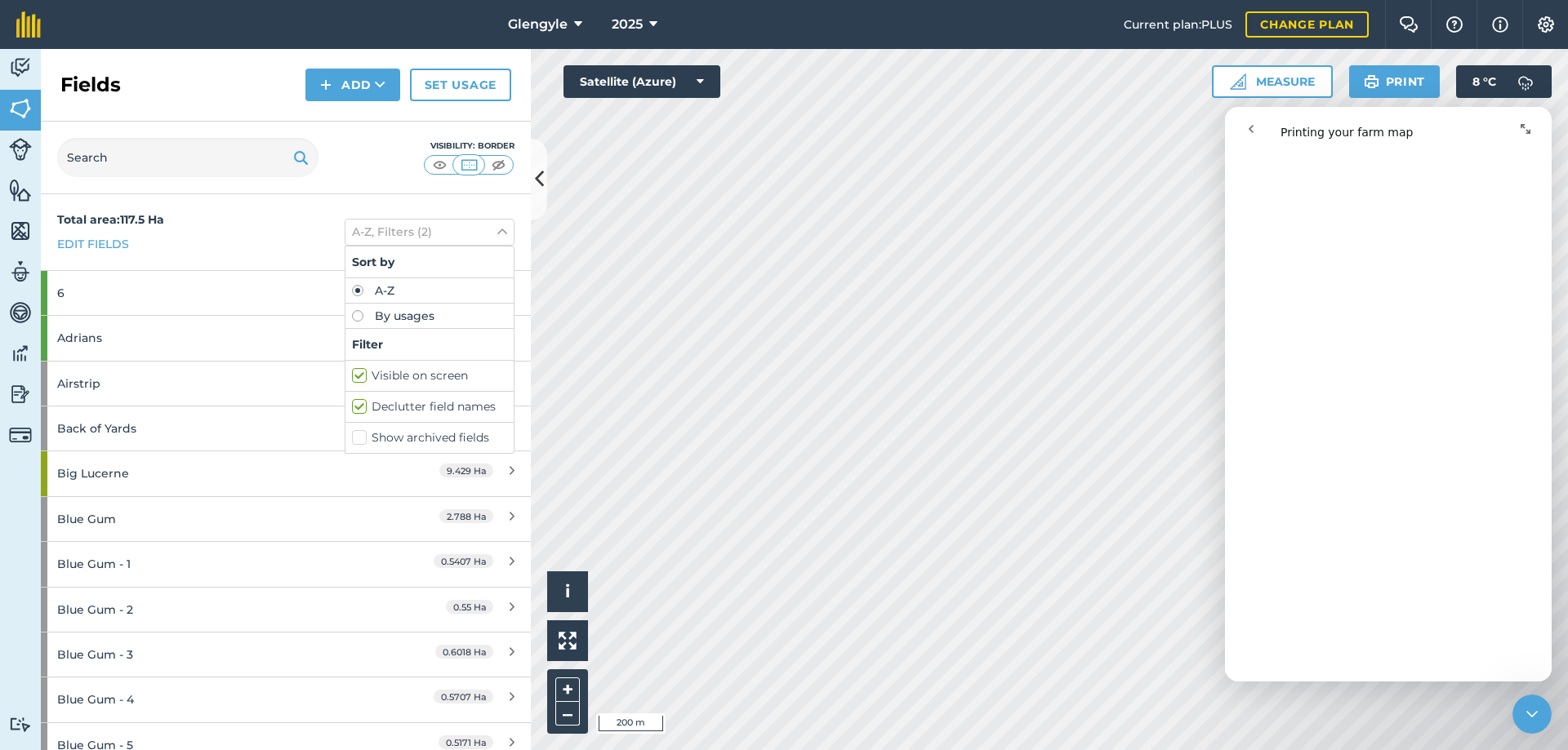
click at [352, 371] on label "Visible on screen" at bounding box center [429, 375] width 155 height 17
click at [352, 371] on input "Visible on screen" at bounding box center [357, 373] width 11 height 11
checkbox input "false"
click at [352, 405] on label "Declutter field names" at bounding box center [429, 407] width 155 height 17
click at [352, 405] on input "Declutter field names" at bounding box center [357, 404] width 11 height 11
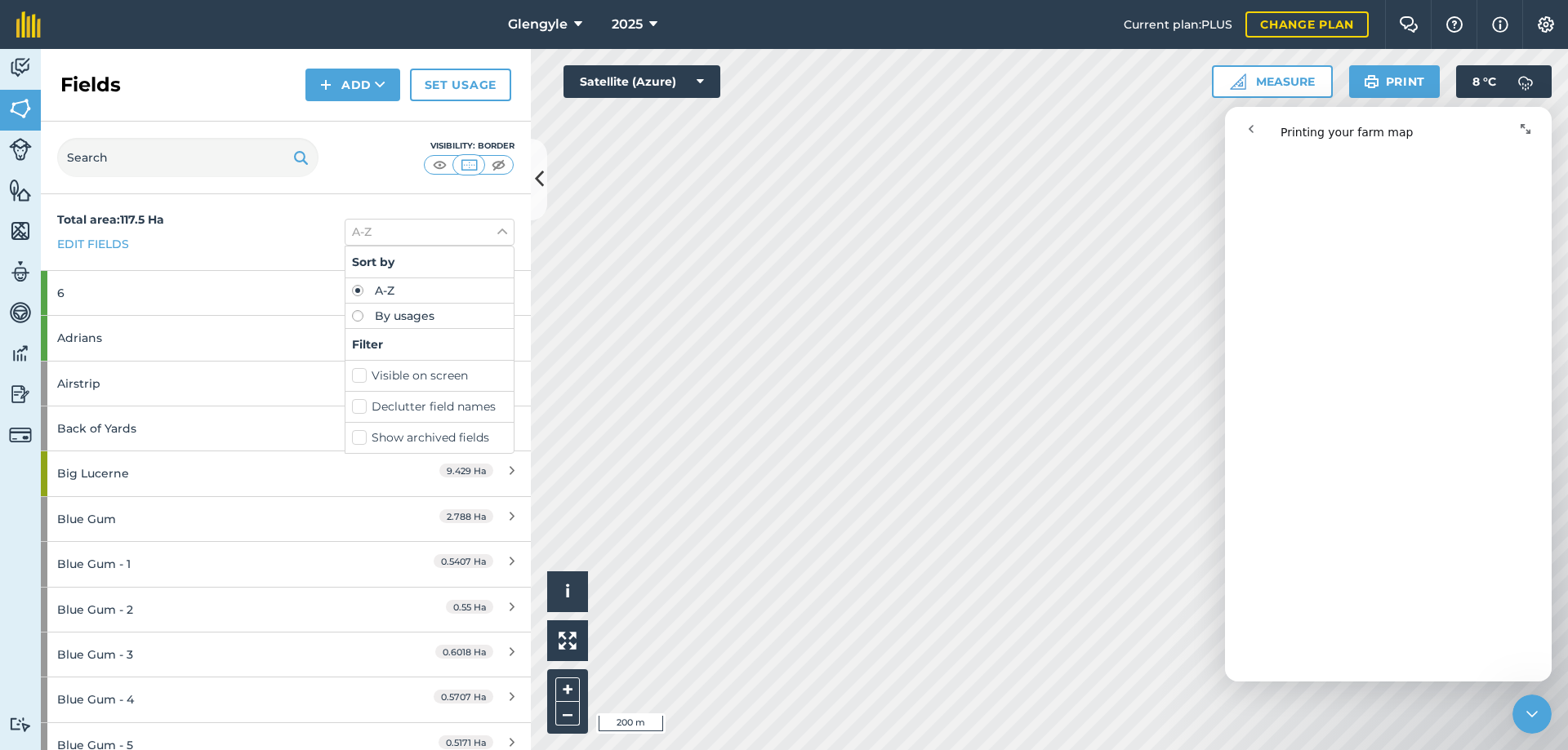
click at [345, 403] on div "Declutter field names" at bounding box center [429, 407] width 168 height 31
click at [352, 404] on label "Declutter field names" at bounding box center [429, 407] width 155 height 17
click at [352, 404] on input "Declutter field names" at bounding box center [357, 404] width 11 height 11
click at [352, 406] on label "Declutter field names" at bounding box center [429, 407] width 155 height 17
click at [352, 406] on input "Declutter field names" at bounding box center [357, 404] width 11 height 11
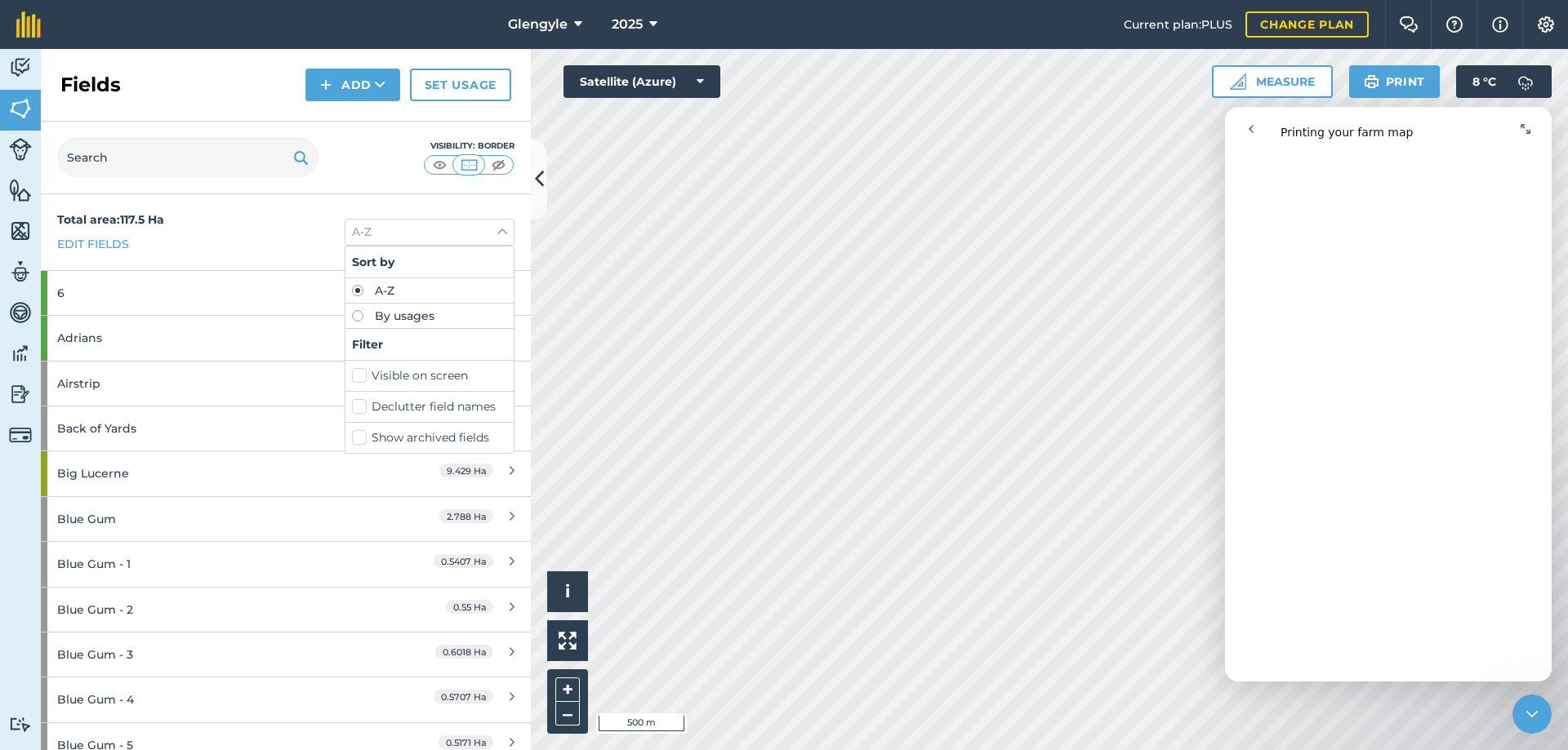
click at [352, 408] on label "Declutter field names" at bounding box center [429, 407] width 155 height 17
click at [352, 408] on input "Declutter field names" at bounding box center [357, 404] width 11 height 11
checkbox input "true"
click at [1380, 78] on button "Print" at bounding box center [1394, 82] width 91 height 33
